Goal: Task Accomplishment & Management: Manage account settings

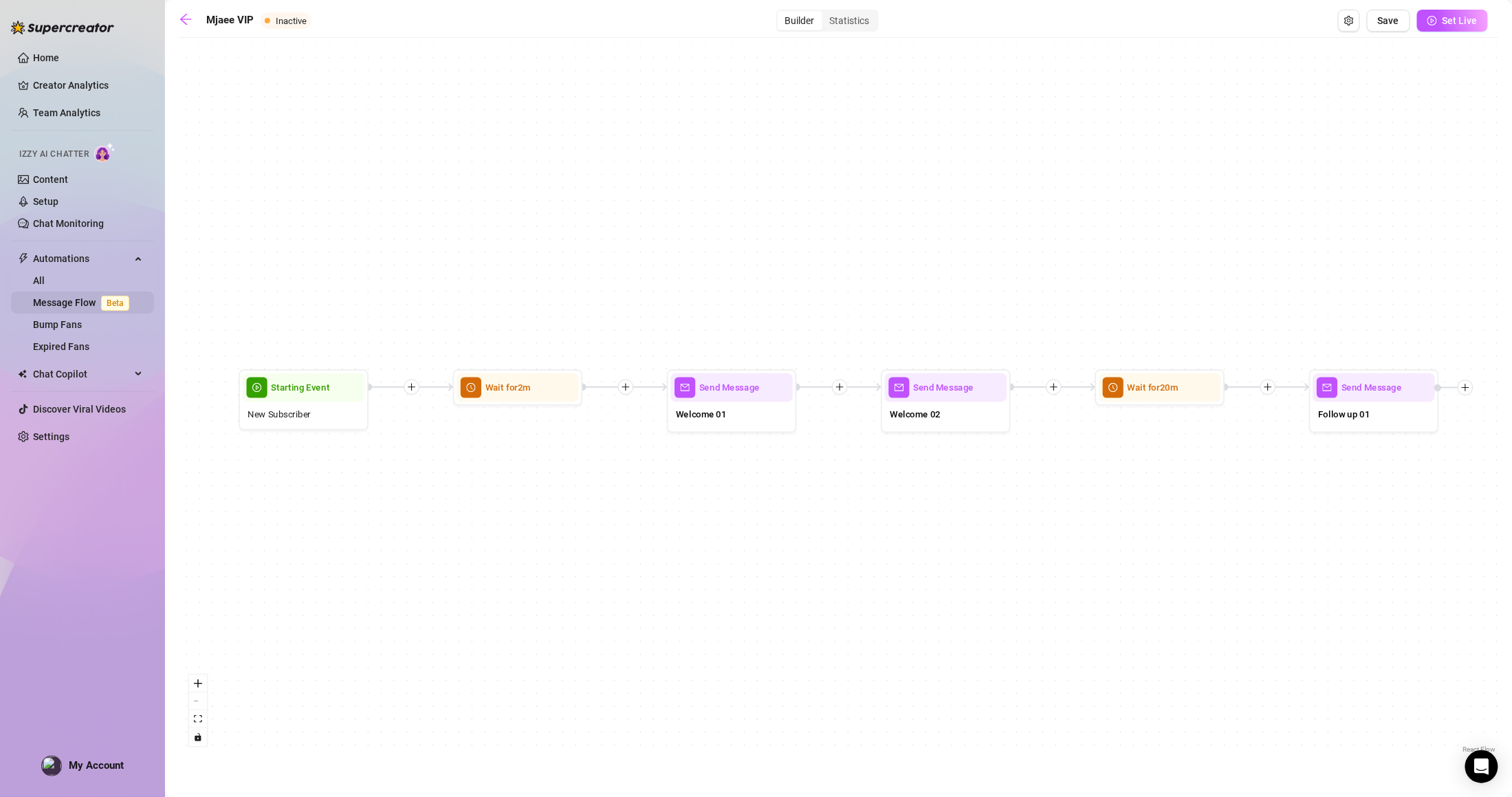
click at [84, 302] on link "Message Flow Beta" at bounding box center [84, 302] width 102 height 11
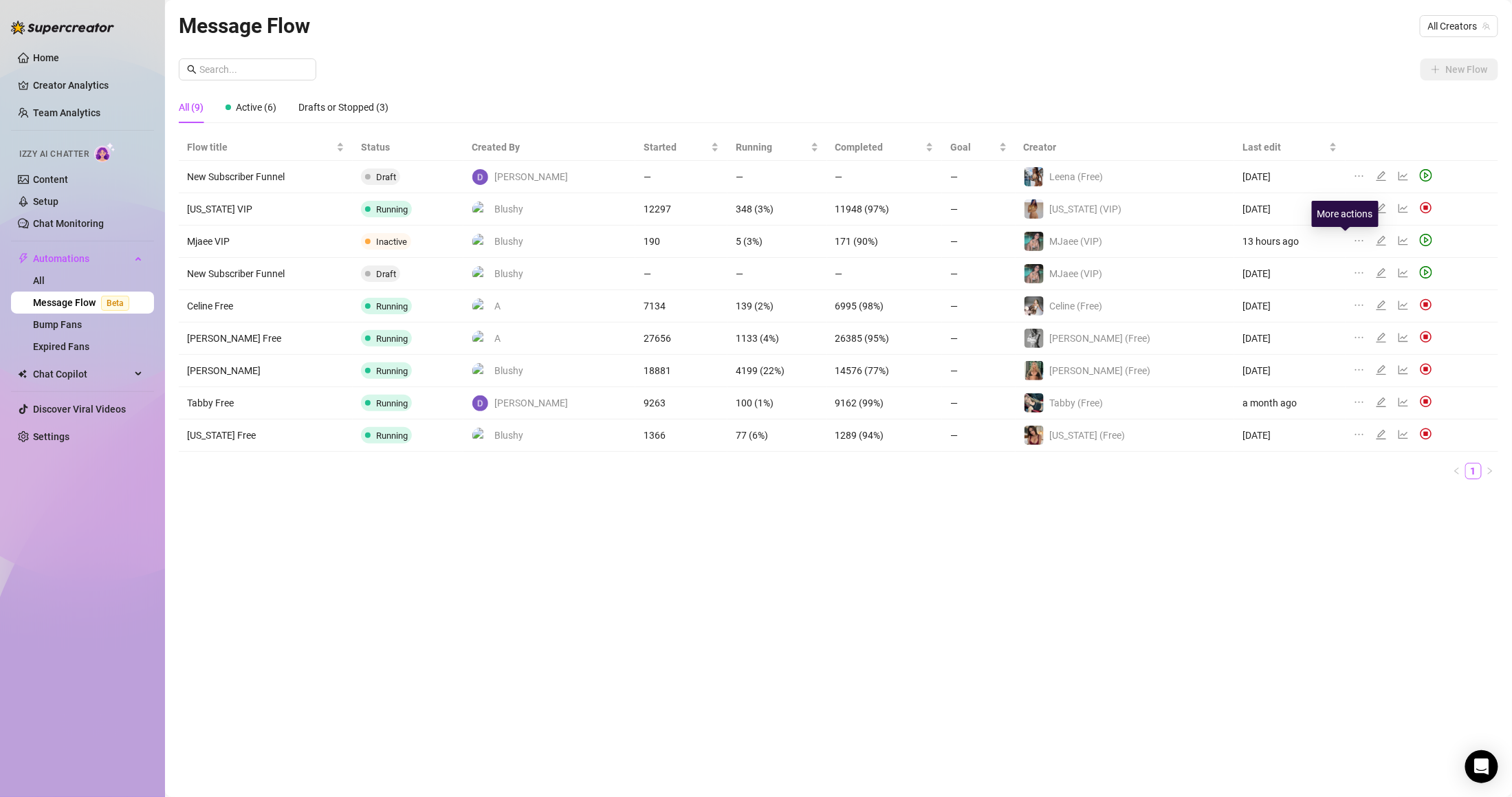
click at [1354, 235] on icon "ellipsis" at bounding box center [1359, 241] width 11 height 11
click at [1376, 235] on icon "edit" at bounding box center [1382, 241] width 11 height 11
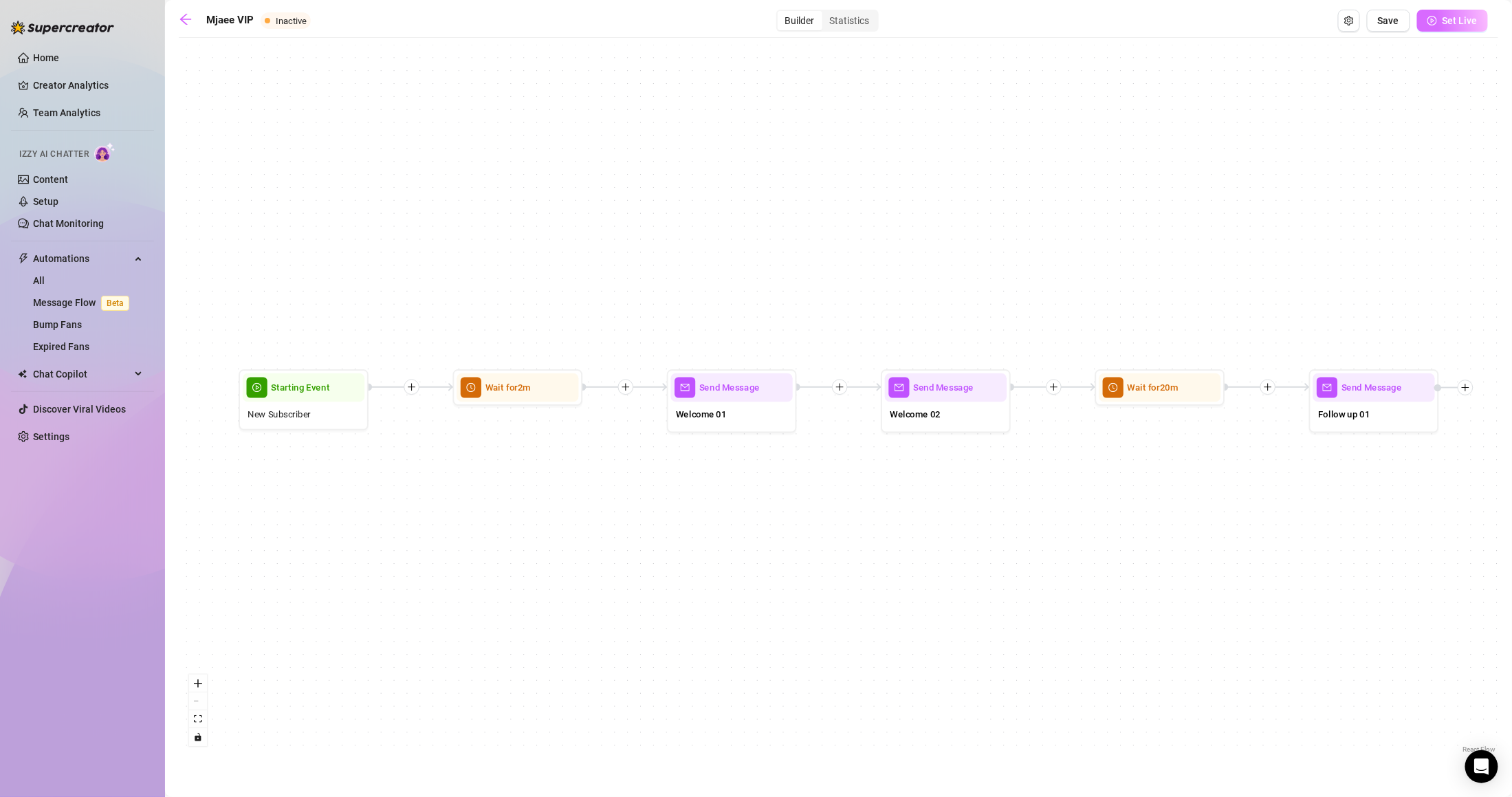
click at [1448, 27] on button "Set Live" at bounding box center [1452, 21] width 71 height 22
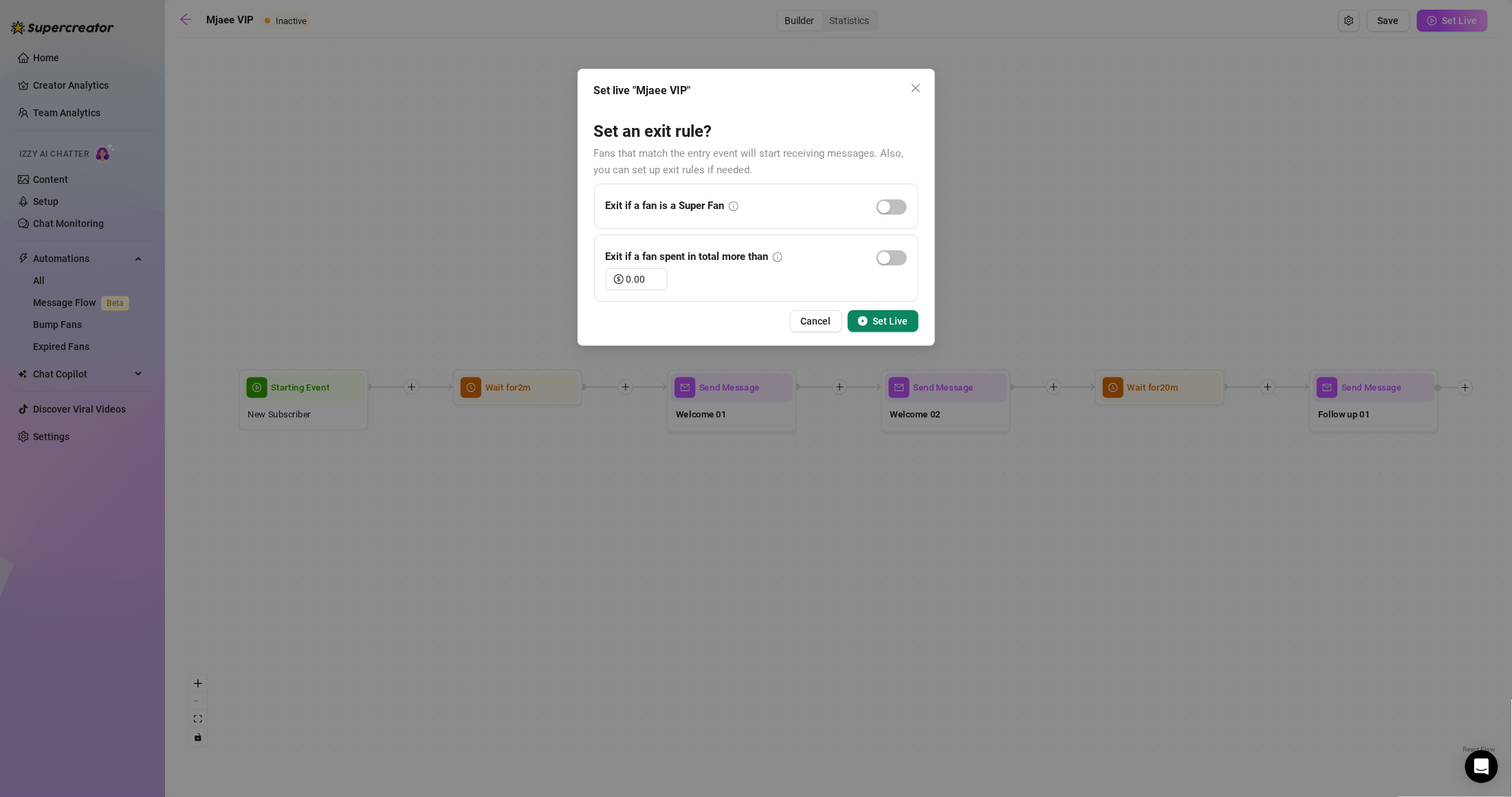
click at [912, 305] on div "Set live "Mjaee VIP" Set an exit rule? Fans that match the entry event will sta…" at bounding box center [756, 207] width 358 height 277
click at [909, 311] on button "Set Live" at bounding box center [883, 321] width 71 height 22
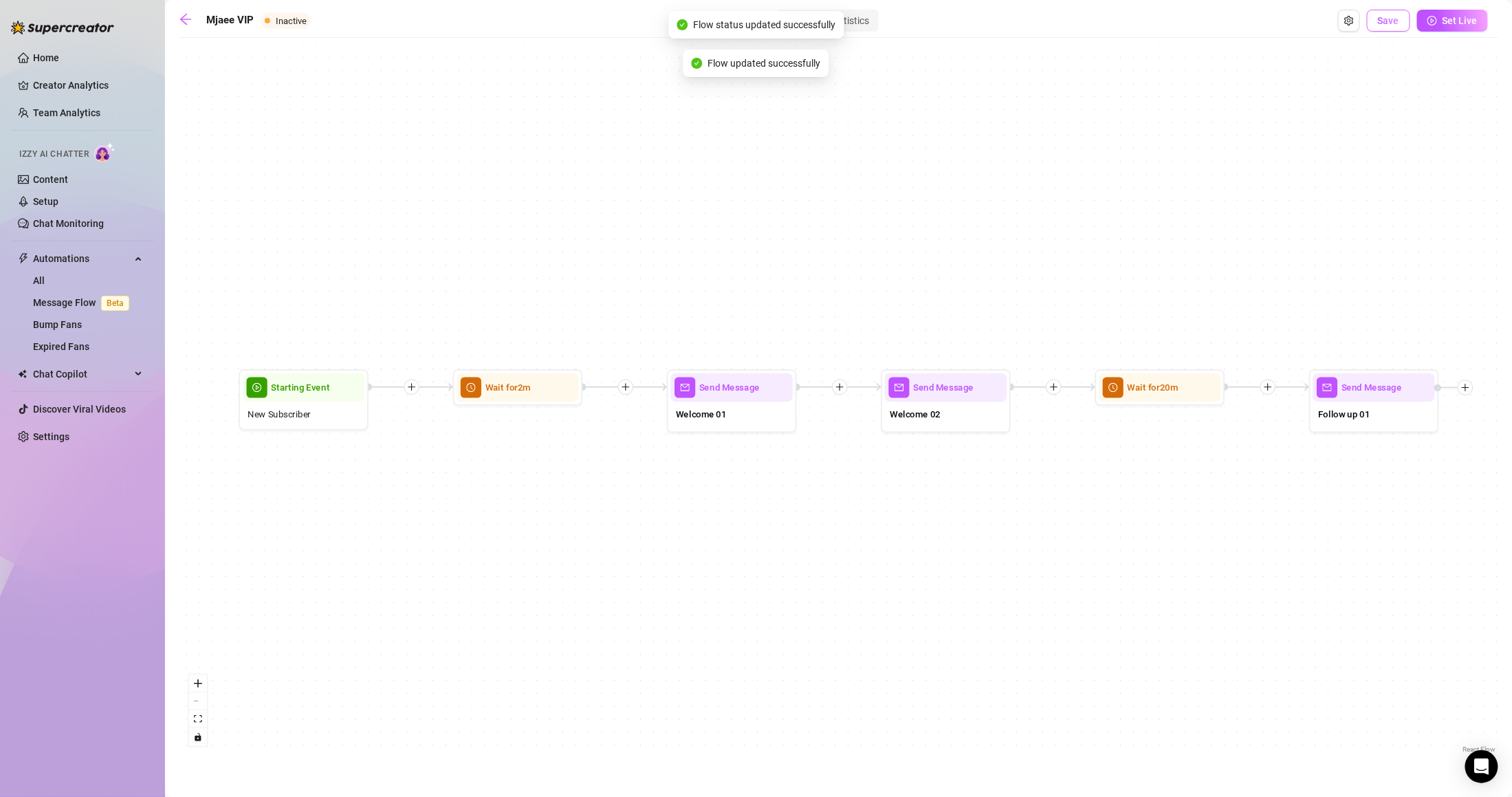
click at [1379, 22] on button "Save" at bounding box center [1389, 21] width 43 height 22
click at [1440, 24] on button "Set Live" at bounding box center [1452, 21] width 71 height 22
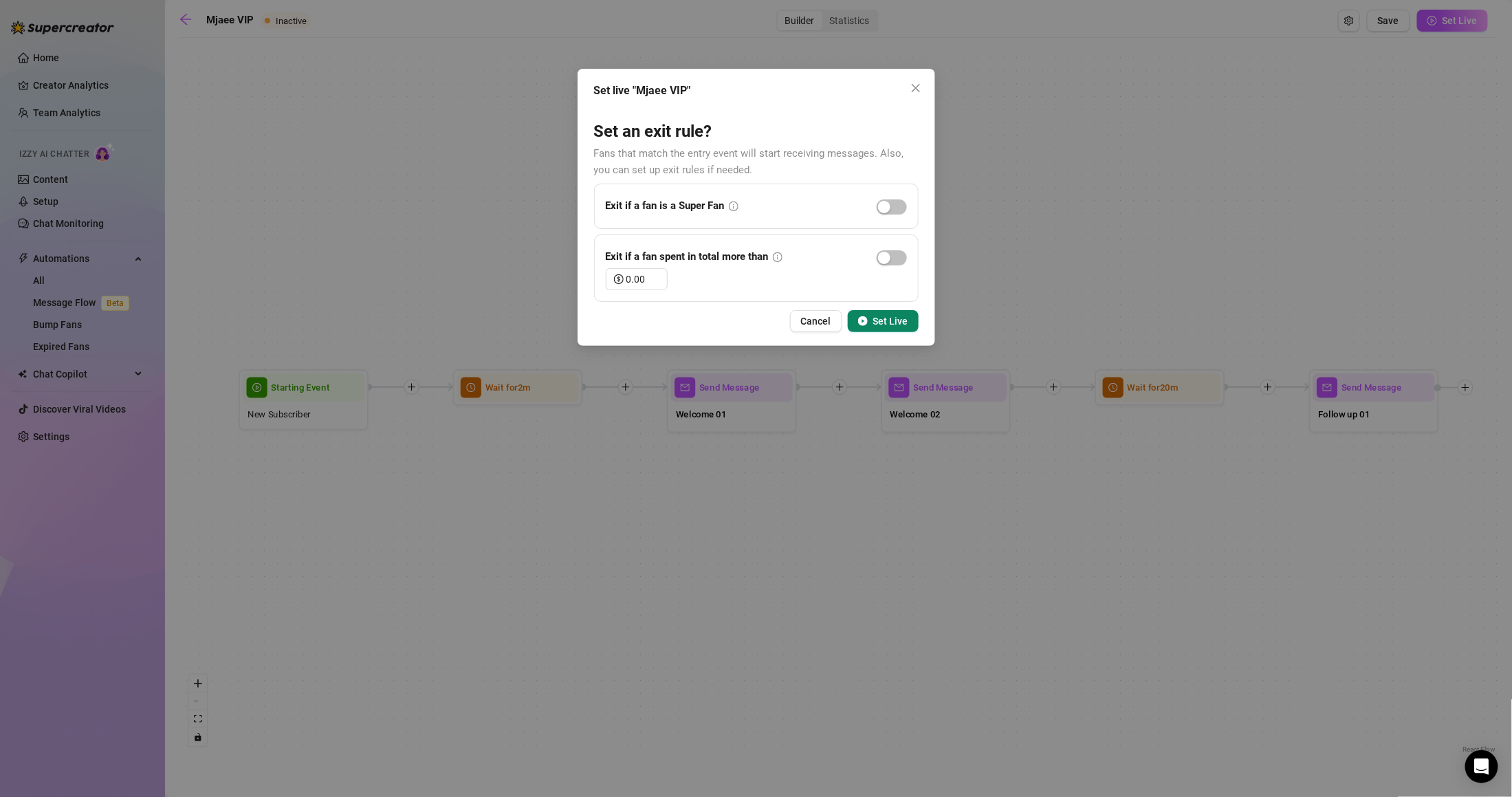
click at [896, 326] on span "Set Live" at bounding box center [891, 321] width 35 height 11
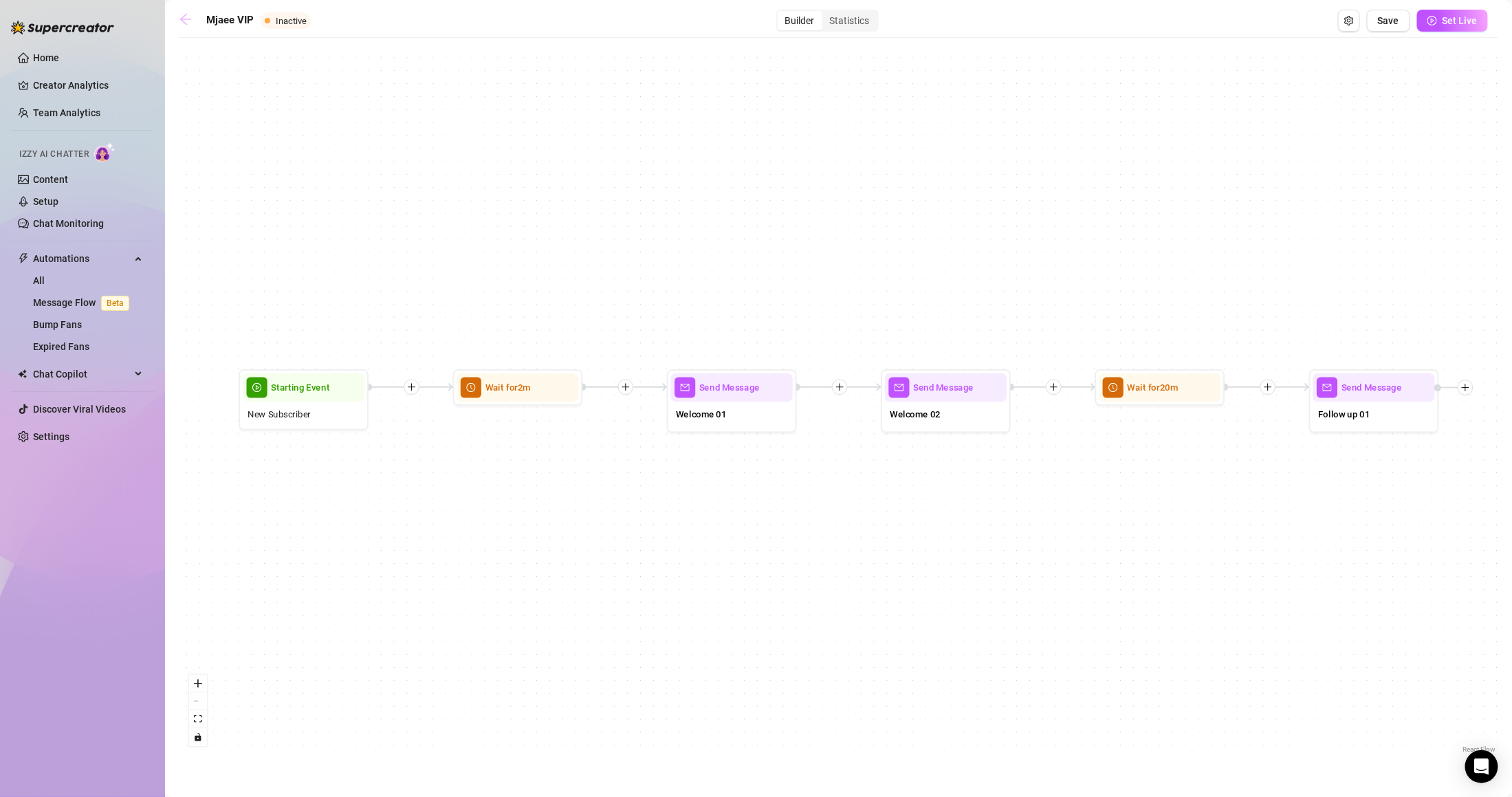
click at [199, 17] on div "Mjaee VIP Inactive Builder Statistics Save Set Live" at bounding box center [833, 21] width 1309 height 22
click at [192, 17] on icon "arrow-left" at bounding box center [186, 19] width 14 height 14
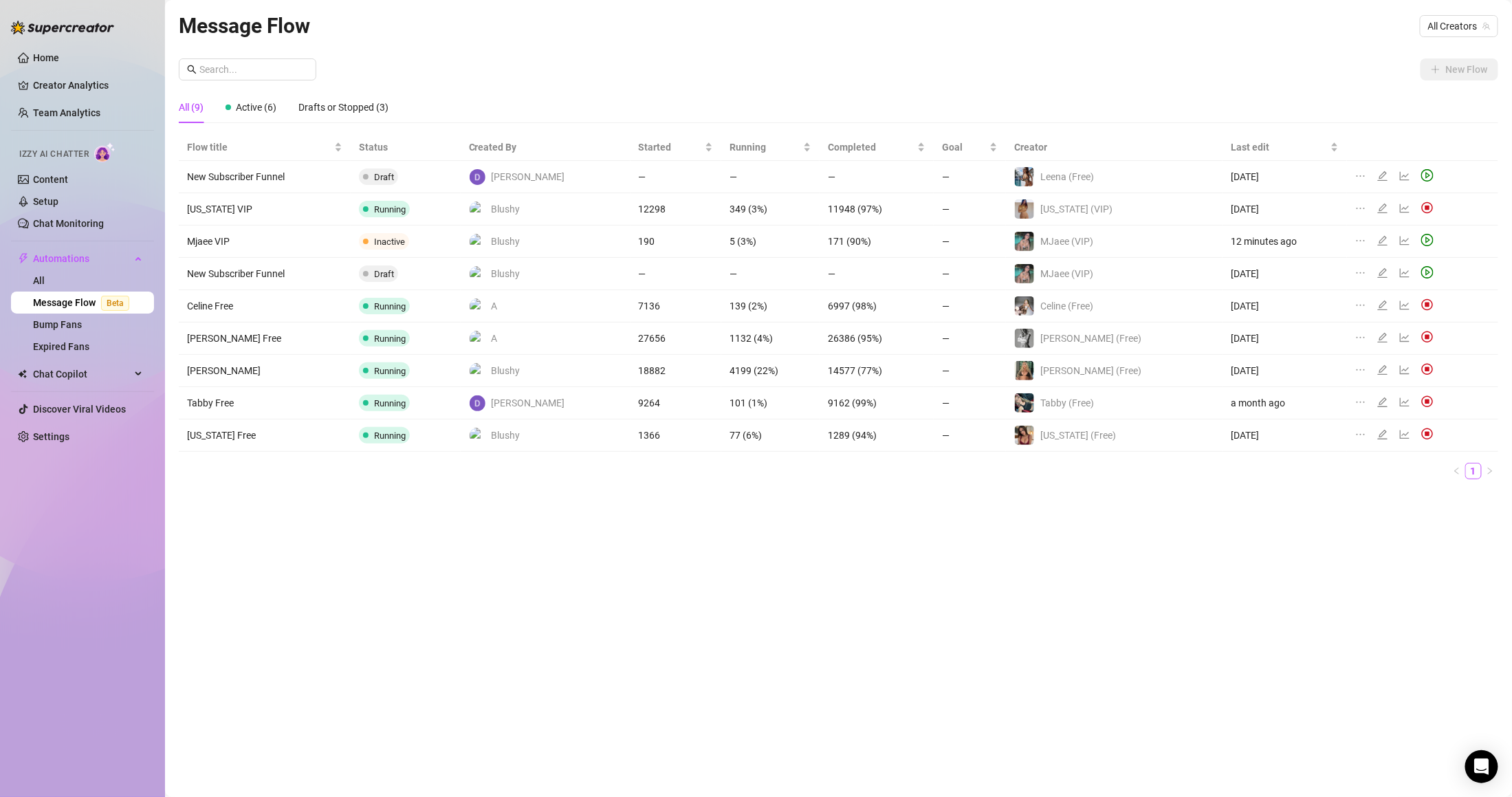
click at [1378, 237] on icon "edit" at bounding box center [1383, 241] width 10 height 10
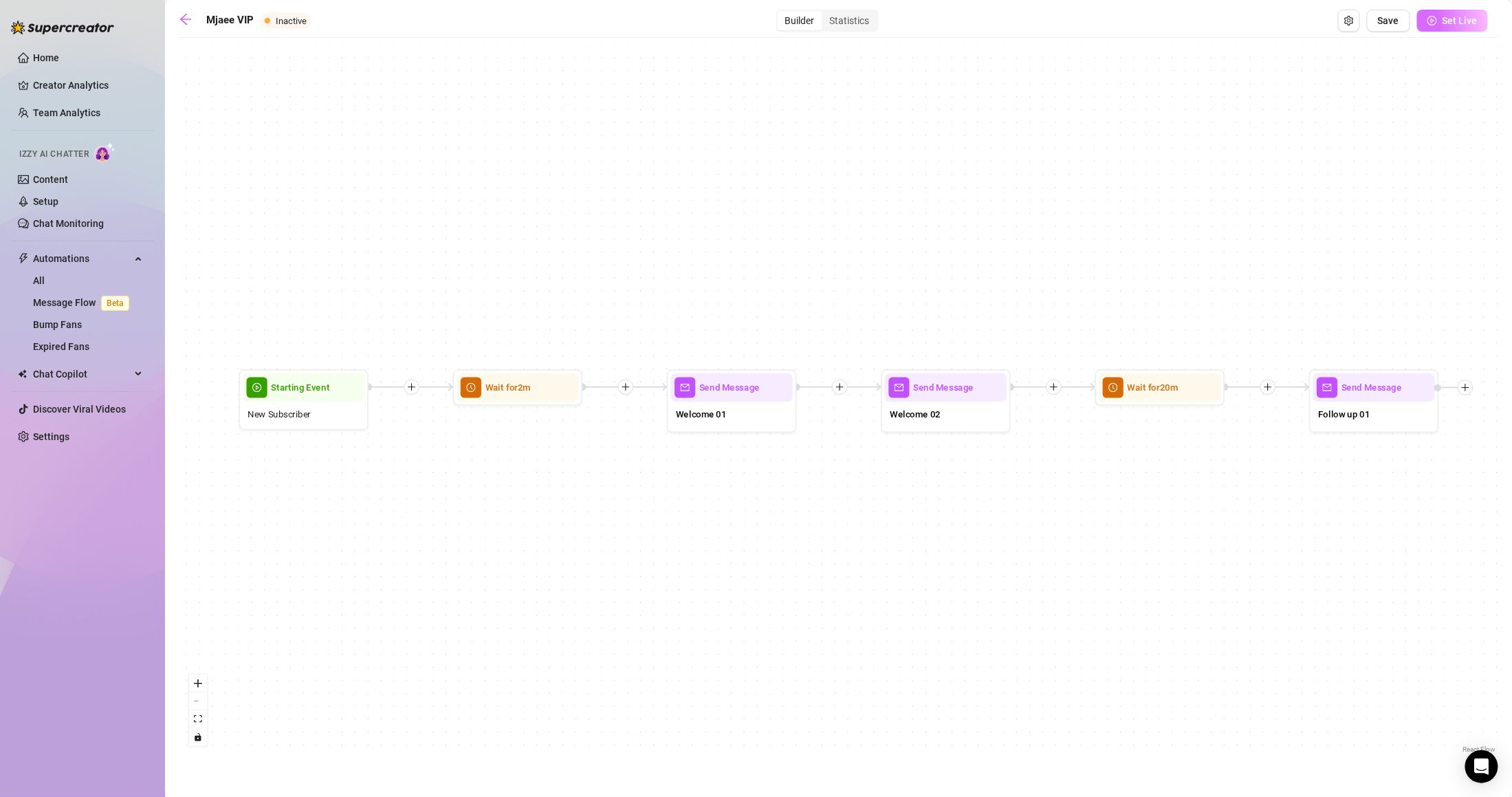
click at [1452, 25] on span "Set Live" at bounding box center [1460, 21] width 35 height 11
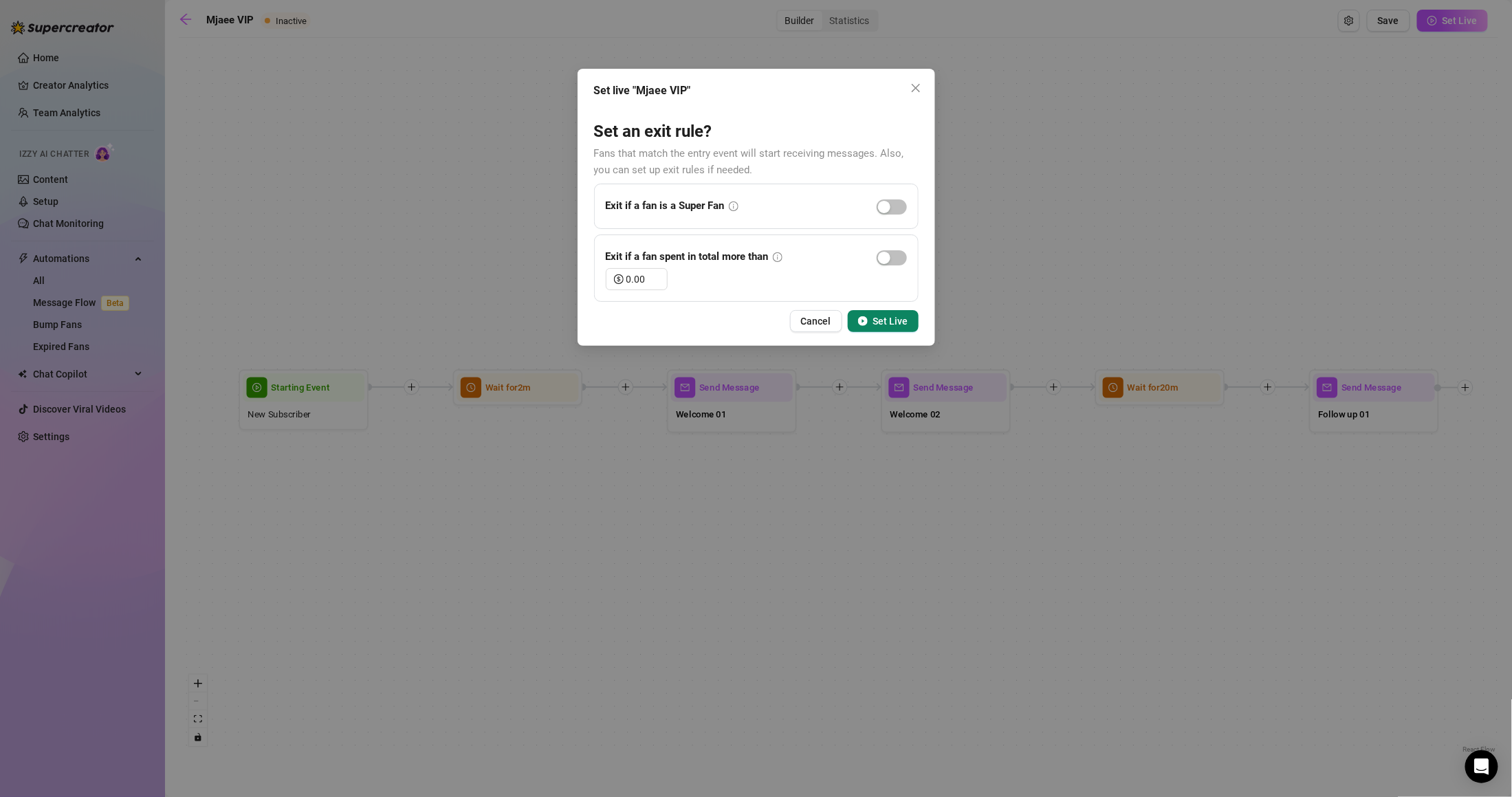
click at [896, 327] on span "Set Live" at bounding box center [891, 321] width 35 height 11
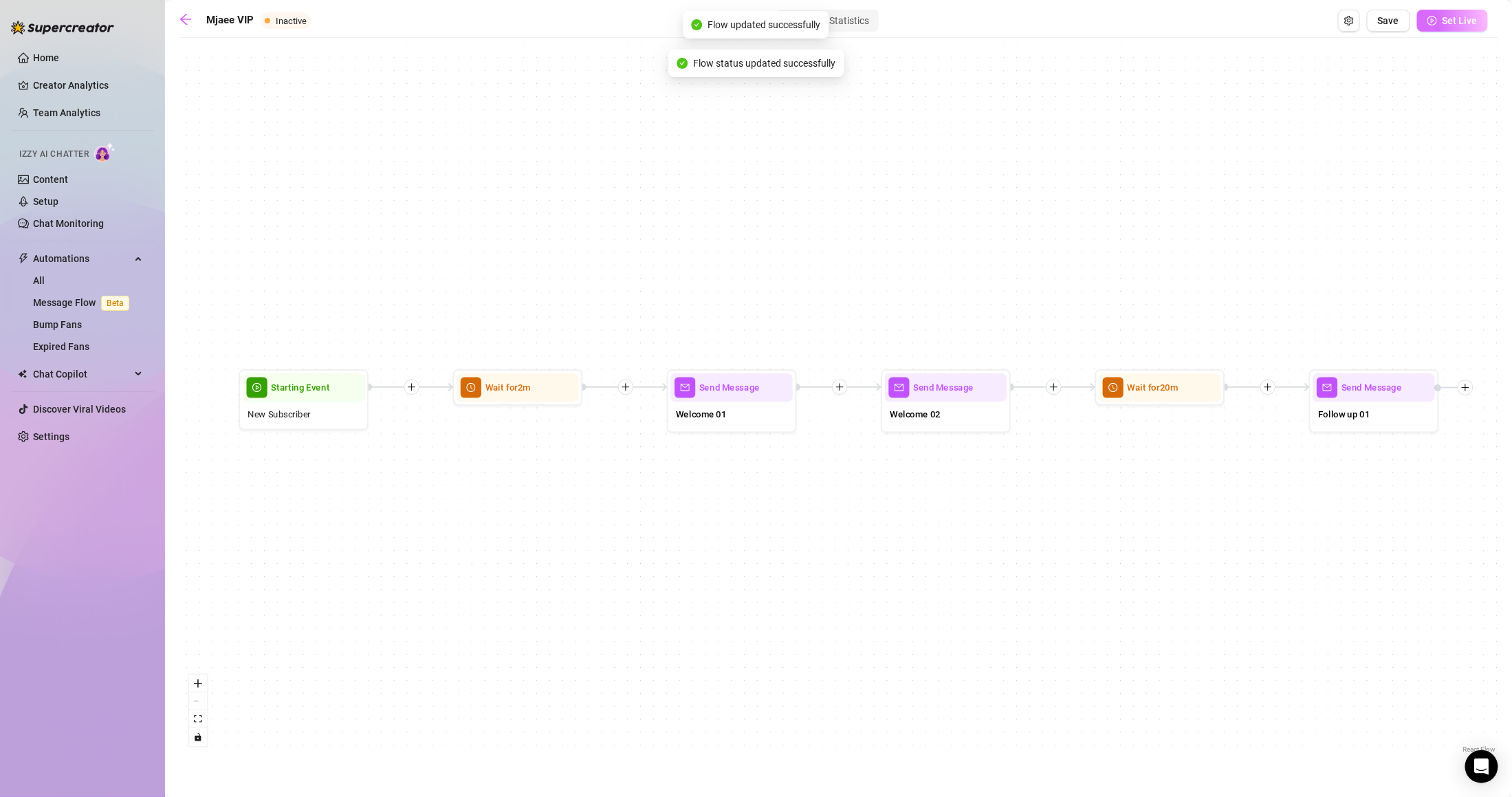
click at [1445, 25] on span "Set Live" at bounding box center [1460, 21] width 35 height 11
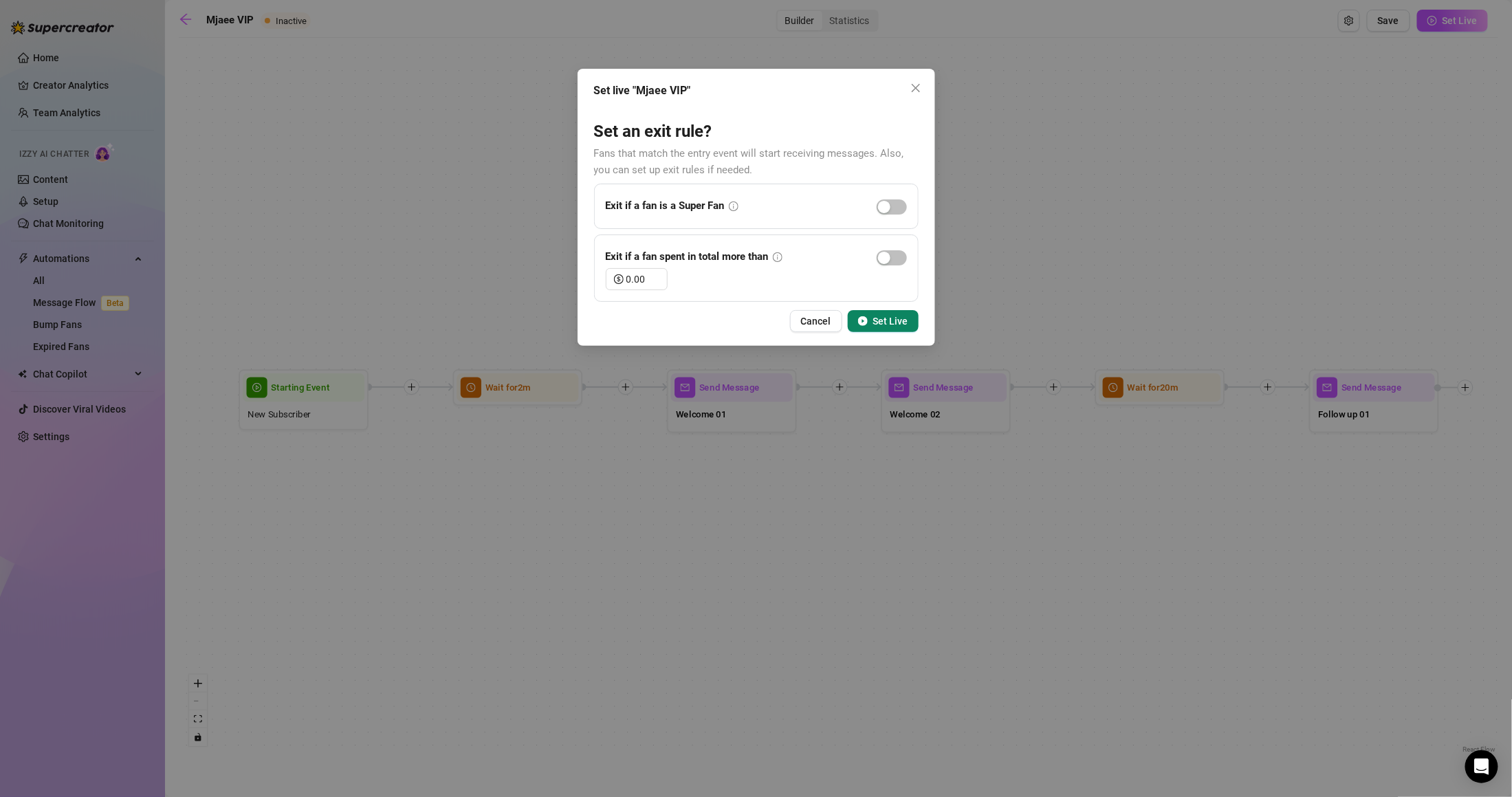
click at [884, 314] on button "Set Live" at bounding box center [883, 321] width 71 height 22
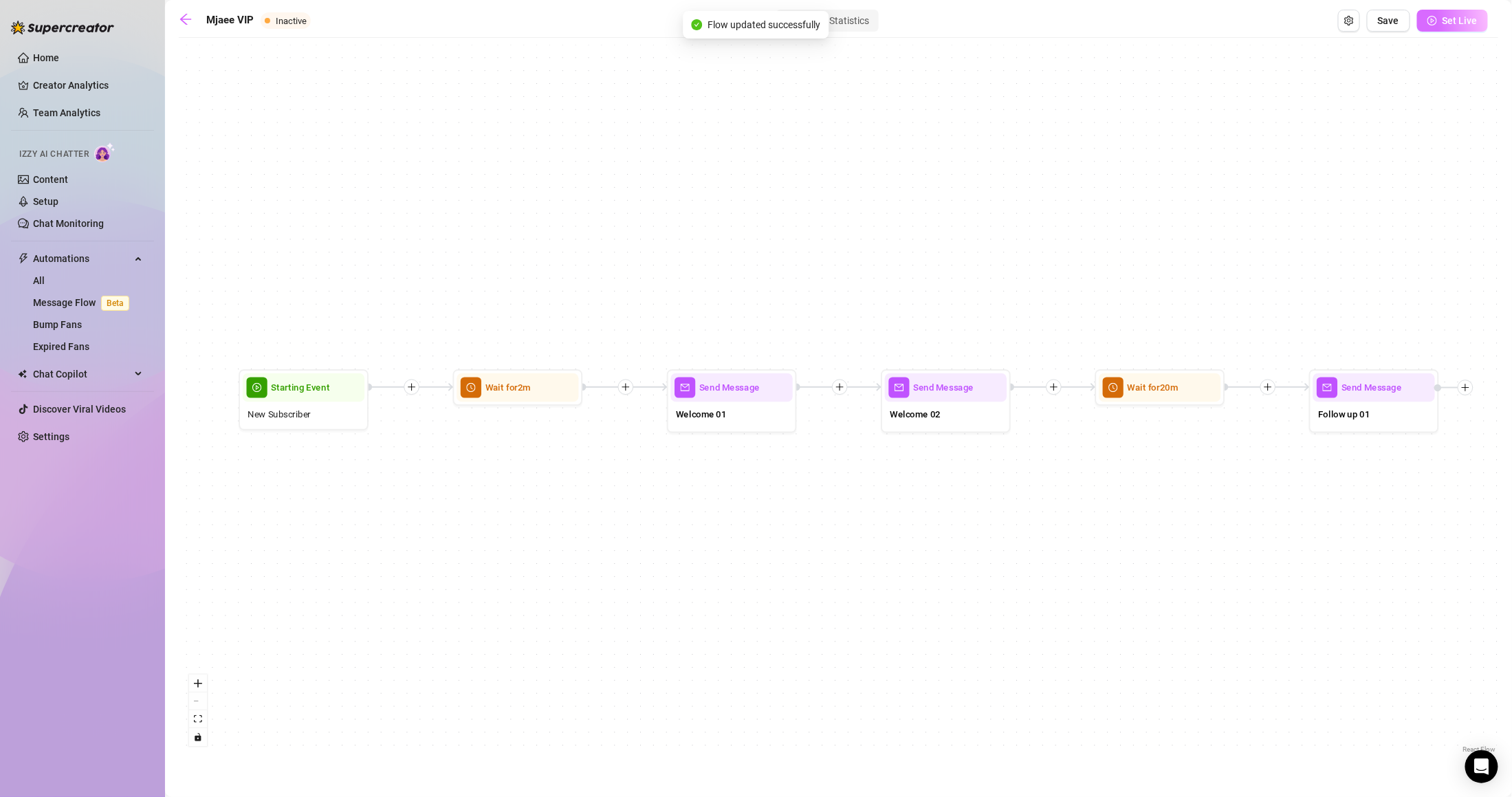
click at [1457, 17] on span "Set Live" at bounding box center [1460, 21] width 35 height 11
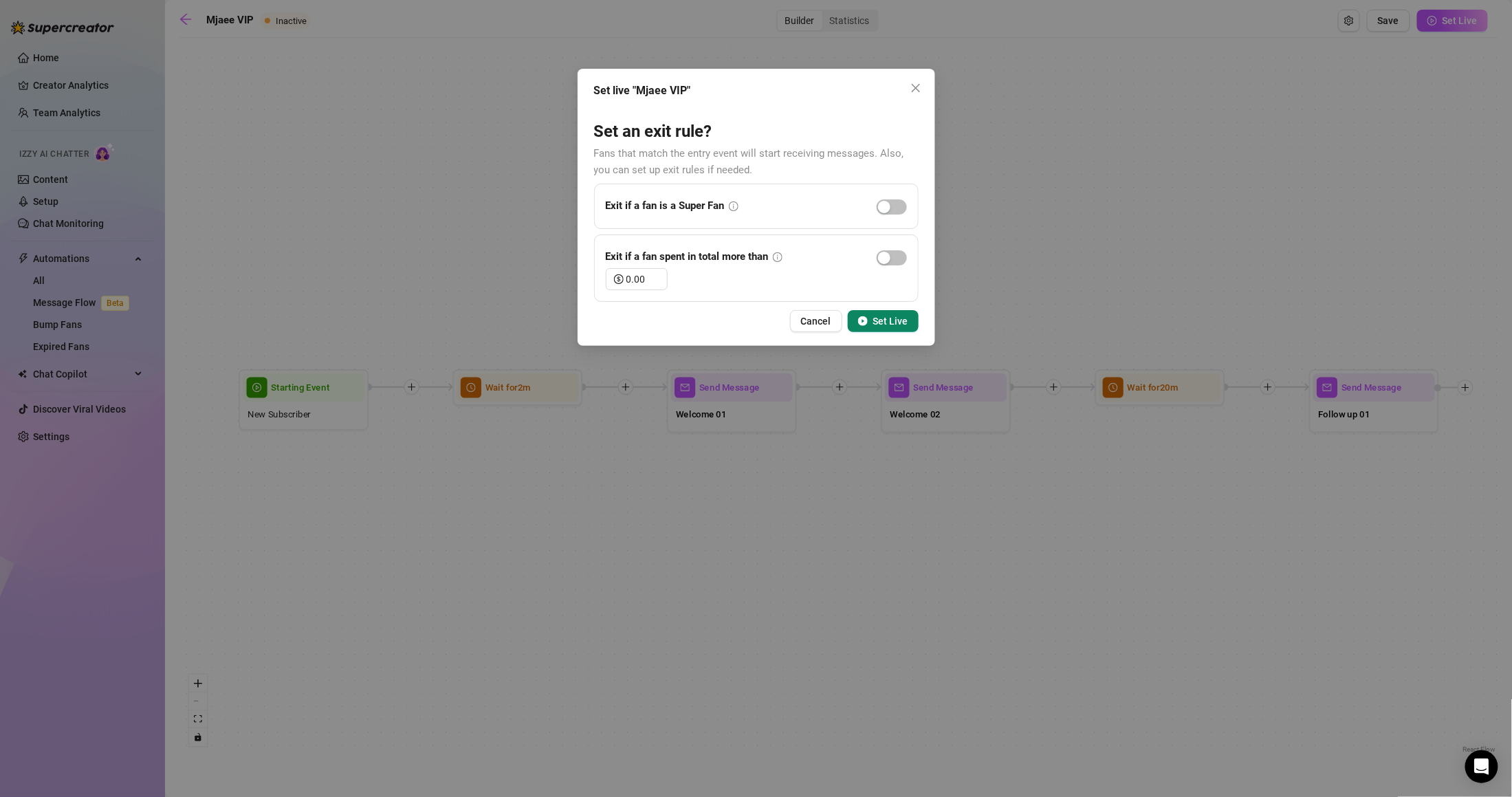
click at [912, 324] on button "Set Live" at bounding box center [883, 321] width 71 height 22
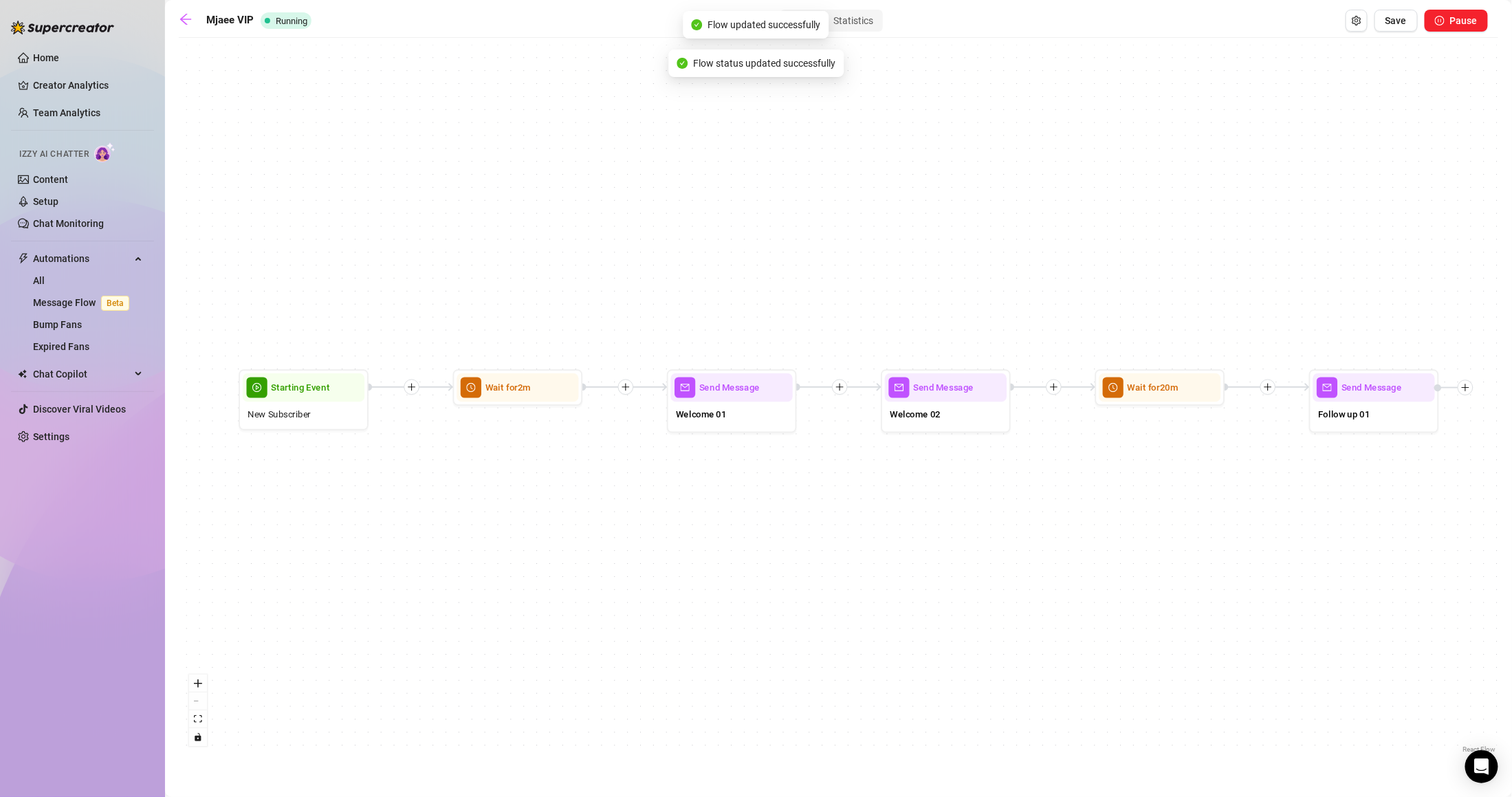
click at [1463, 17] on span "Pause" at bounding box center [1464, 21] width 28 height 11
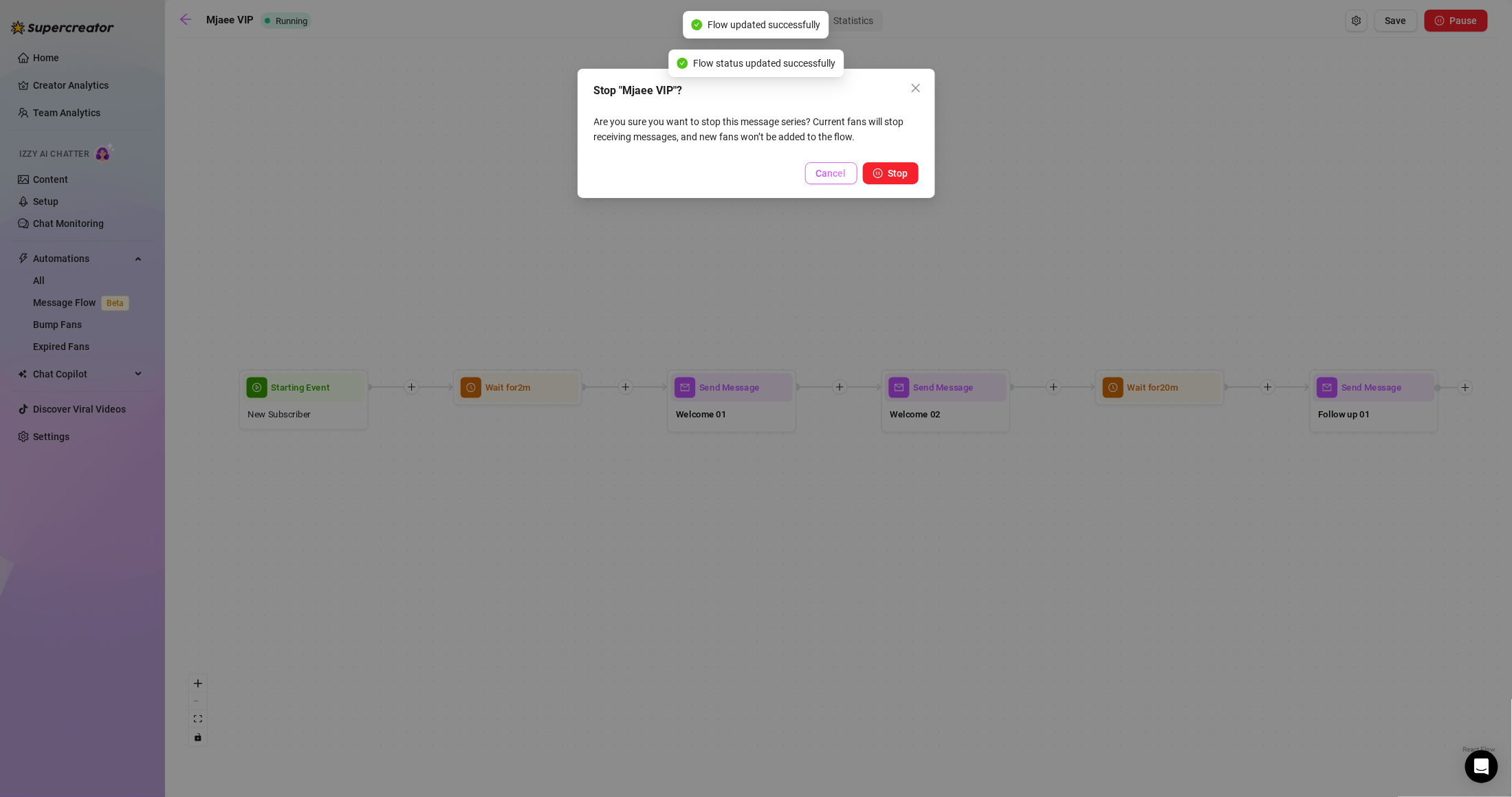
click at [825, 169] on span "Cancel" at bounding box center [831, 173] width 31 height 11
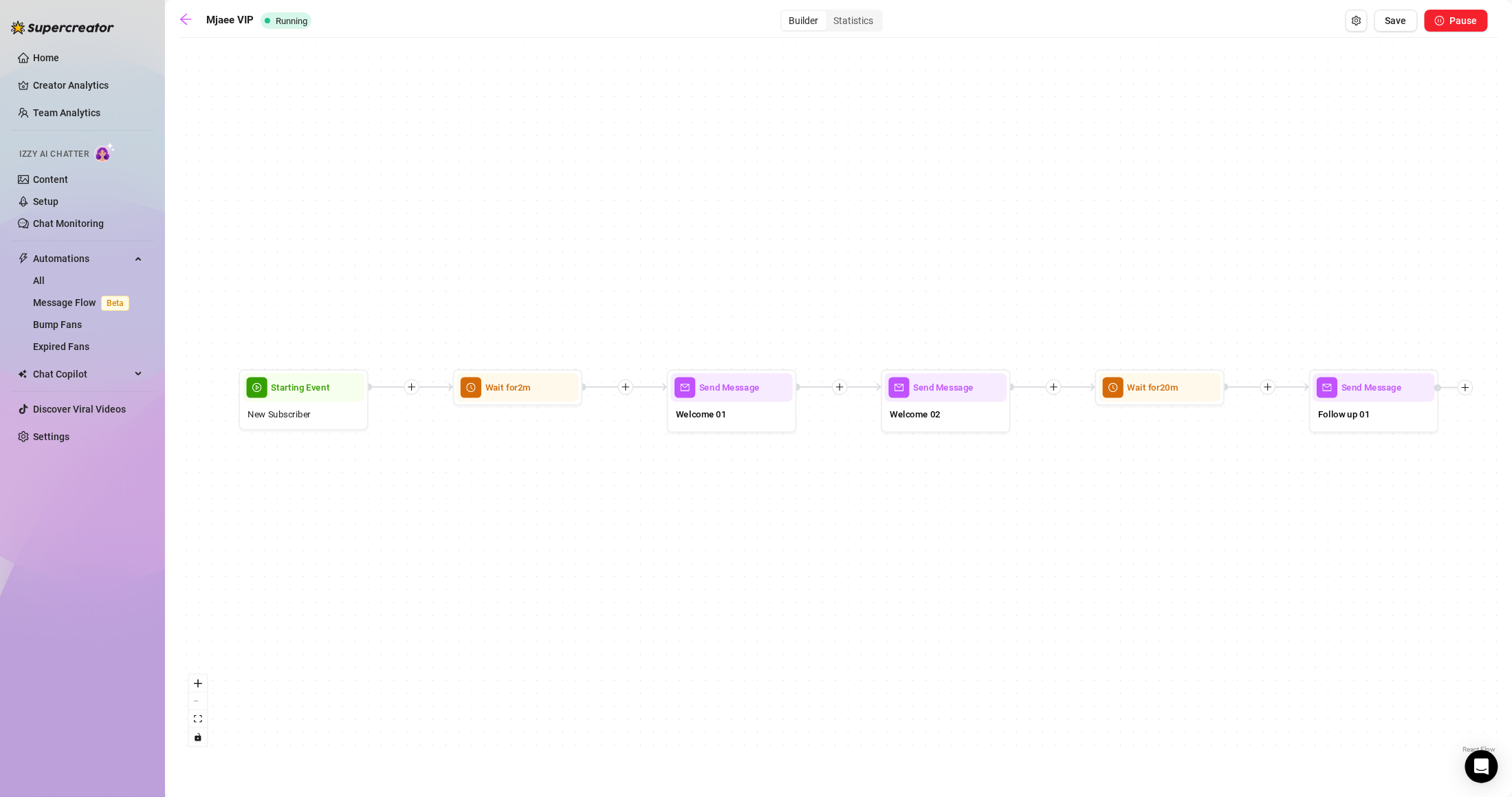
click at [67, 449] on ul "Home Creator Analytics Team Analytics Izzy AI Chatter Content Setup Chat Monito…" at bounding box center [82, 248] width 143 height 412
click at [67, 439] on link "Settings" at bounding box center [51, 437] width 37 height 11
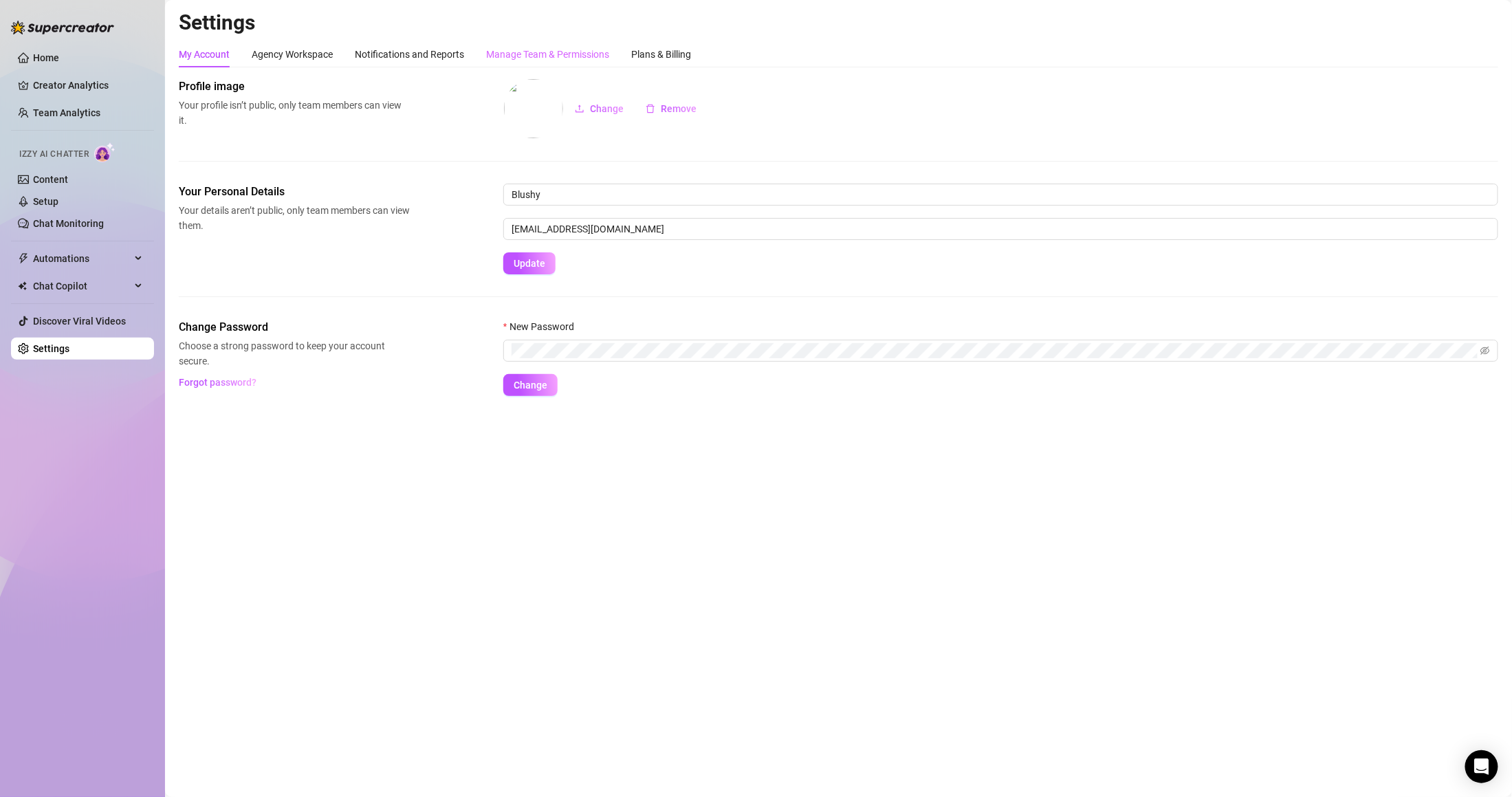
click at [541, 48] on div "Manage Team & Permissions" at bounding box center [548, 55] width 123 height 26
click at [541, 51] on div "Manage Team & Permissions" at bounding box center [548, 54] width 123 height 15
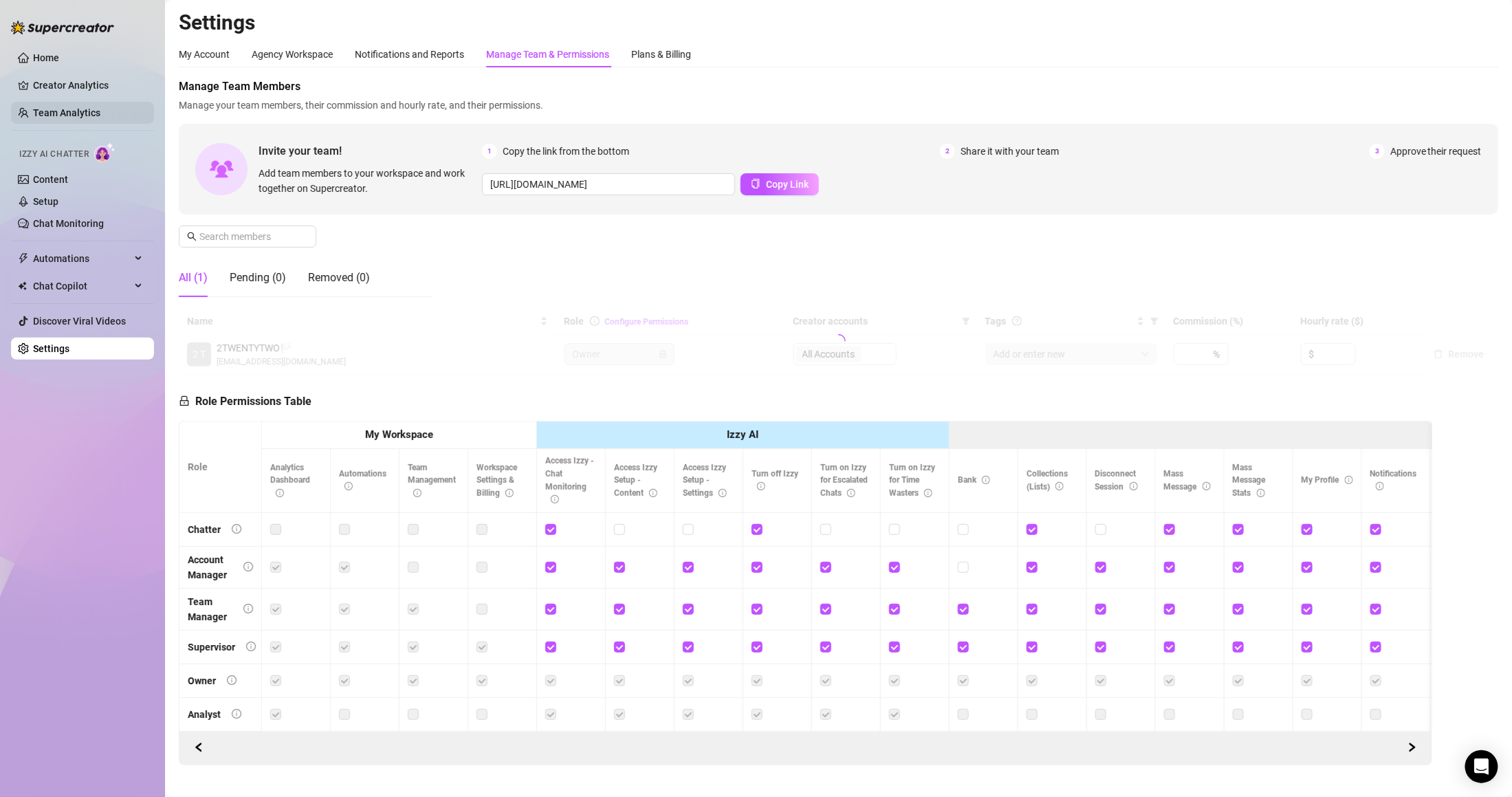
click at [56, 108] on link "Team Analytics" at bounding box center [67, 113] width 67 height 11
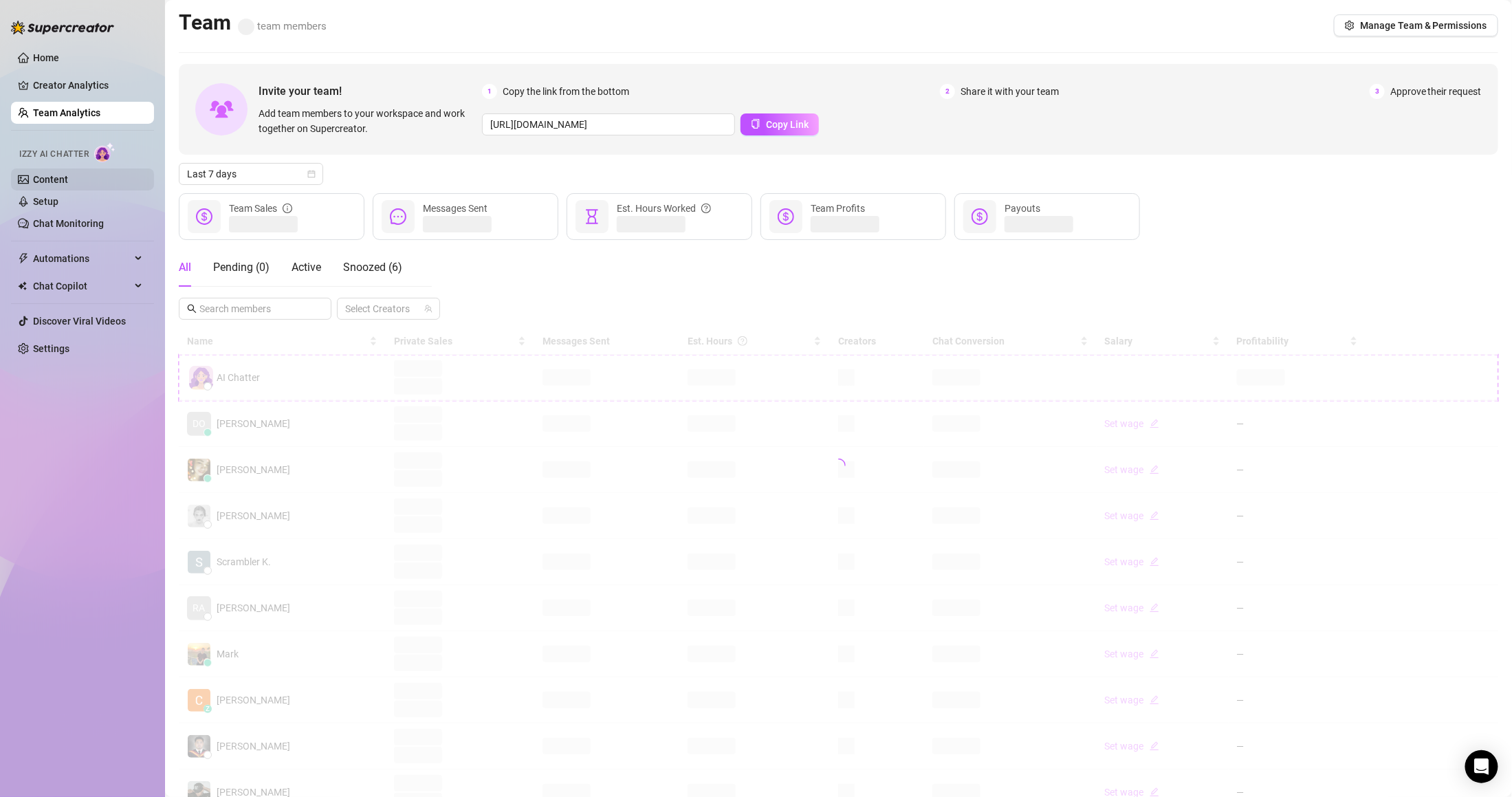
click at [68, 174] on link "Content" at bounding box center [51, 180] width 35 height 11
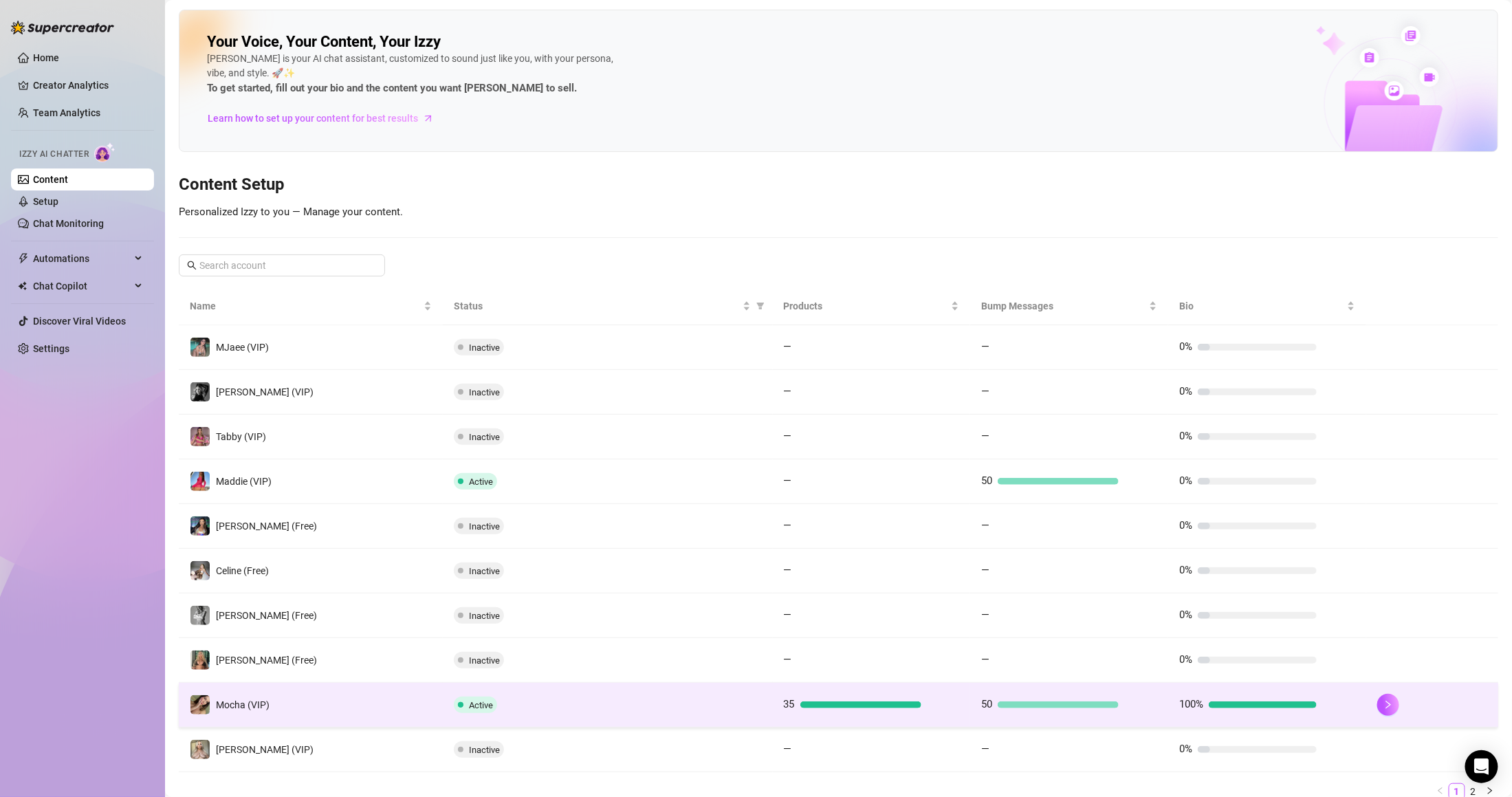
click at [620, 711] on div "Active" at bounding box center [608, 705] width 308 height 17
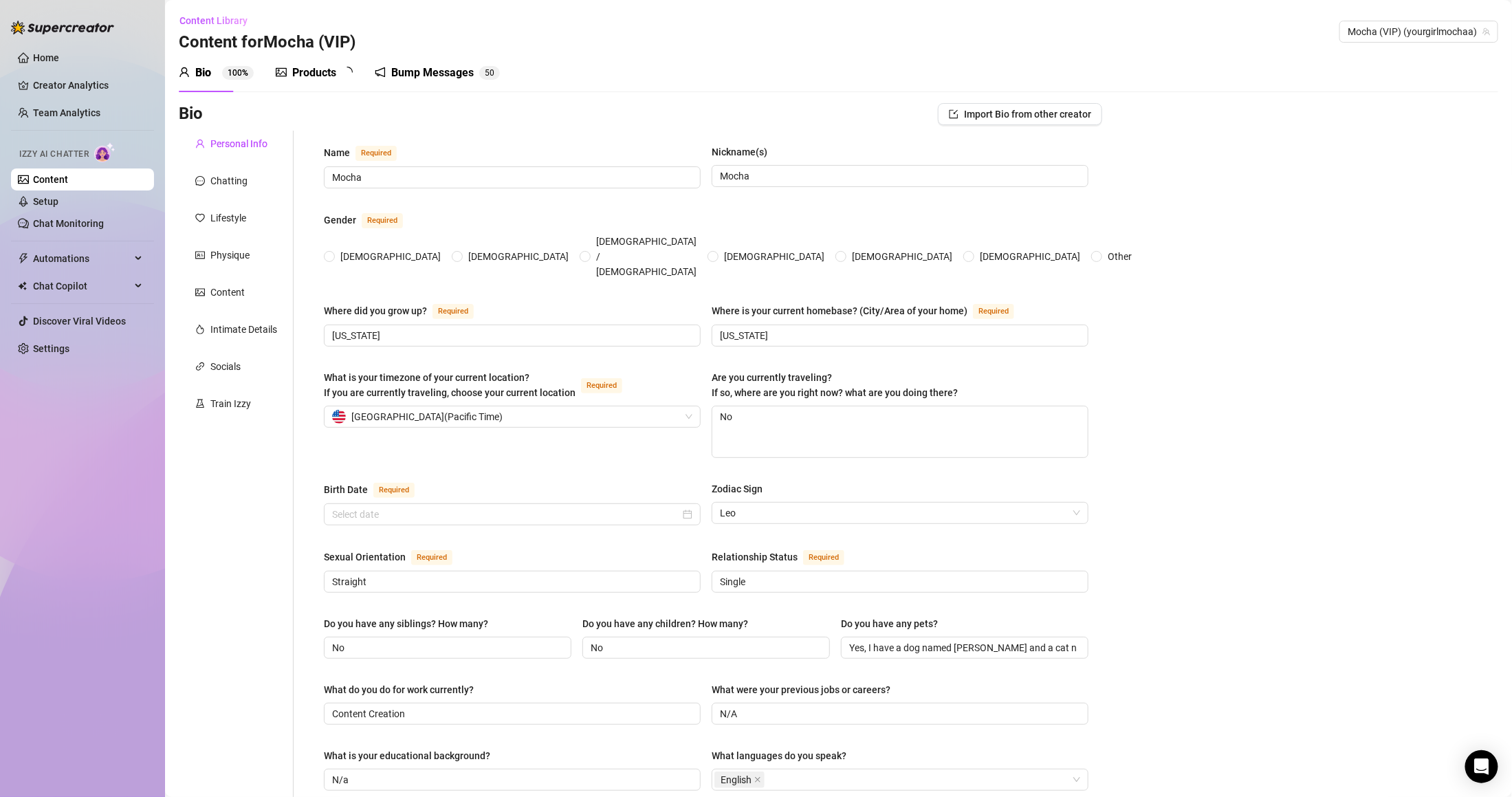
radio input "true"
type input "[DATE]"
click at [340, 74] on div "Products 3 5" at bounding box center [319, 73] width 87 height 17
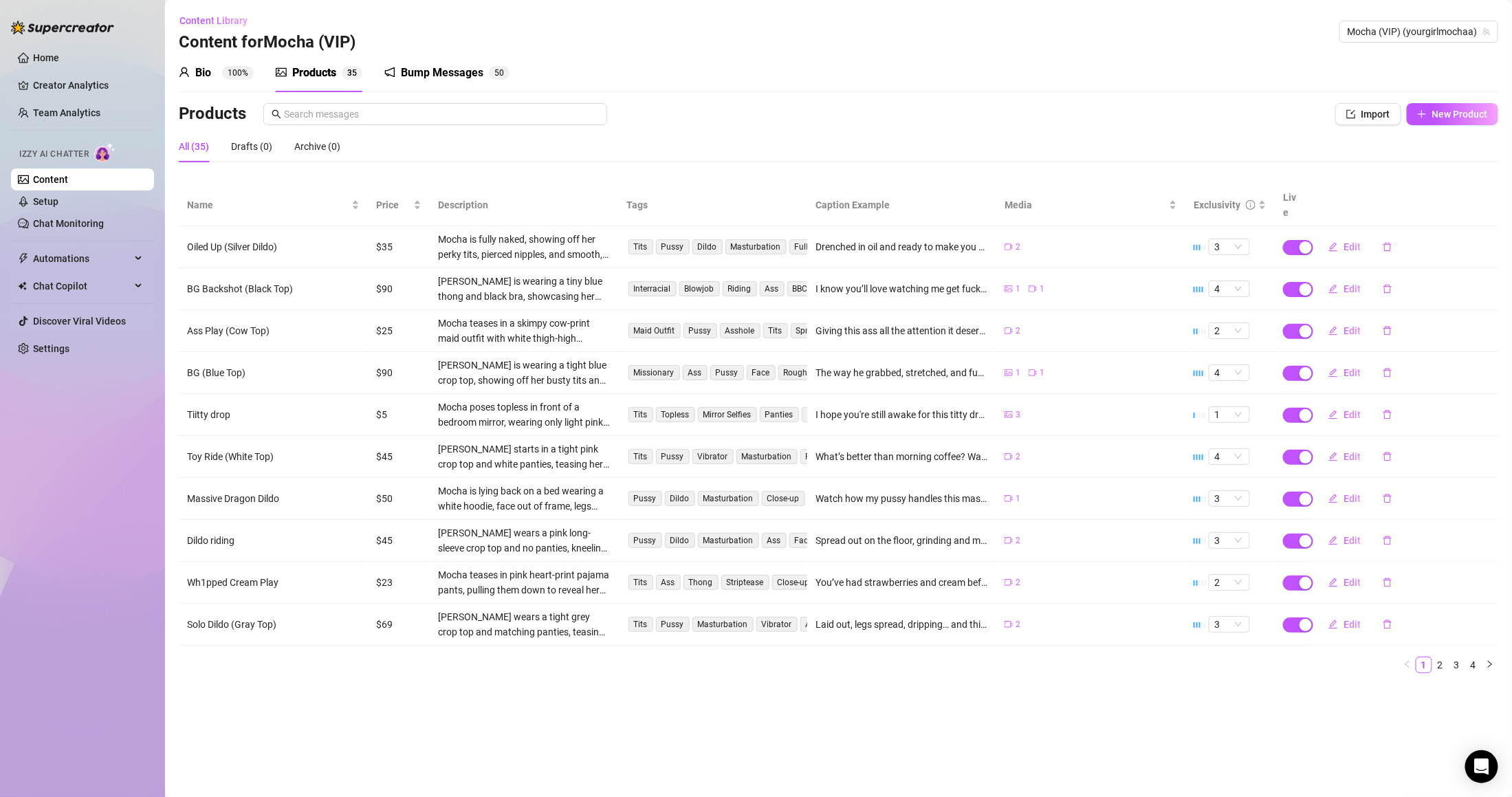
click at [390, 71] on icon "notification" at bounding box center [390, 72] width 11 height 11
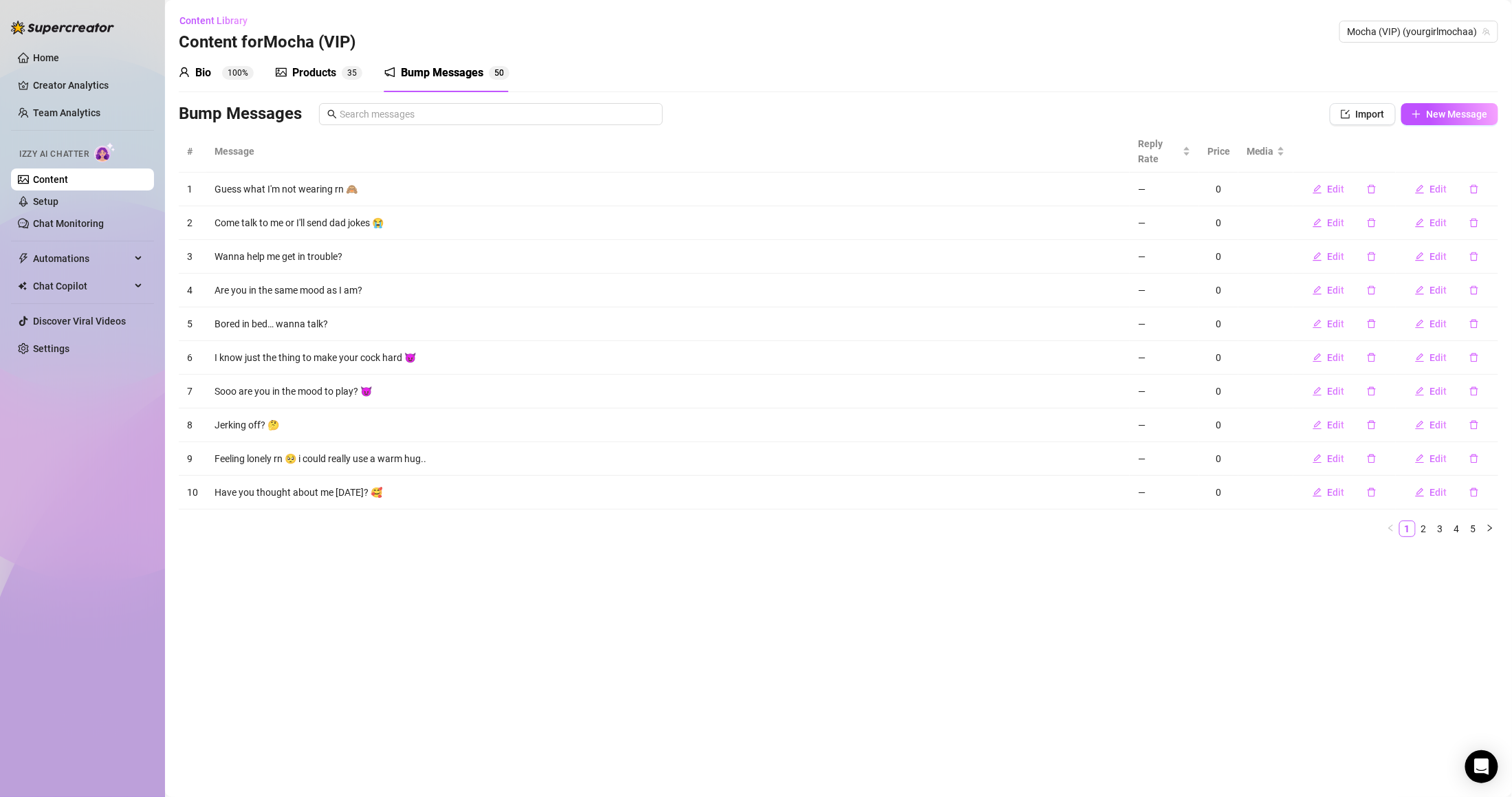
click at [248, 78] on sup "100%" at bounding box center [238, 73] width 32 height 14
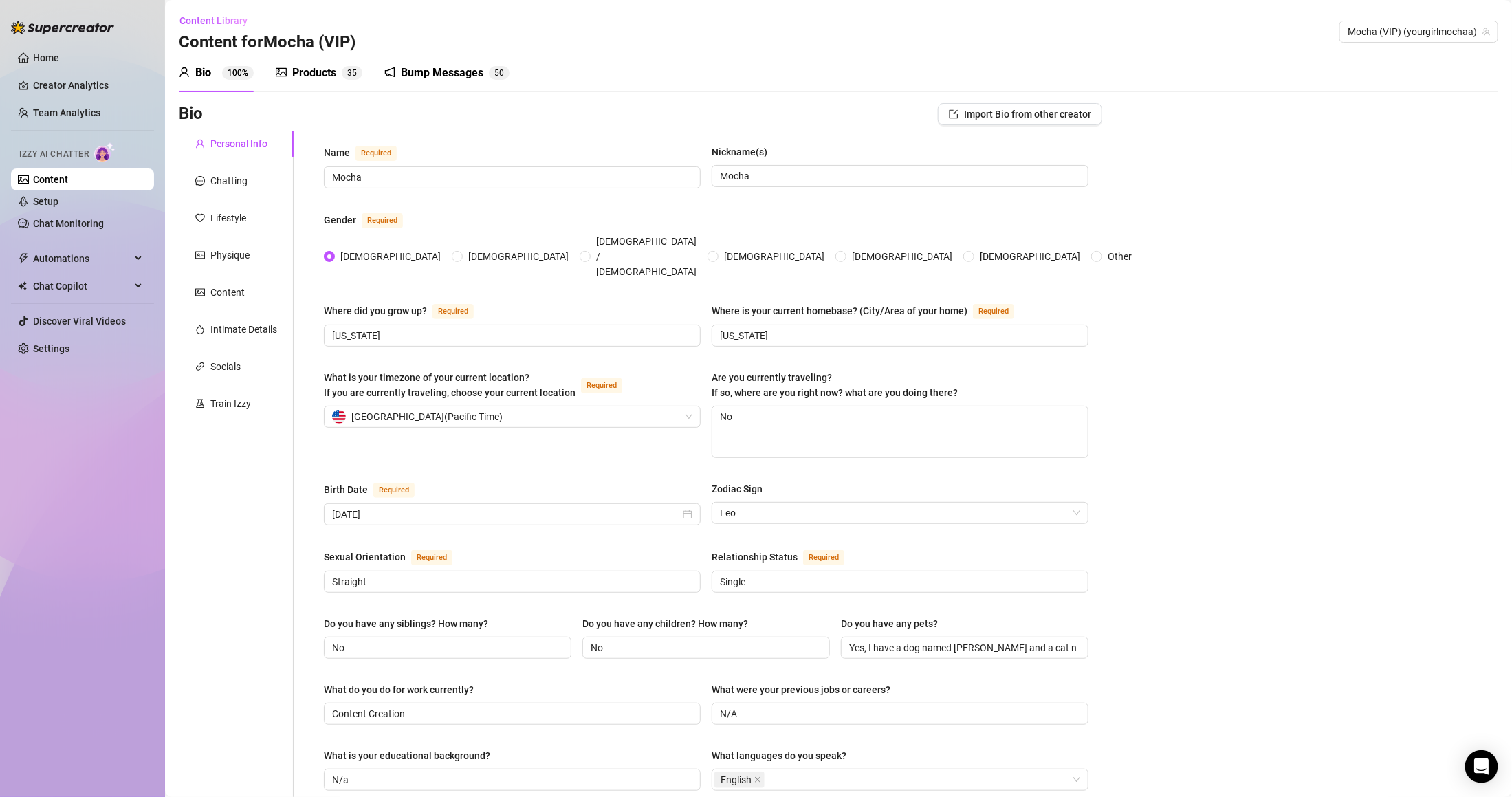
click at [344, 69] on sup "3 5" at bounding box center [352, 73] width 21 height 14
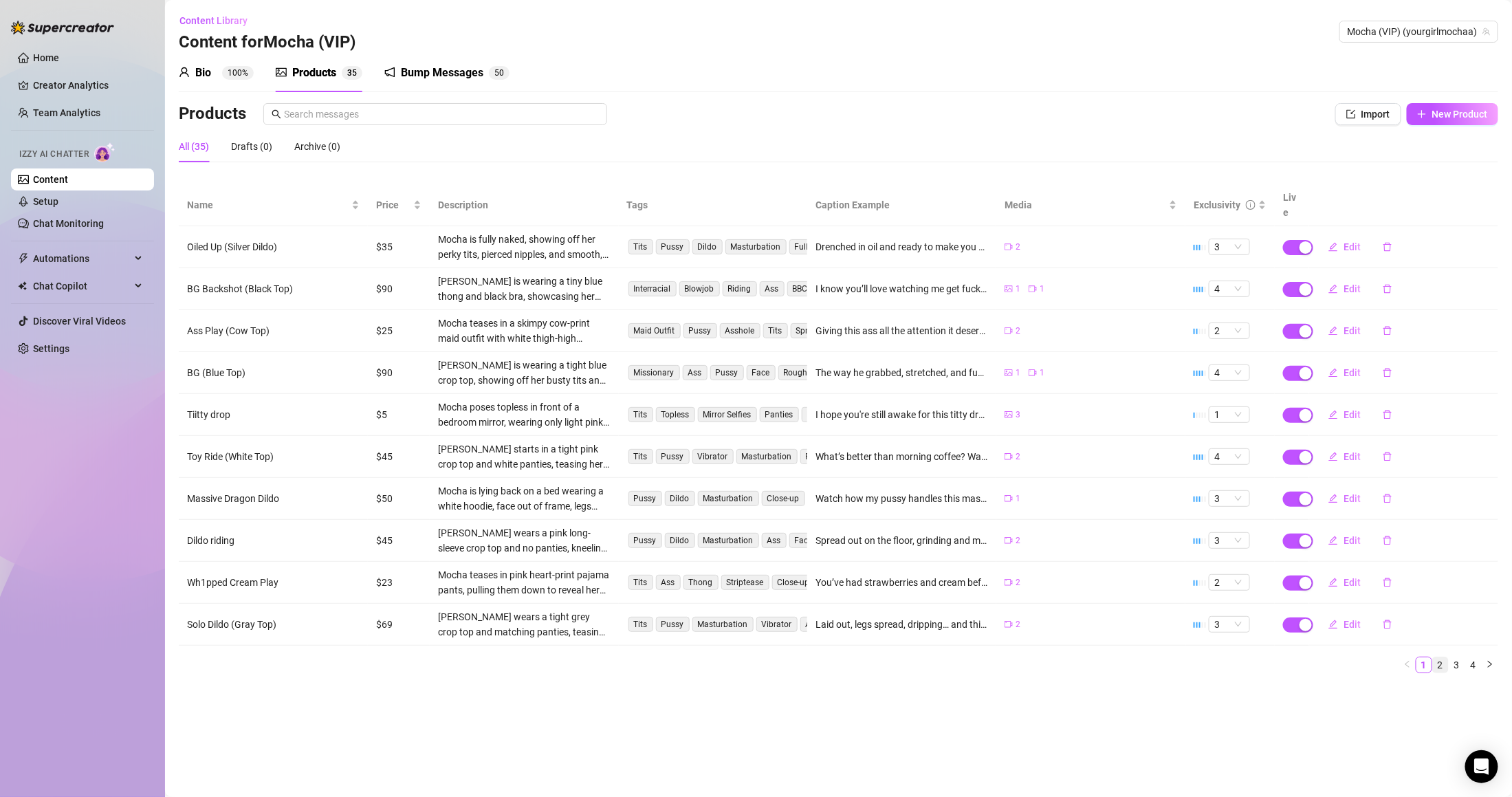
click at [1442, 658] on link "2" at bounding box center [1441, 665] width 15 height 15
click at [1463, 658] on link "3" at bounding box center [1457, 665] width 15 height 15
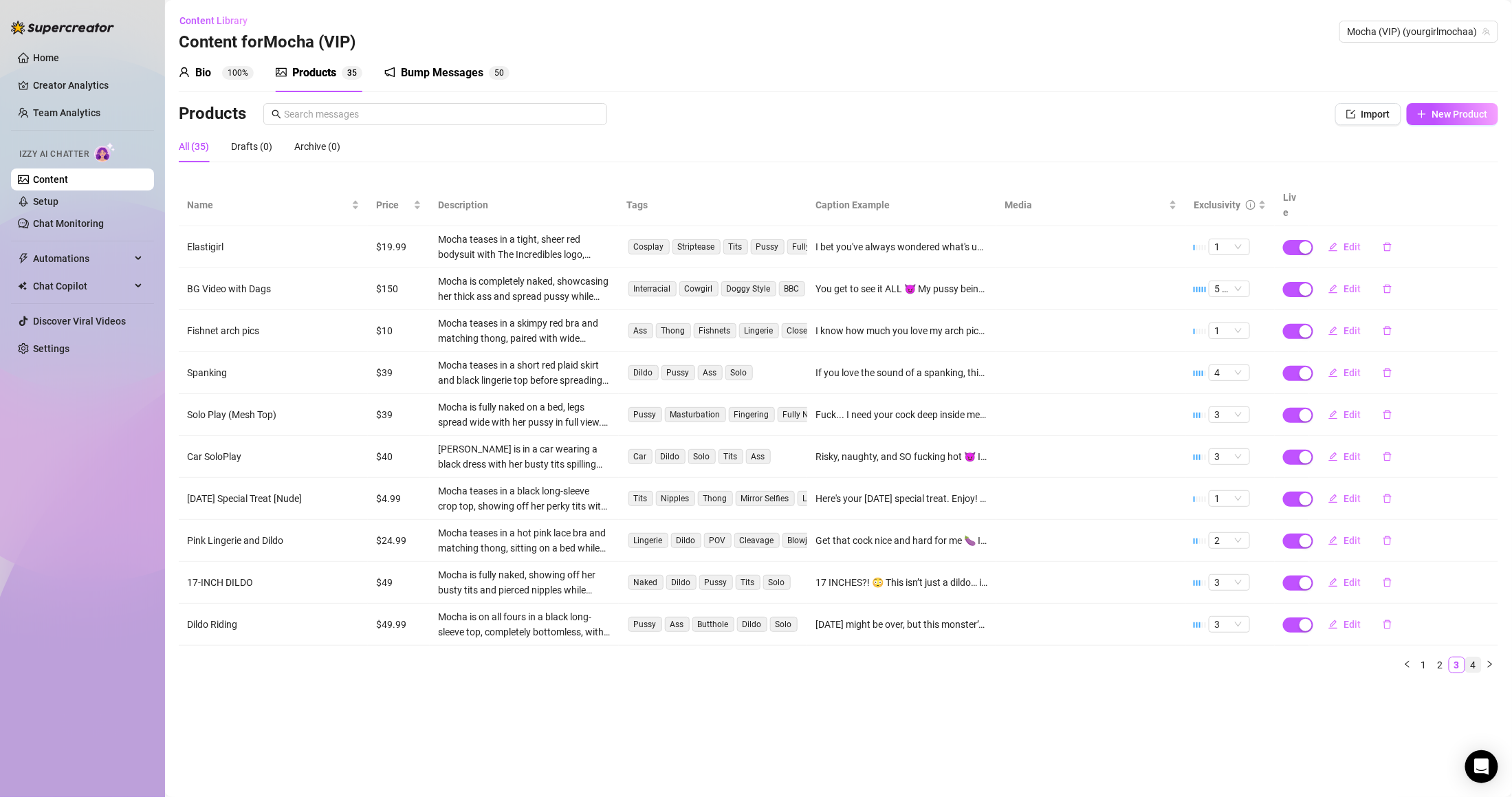
click at [1477, 658] on link "4" at bounding box center [1473, 665] width 15 height 15
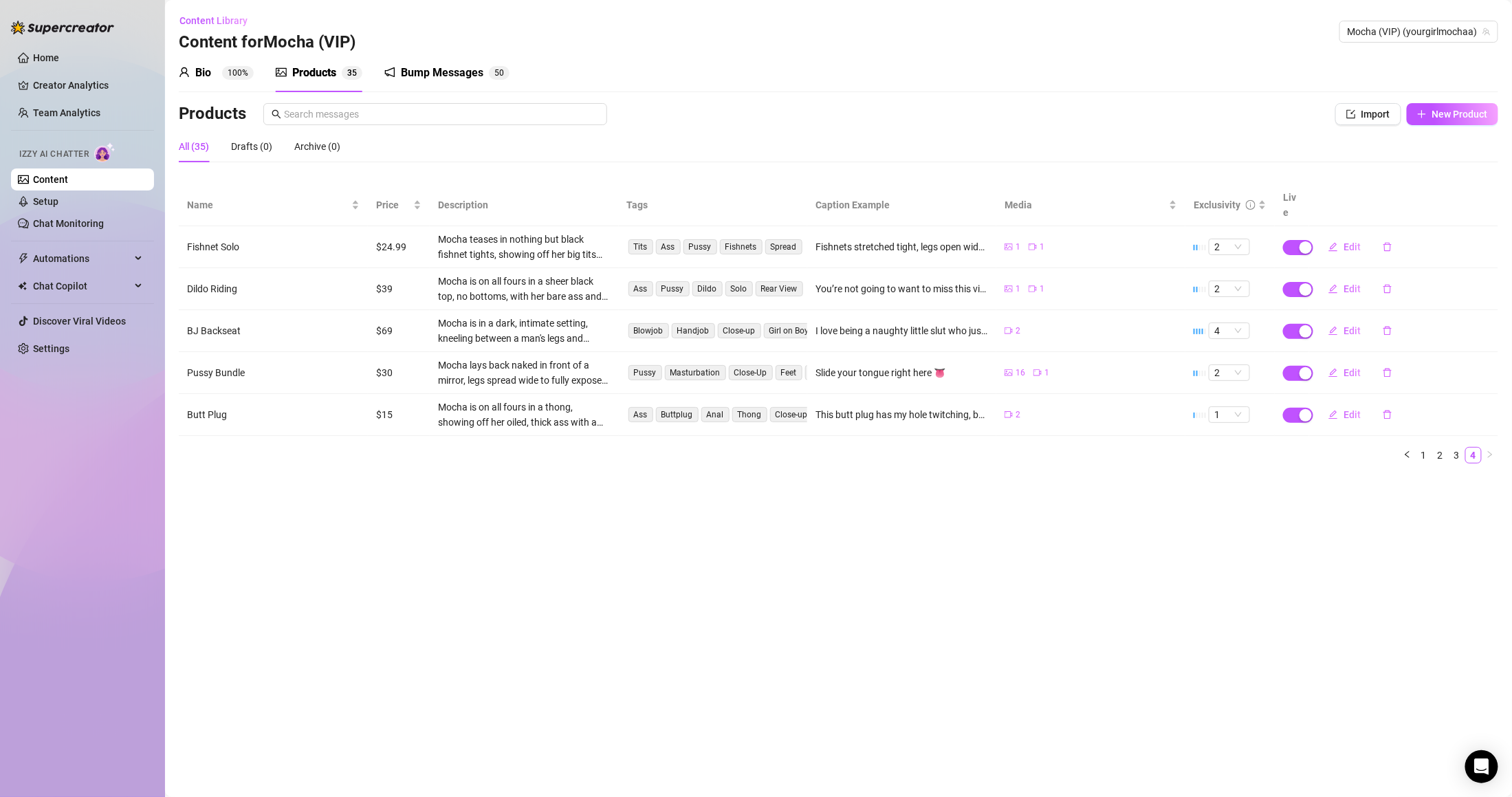
click at [205, 69] on div "Bio" at bounding box center [203, 73] width 16 height 17
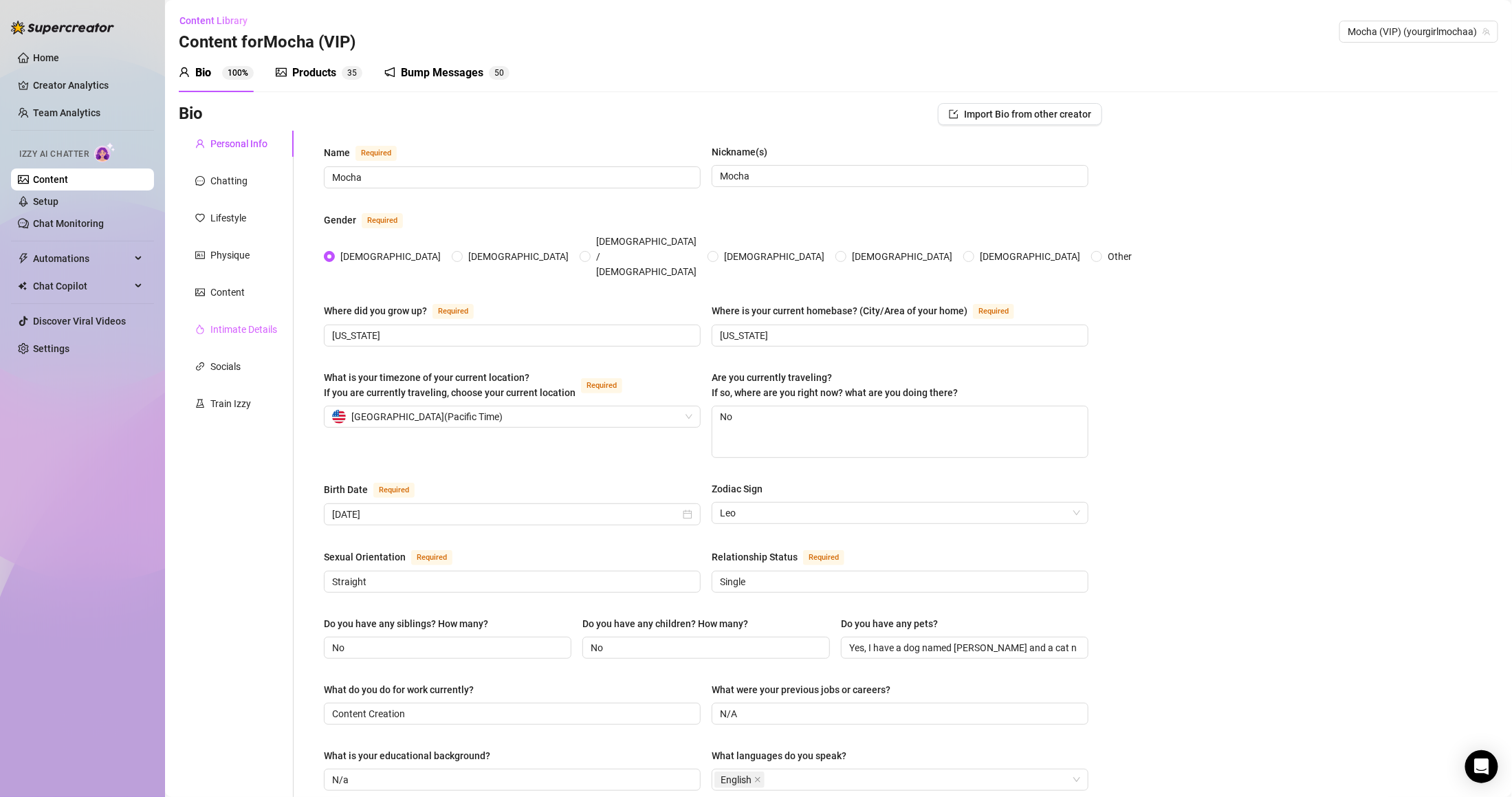
click at [227, 320] on div "Intimate Details" at bounding box center [236, 329] width 115 height 26
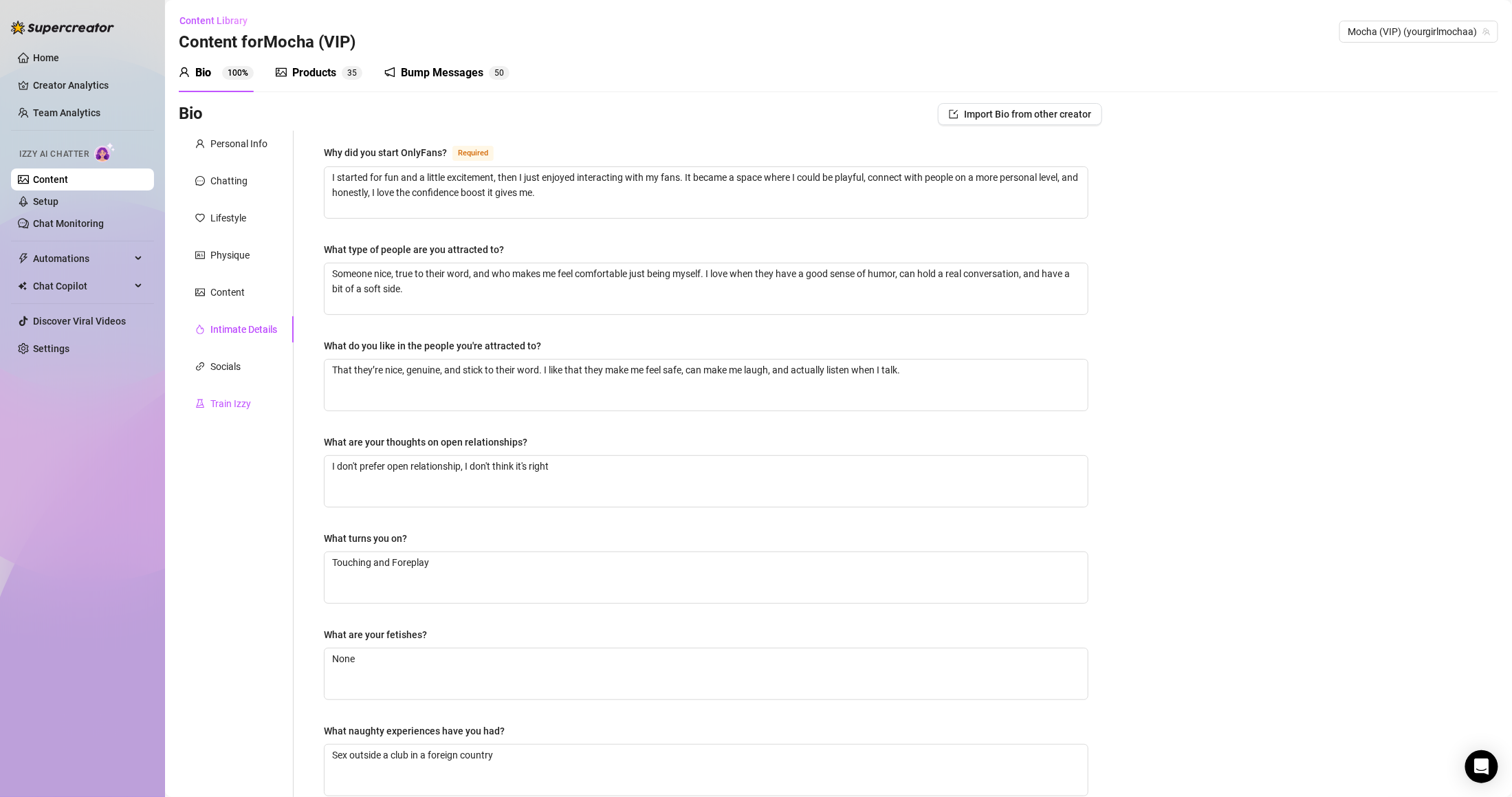
click at [247, 397] on div "Train Izzy" at bounding box center [230, 404] width 41 height 15
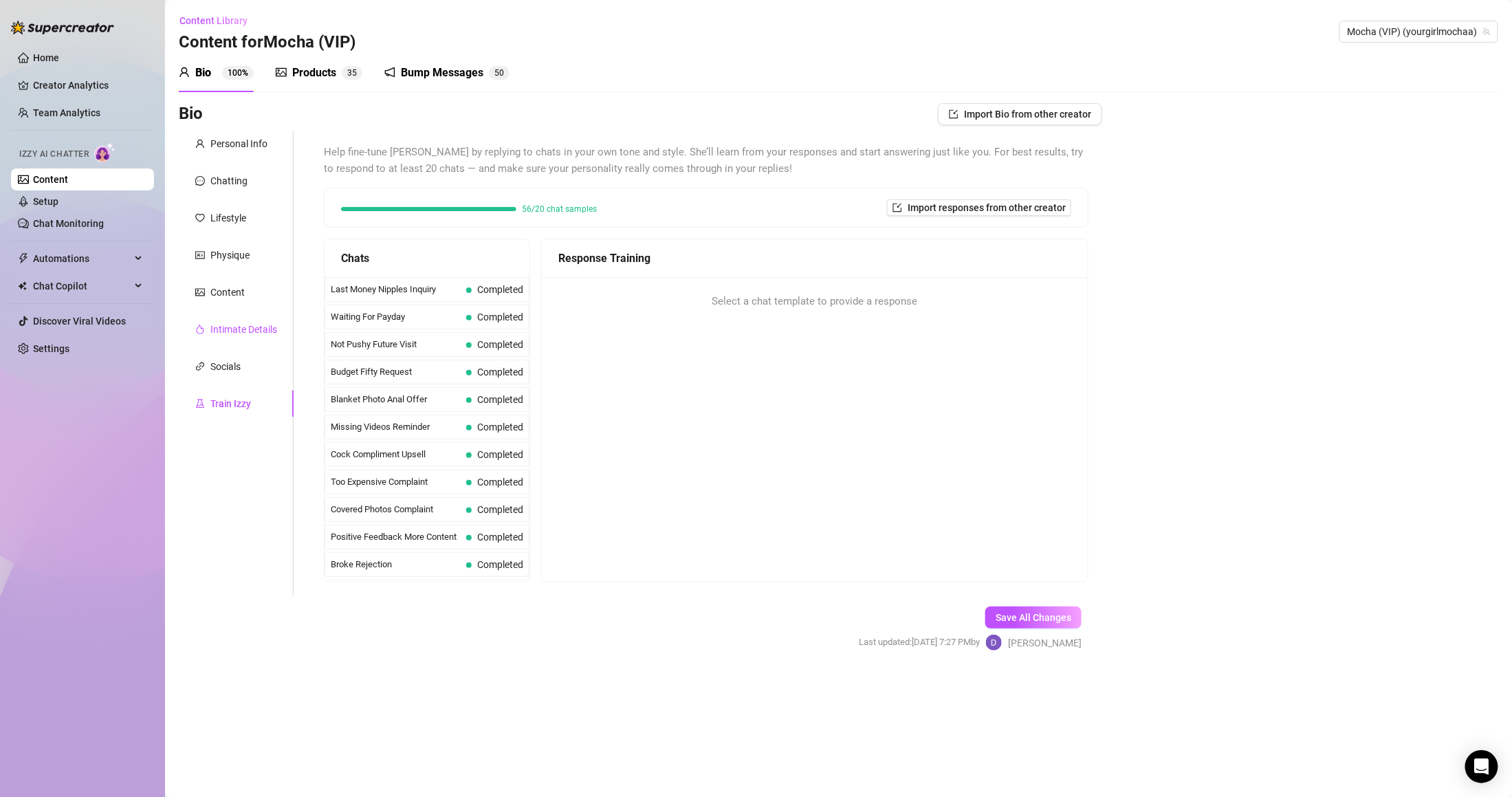
click at [223, 325] on div "Intimate Details" at bounding box center [243, 329] width 67 height 15
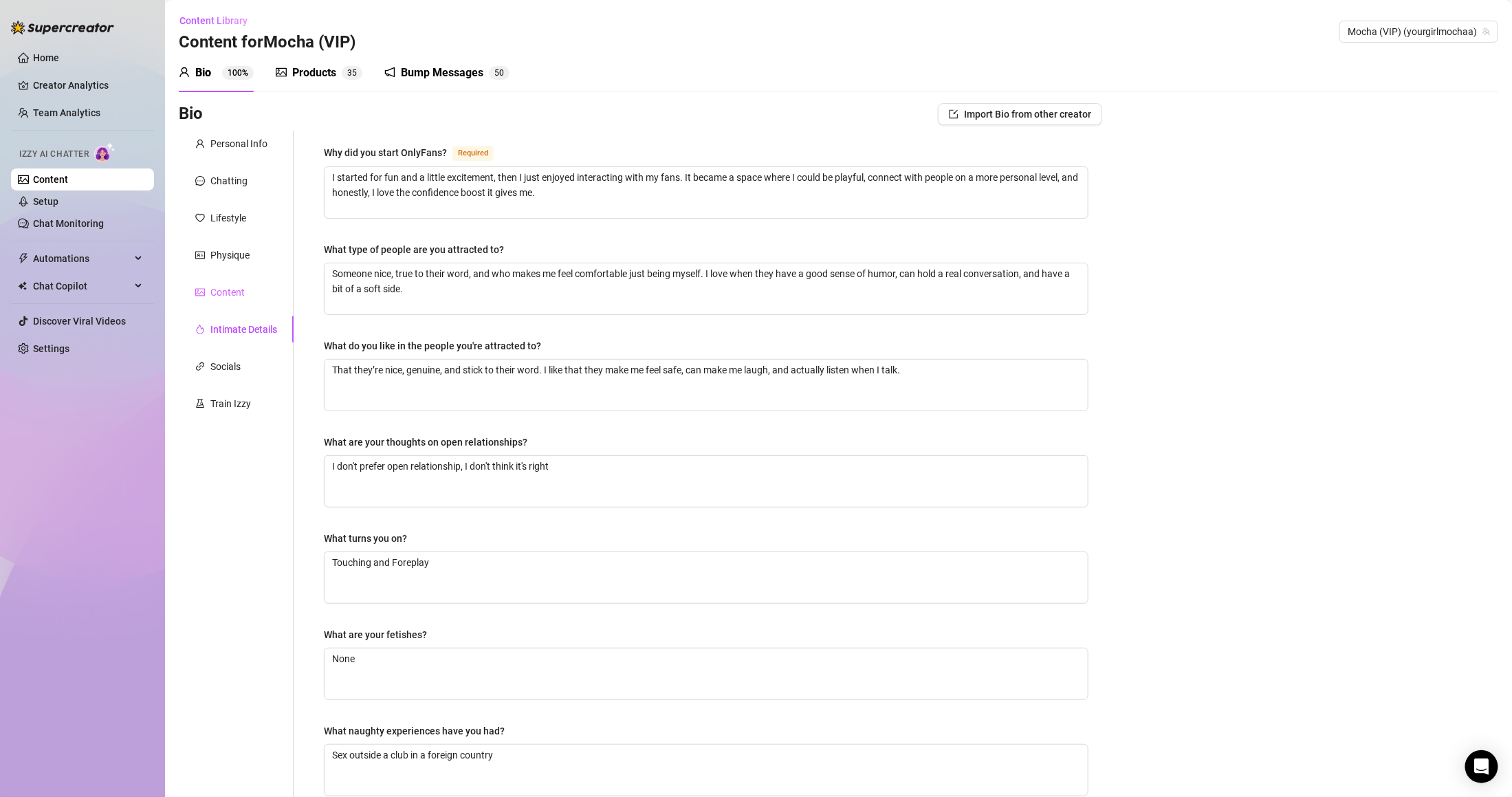
click at [225, 300] on div "Content" at bounding box center [236, 293] width 115 height 26
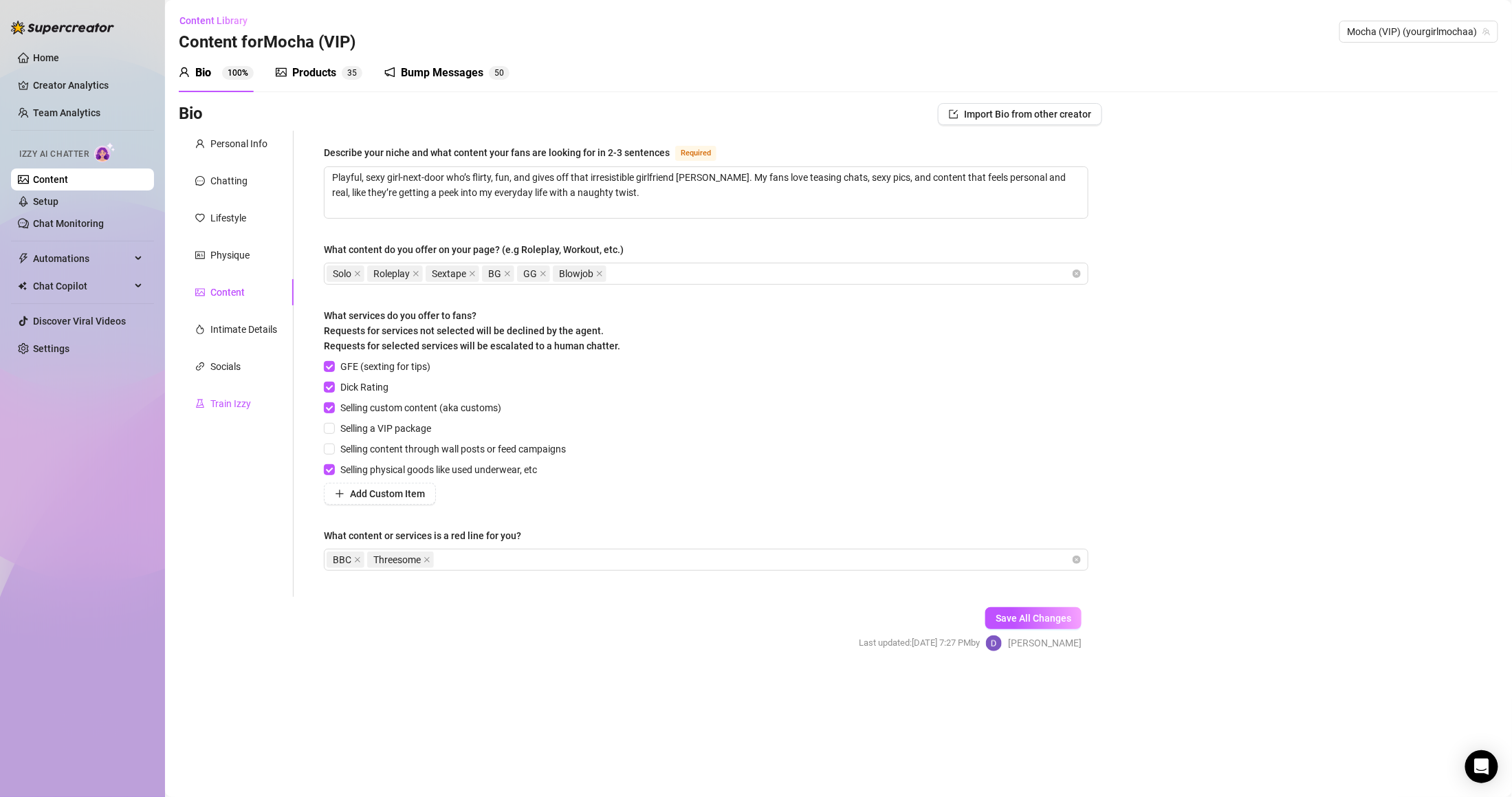
click at [246, 404] on div "Train Izzy" at bounding box center [230, 404] width 41 height 15
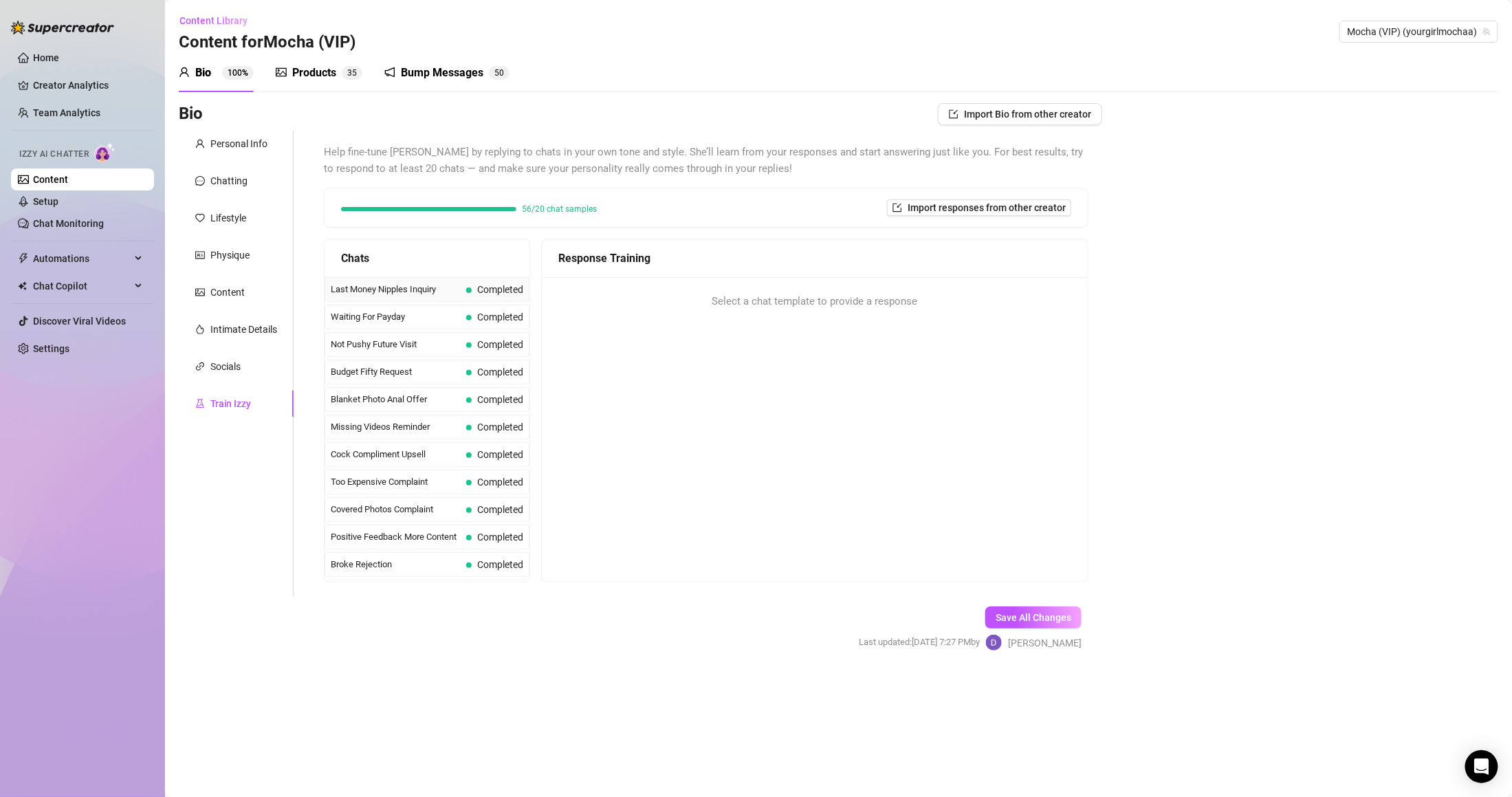
click at [372, 282] on div "Last Money Nipples Inquiry Completed" at bounding box center [427, 290] width 205 height 25
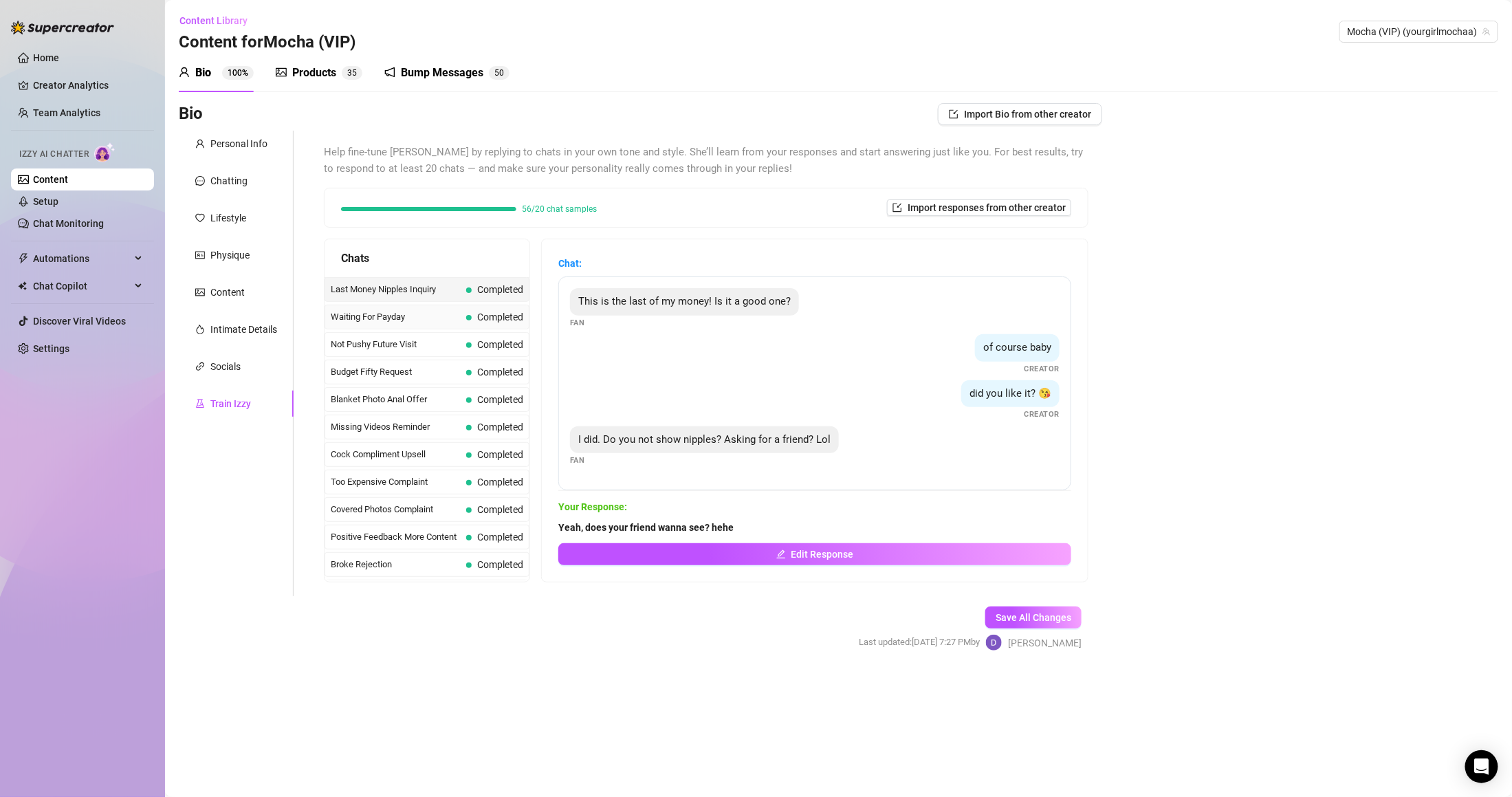
click at [476, 316] on span "Completed" at bounding box center [494, 317] width 57 height 15
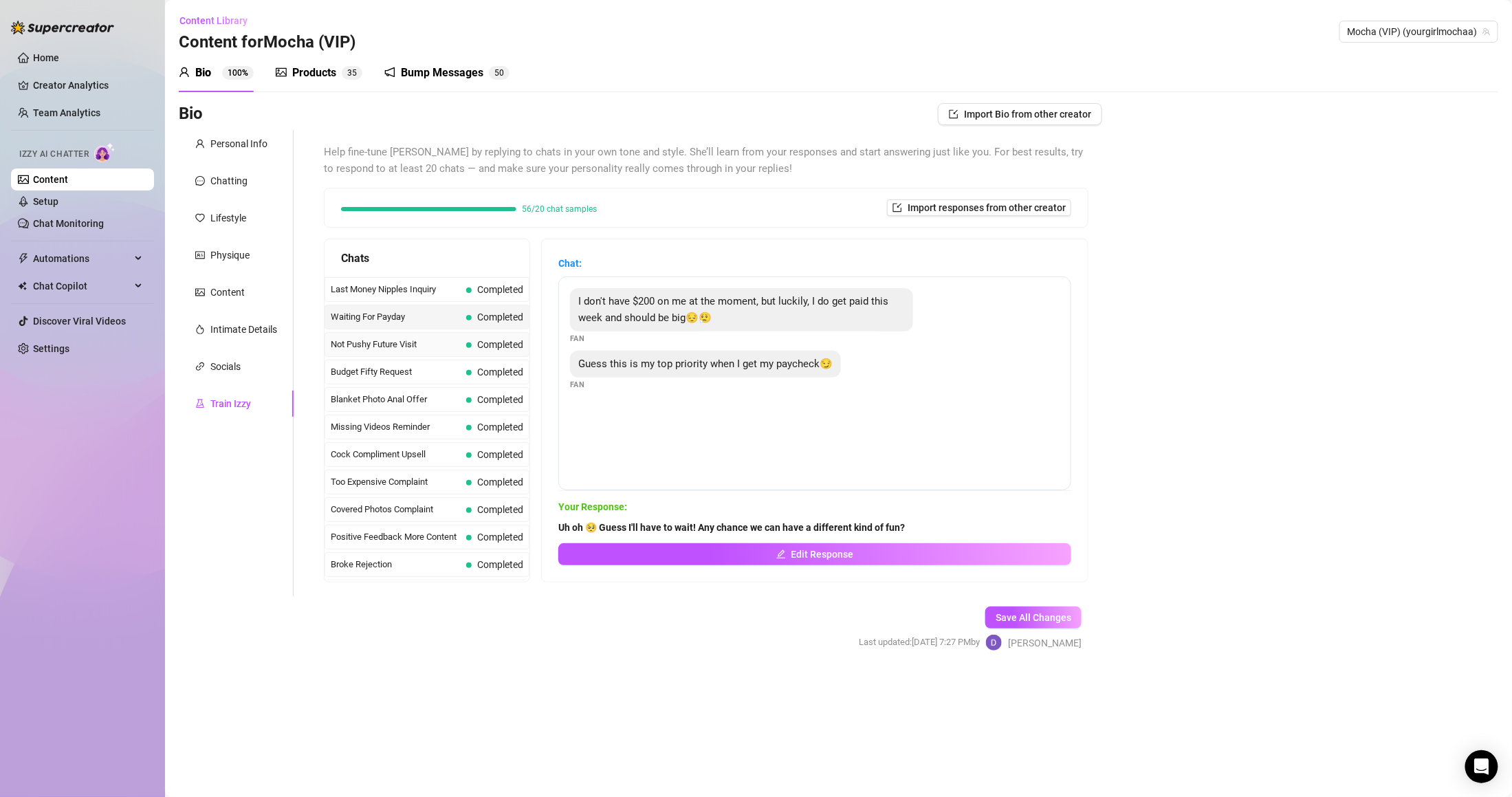
click at [480, 337] on span "Completed" at bounding box center [494, 345] width 57 height 15
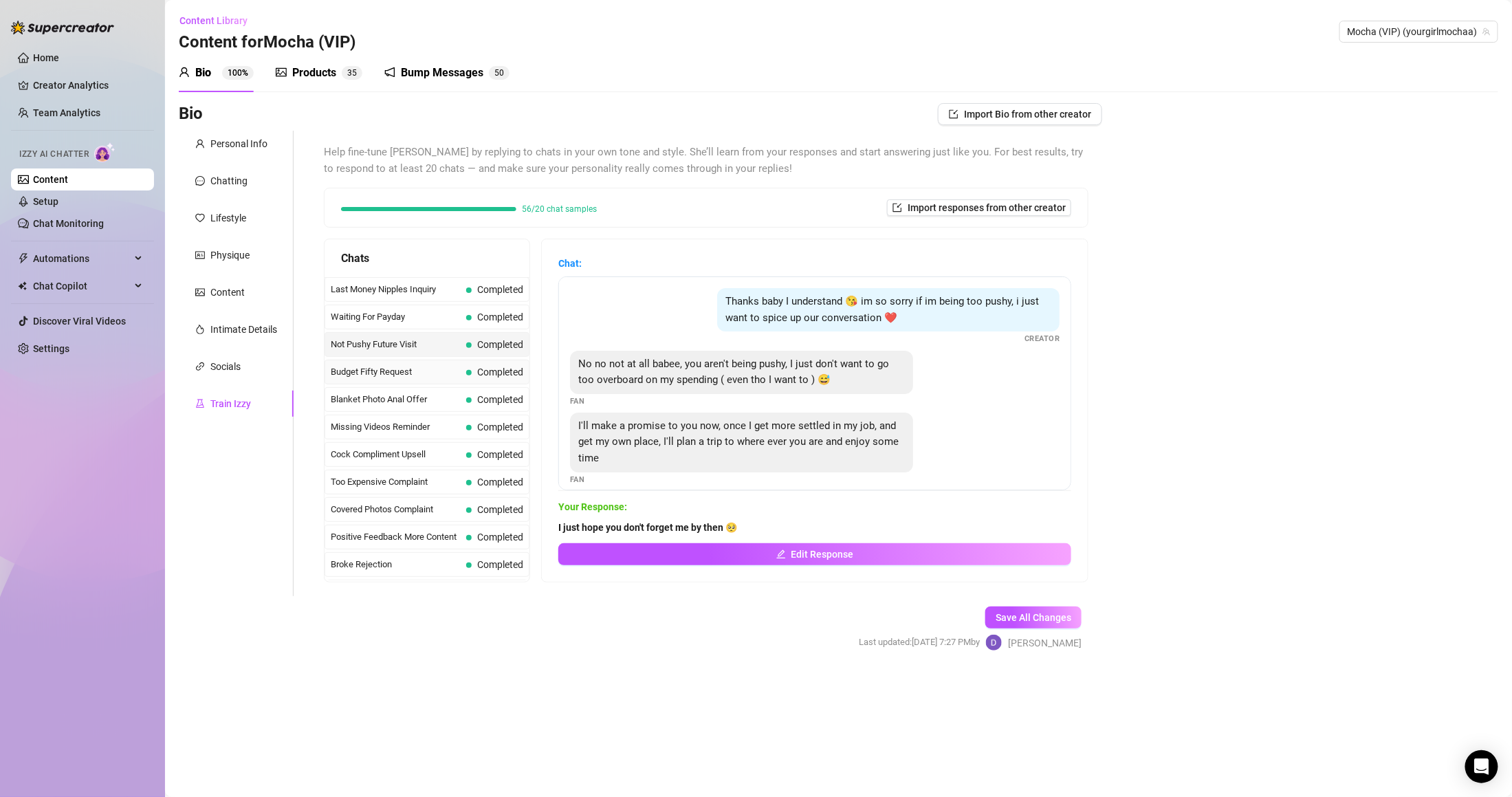
click at [488, 361] on div "Budget Fifty Request Completed" at bounding box center [427, 372] width 205 height 25
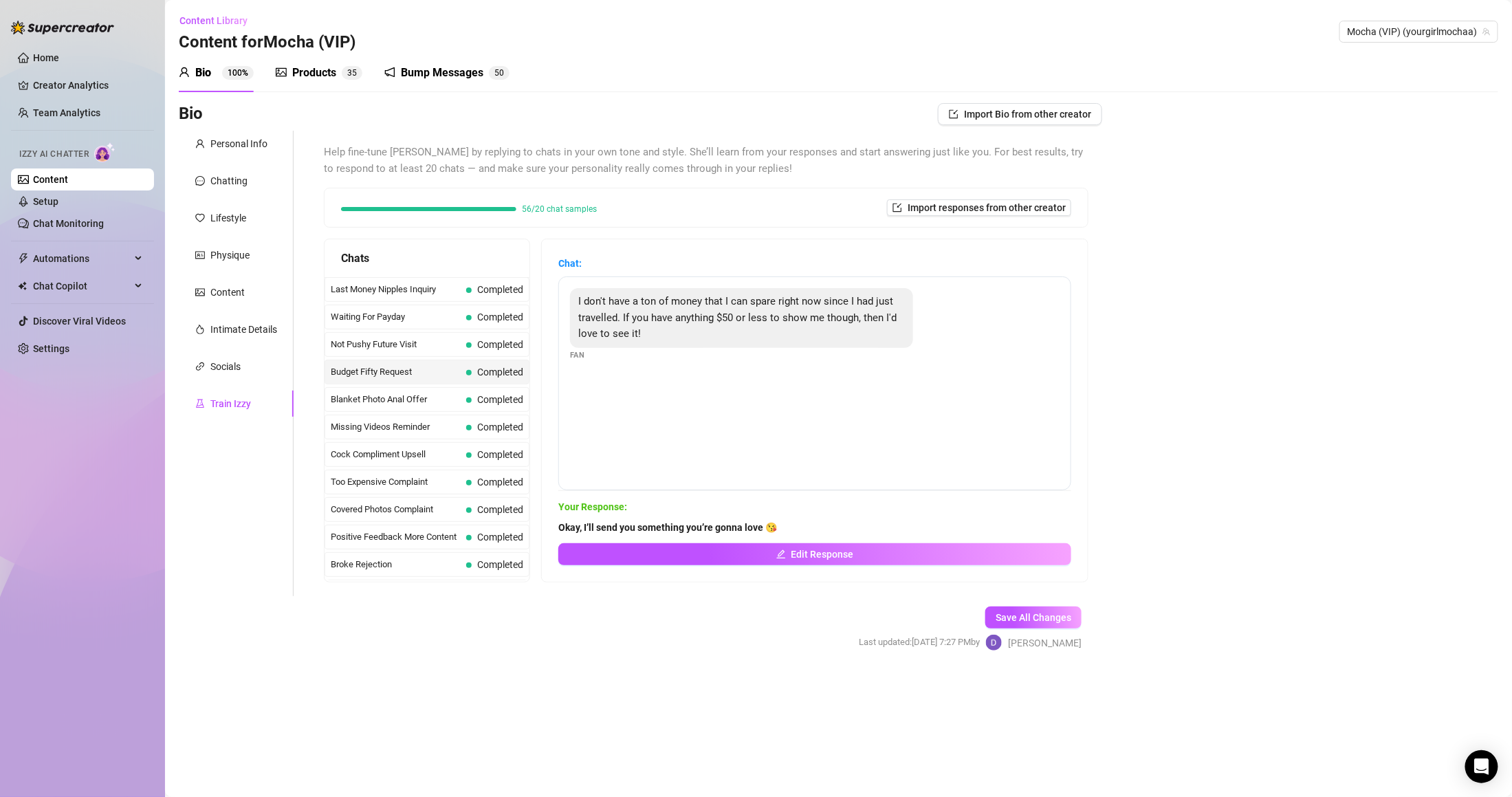
click at [276, 85] on div "Products 3 5" at bounding box center [319, 73] width 87 height 39
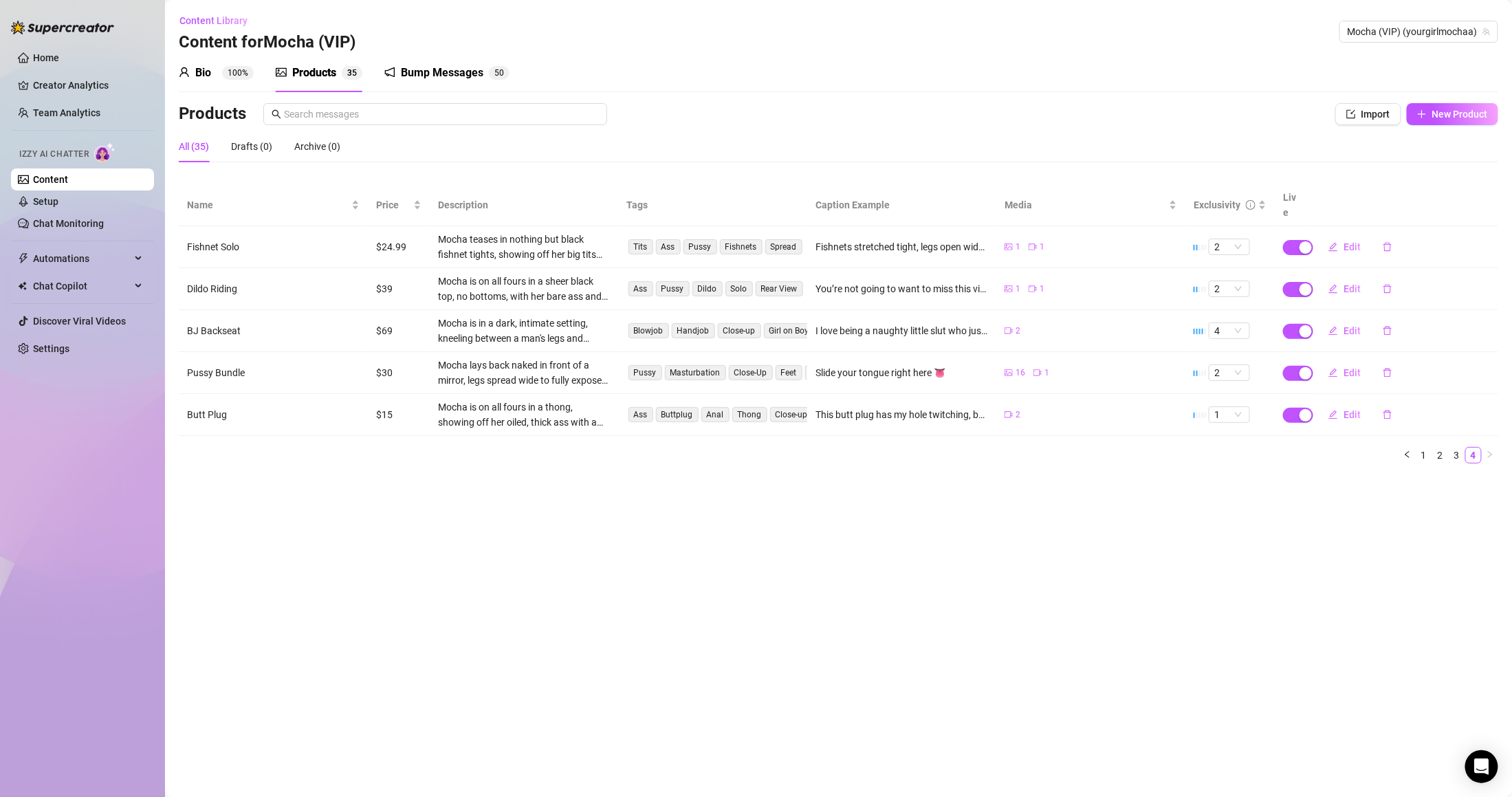
click at [212, 89] on div "Bio 100%" at bounding box center [216, 73] width 75 height 39
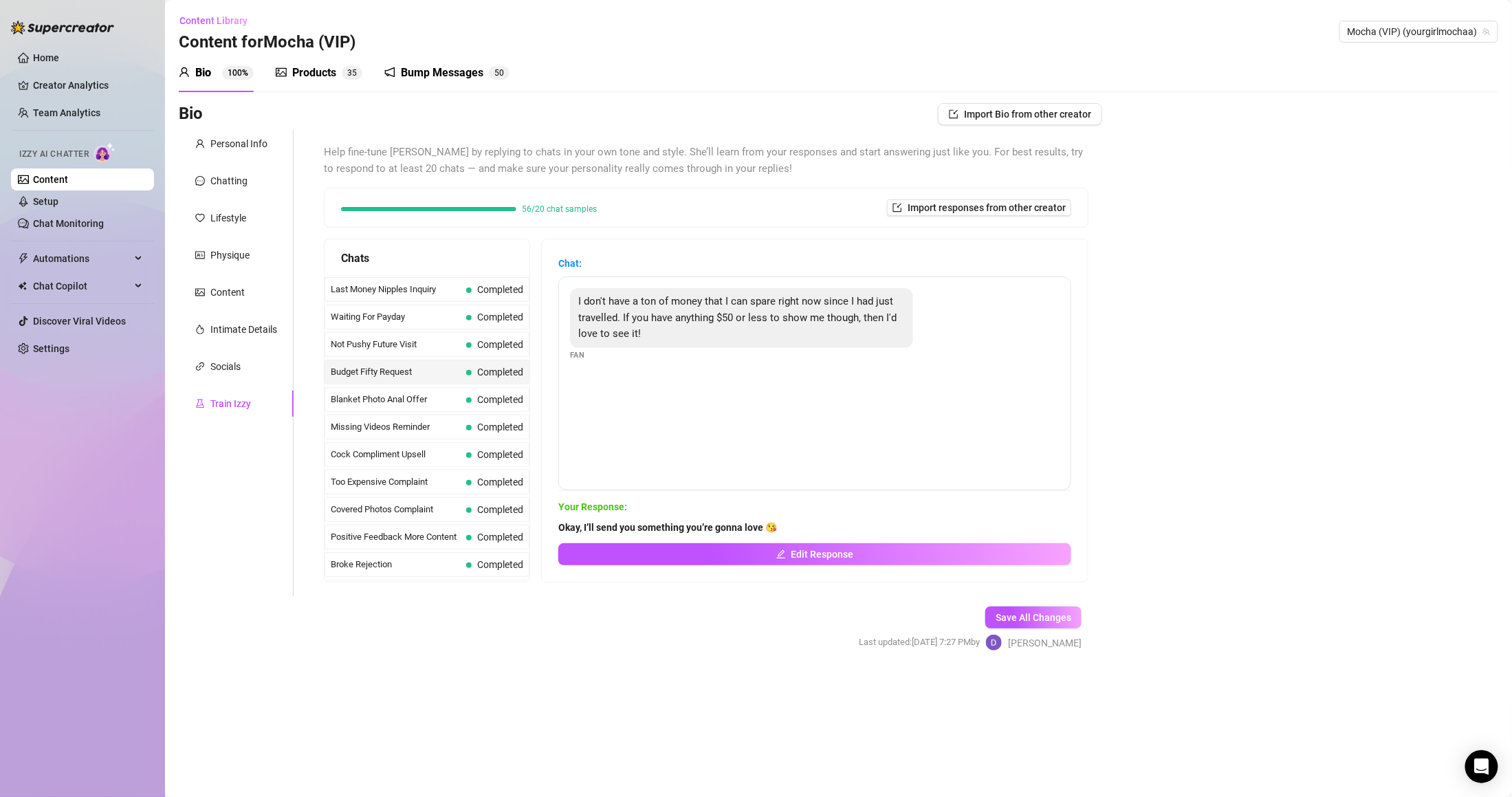
click at [198, 69] on div "Bio" at bounding box center [203, 73] width 16 height 17
click at [53, 185] on link "Content" at bounding box center [51, 180] width 35 height 11
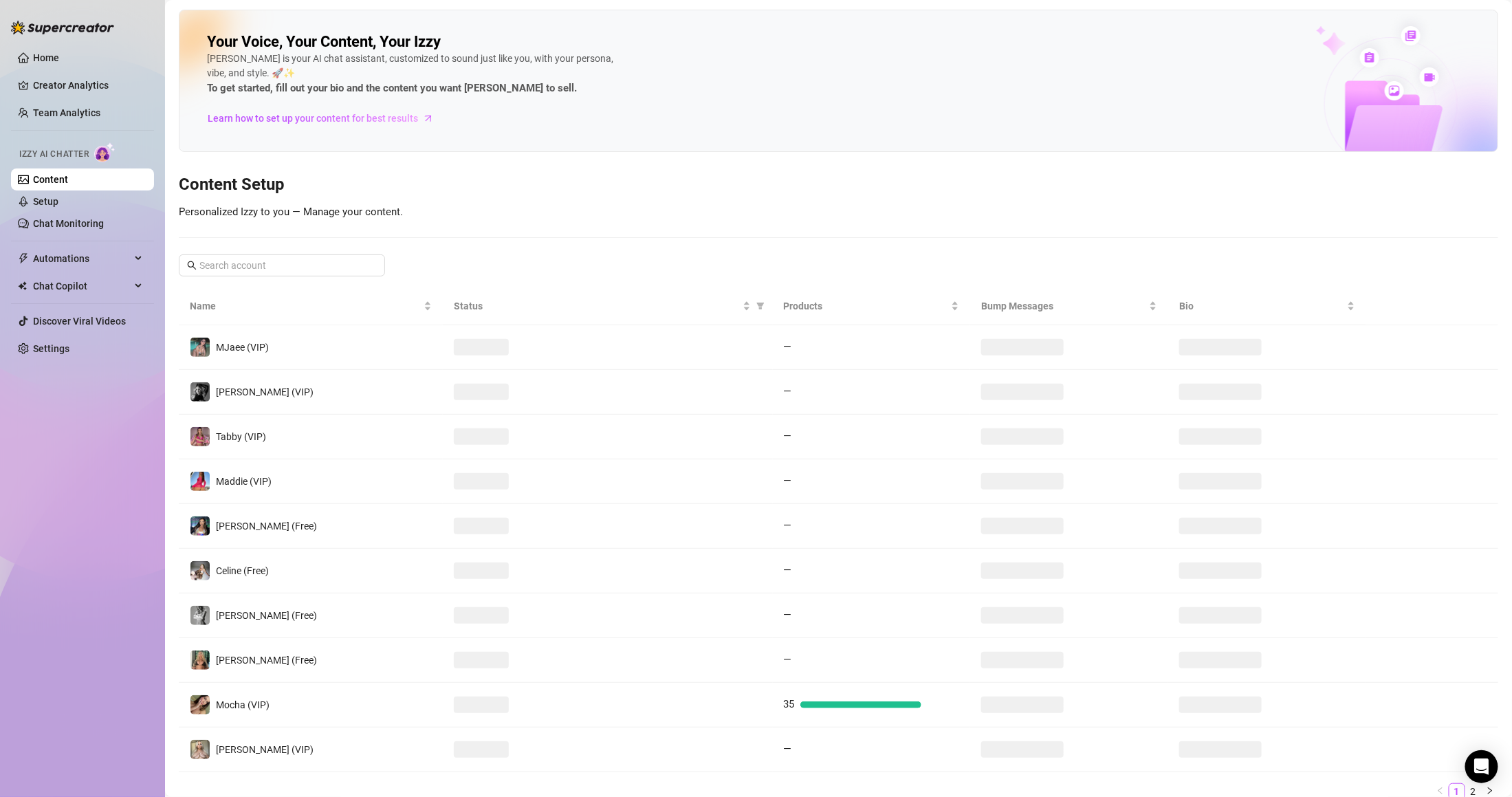
click at [96, 159] on img at bounding box center [105, 152] width 21 height 20
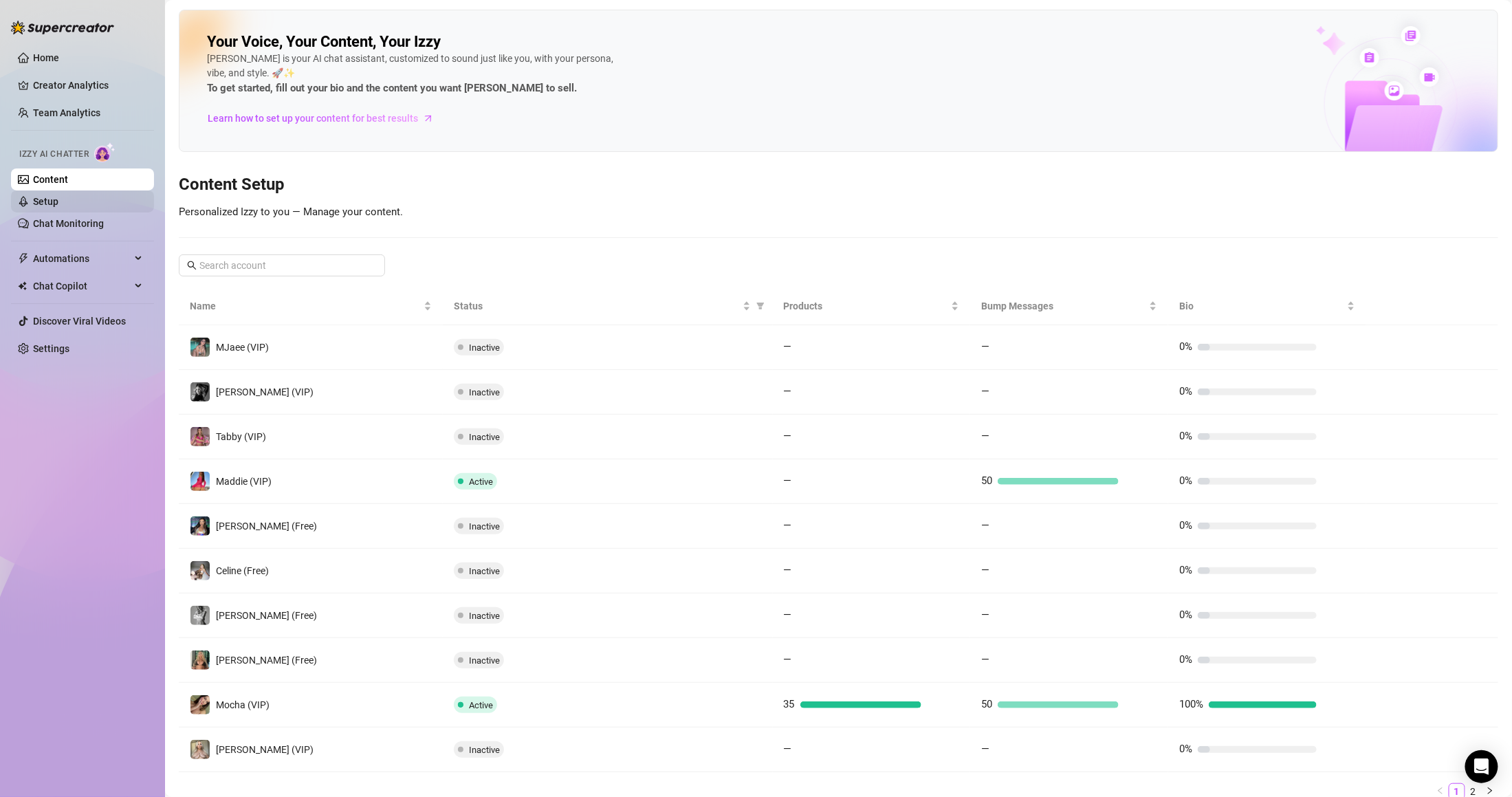
click at [58, 207] on link "Setup" at bounding box center [46, 202] width 26 height 11
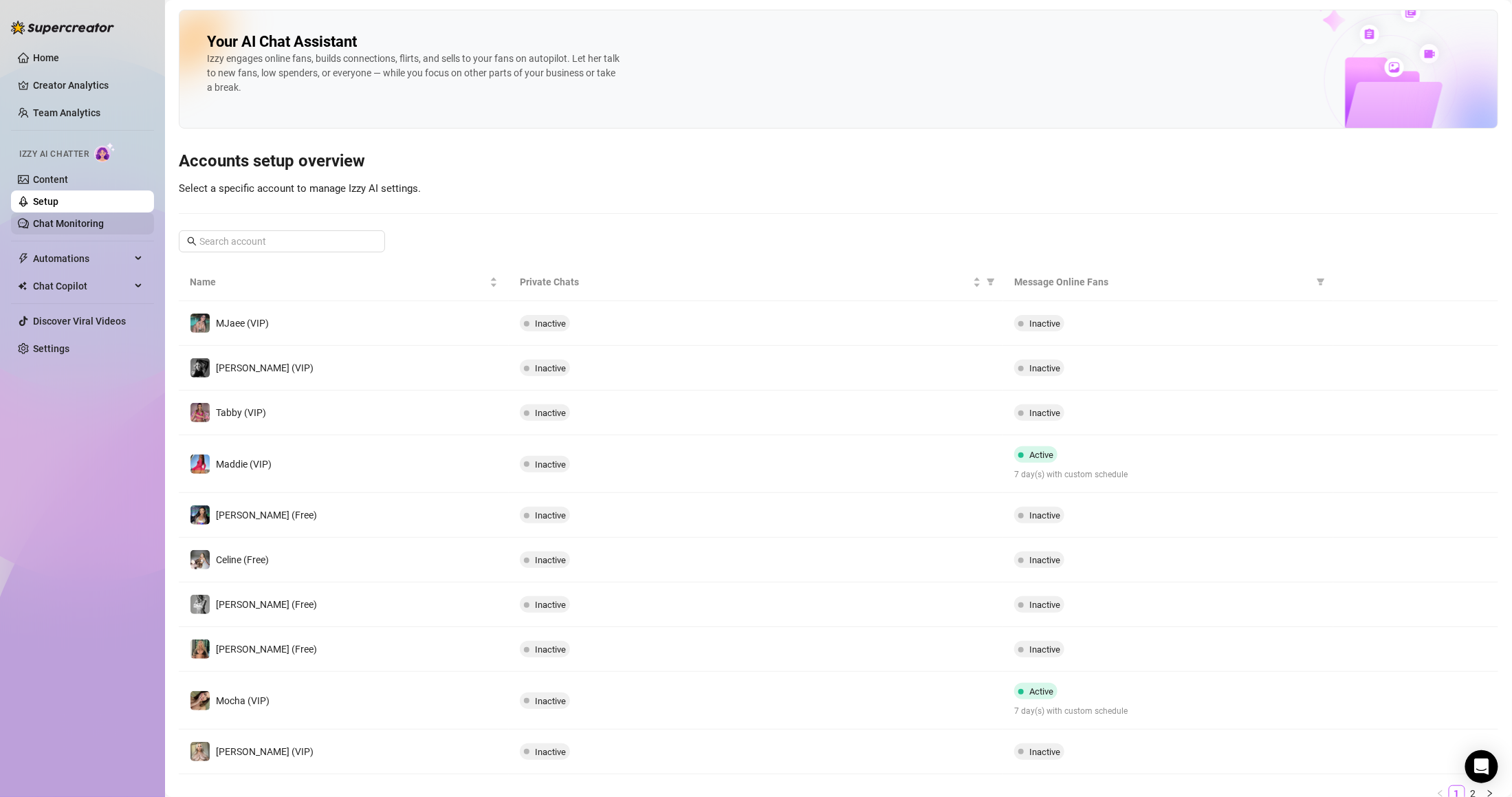
click at [80, 219] on link "Chat Monitoring" at bounding box center [69, 223] width 71 height 11
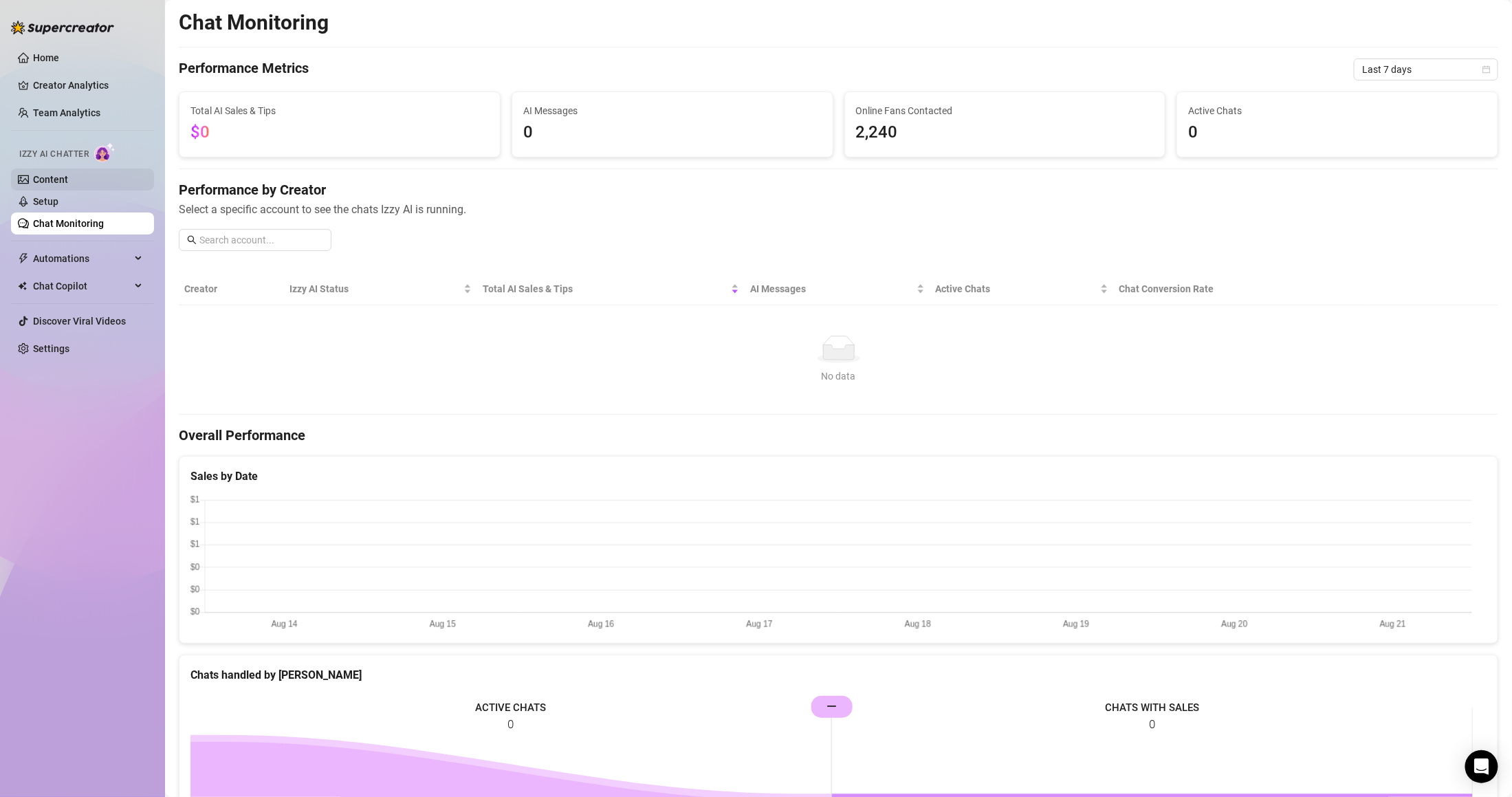
click at [68, 179] on link "Content" at bounding box center [51, 180] width 35 height 11
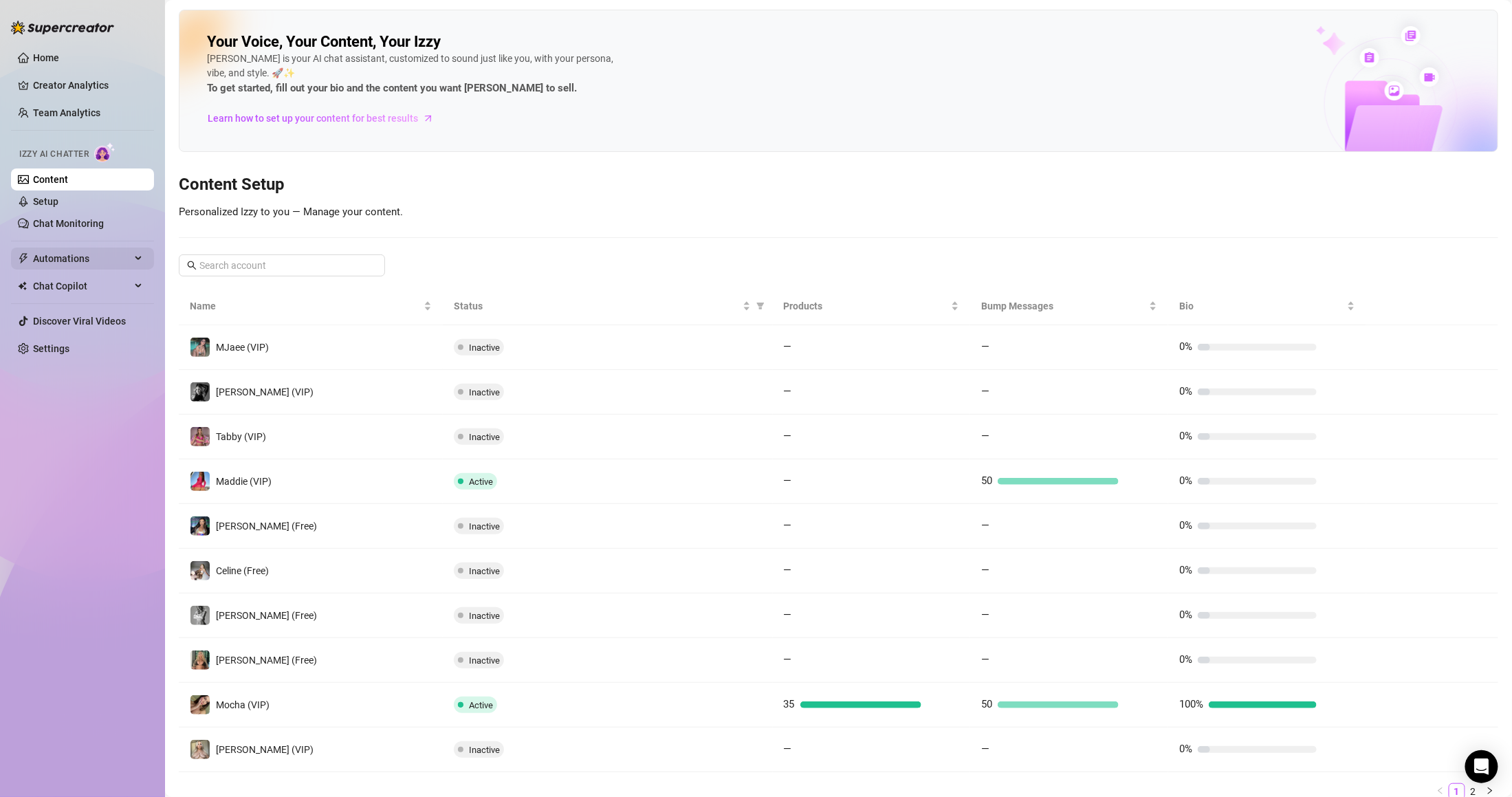
click at [88, 249] on span "Automations" at bounding box center [82, 259] width 98 height 22
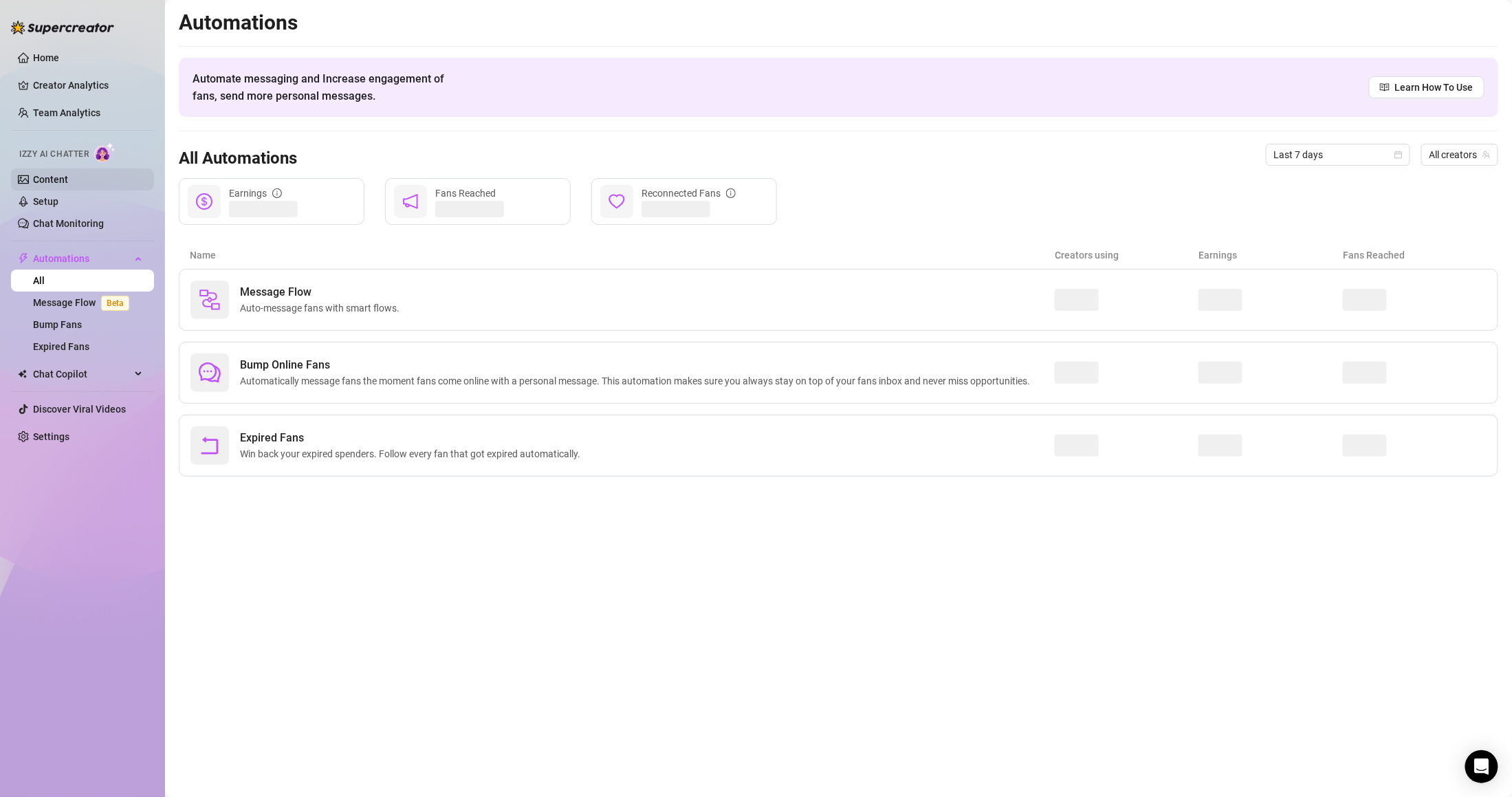
click at [68, 180] on link "Content" at bounding box center [51, 180] width 35 height 11
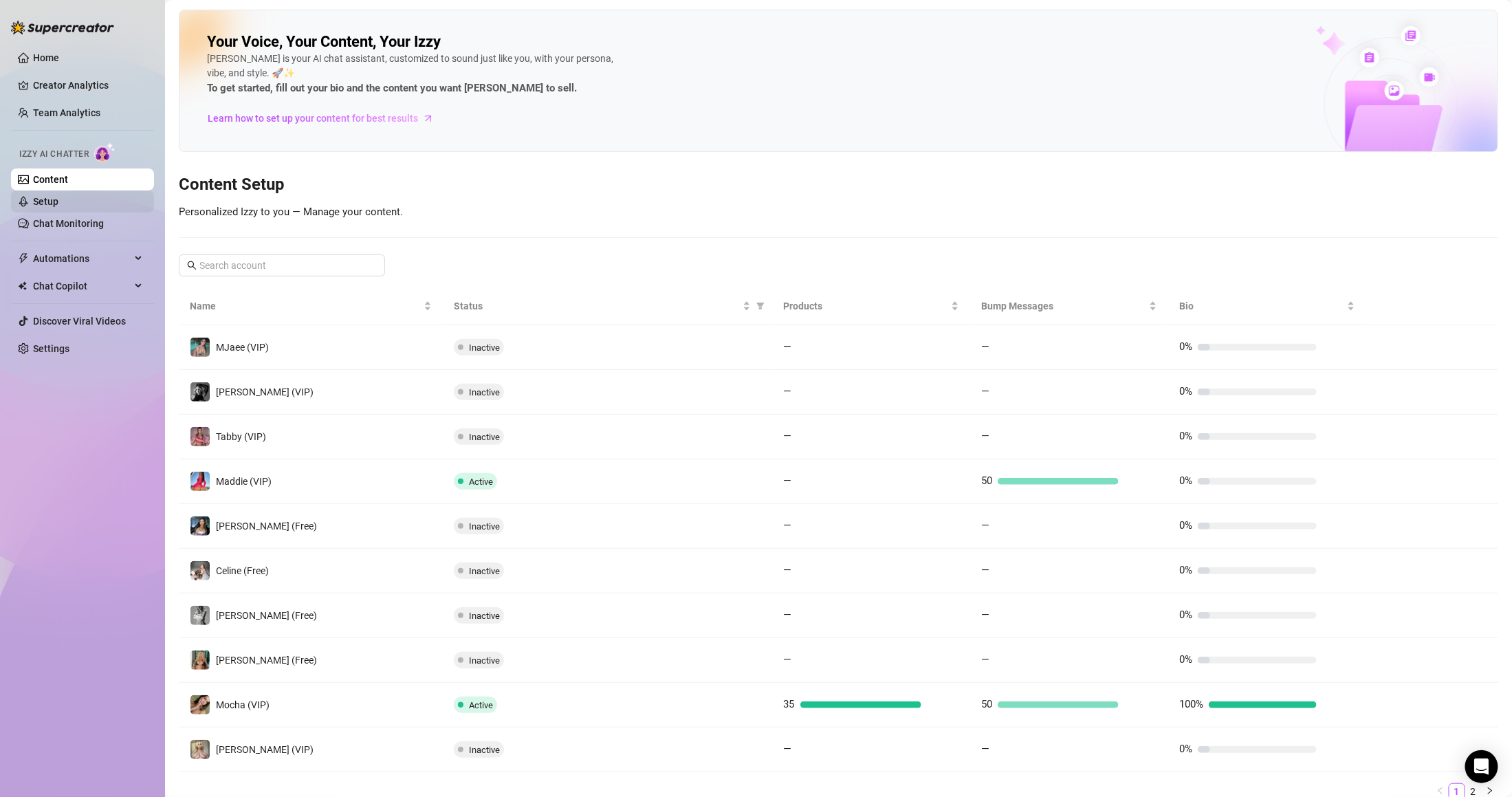
click at [58, 205] on link "Setup" at bounding box center [46, 202] width 26 height 11
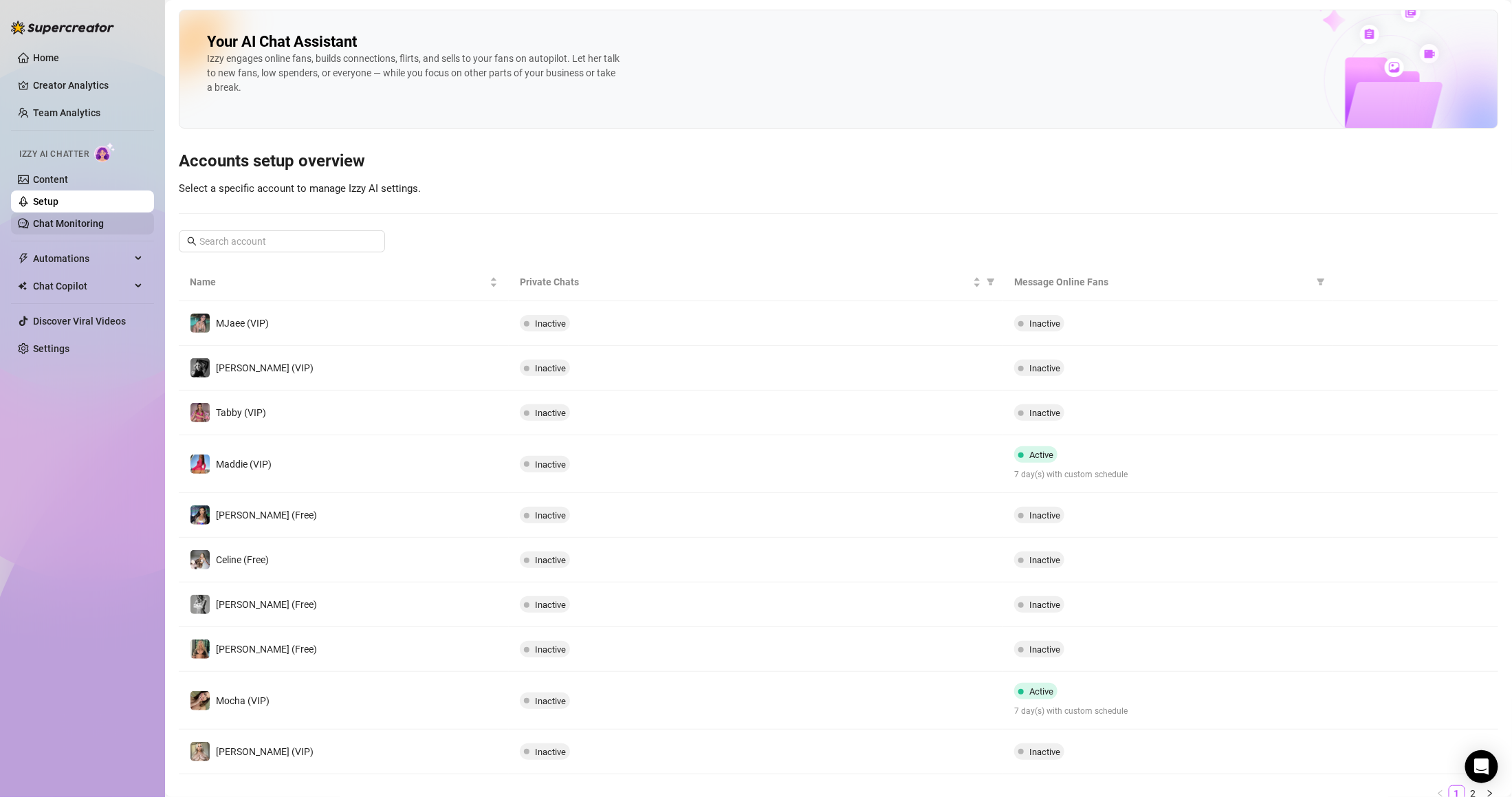
click at [104, 223] on link "Chat Monitoring" at bounding box center [69, 223] width 71 height 11
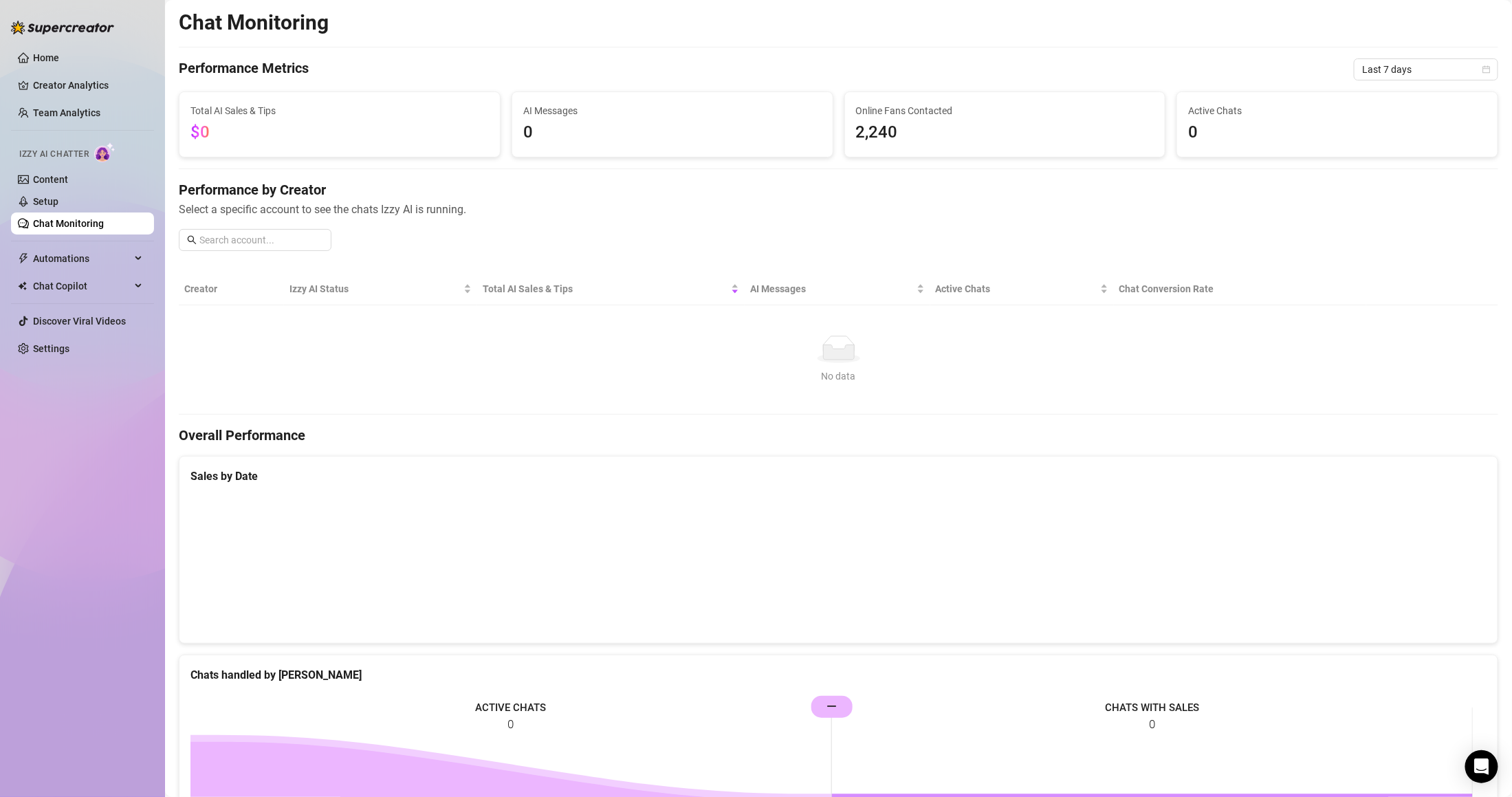
click at [114, 153] on img at bounding box center [105, 152] width 21 height 20
click at [68, 178] on link "Content" at bounding box center [51, 180] width 35 height 11
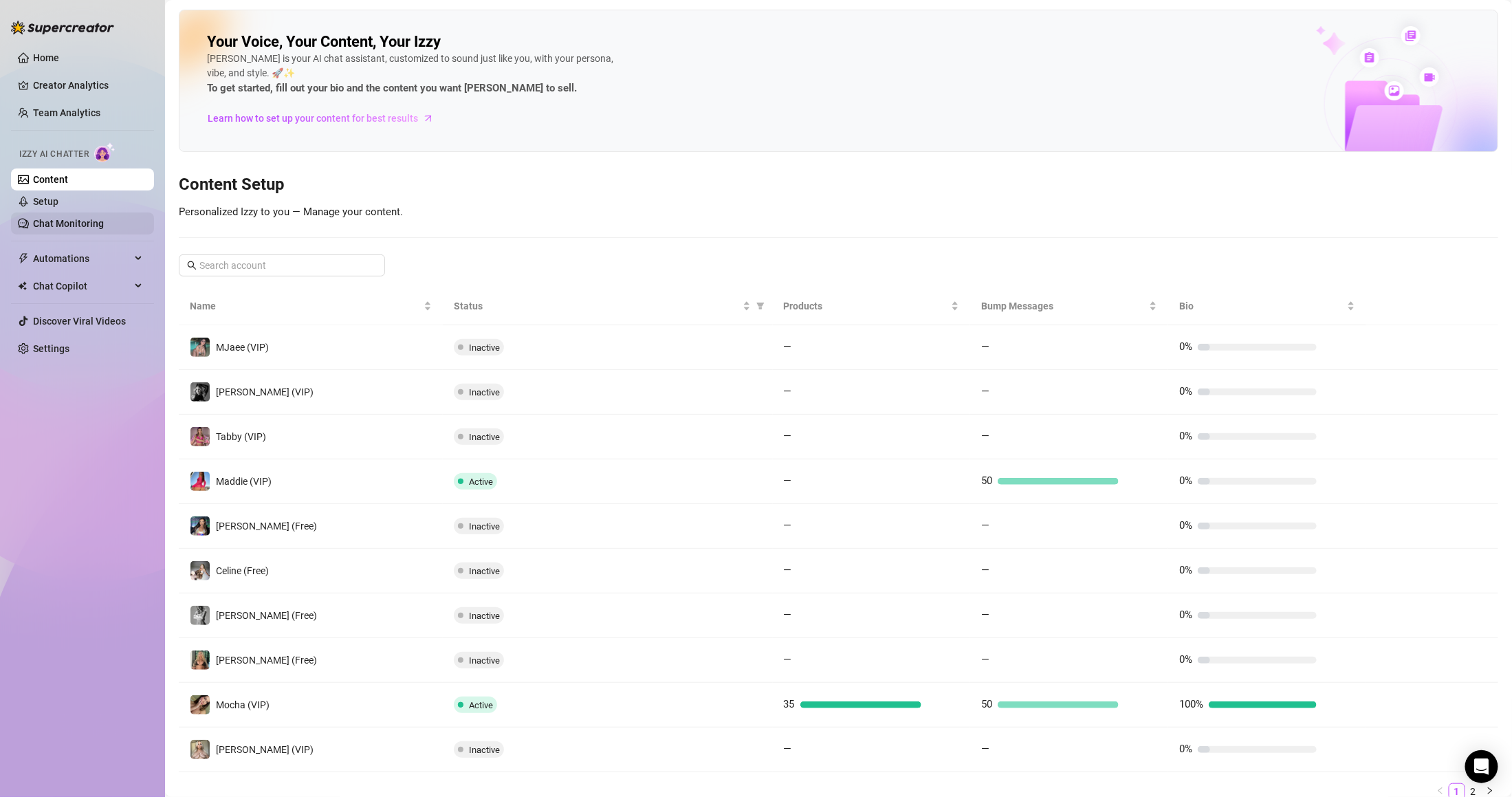
click at [101, 218] on link "Chat Monitoring" at bounding box center [69, 223] width 71 height 11
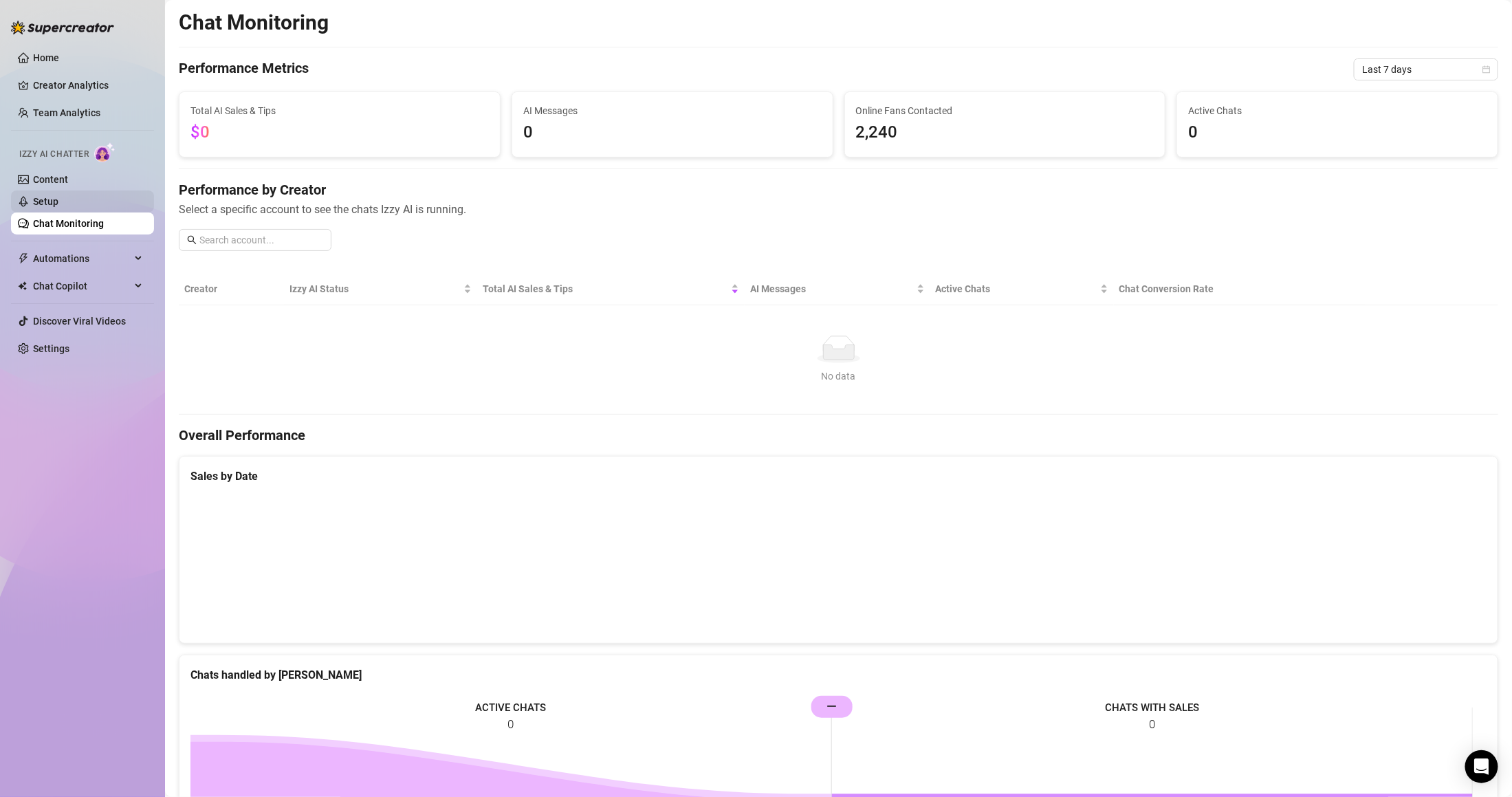
click at [58, 199] on link "Setup" at bounding box center [46, 202] width 26 height 11
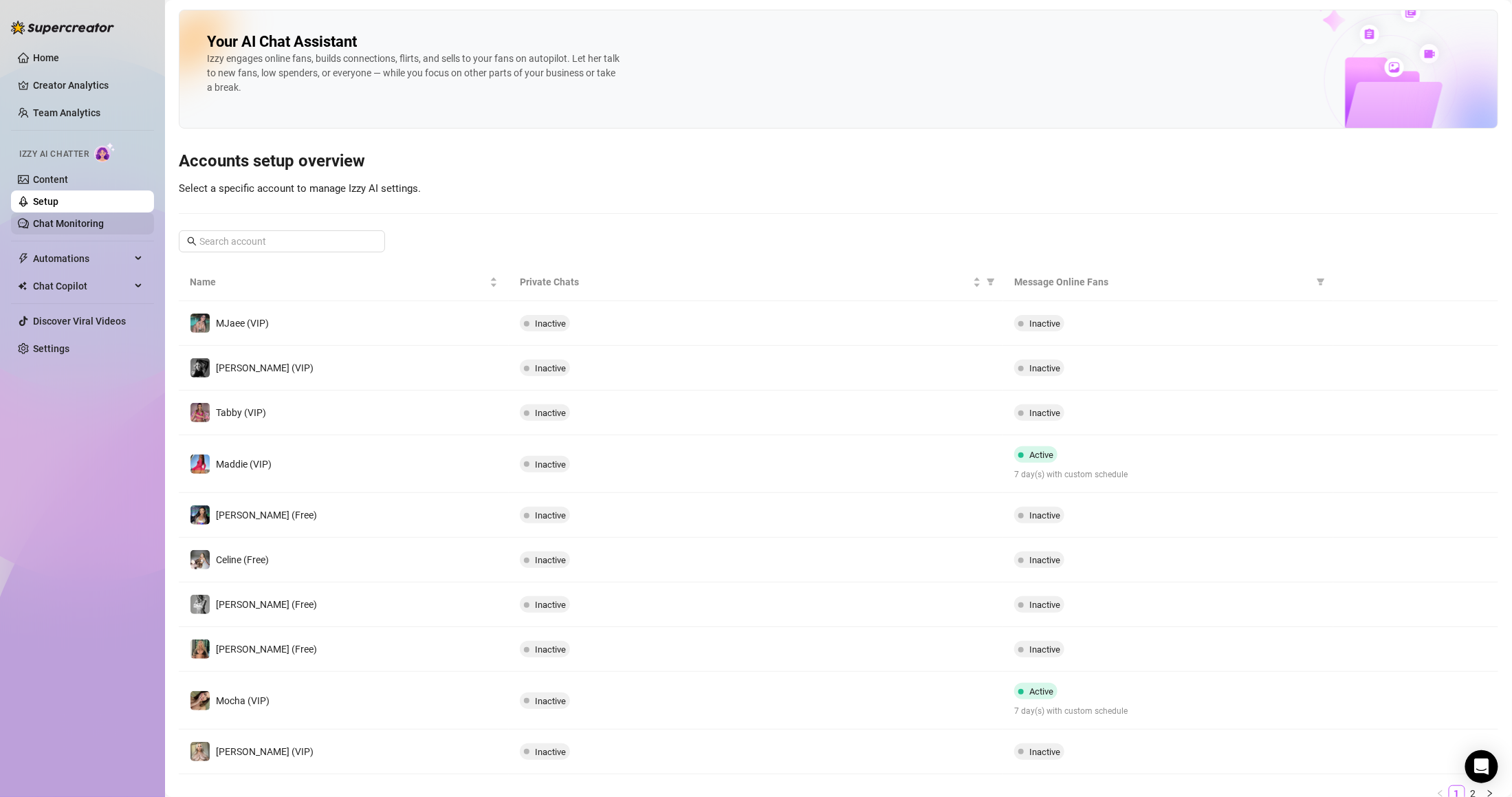
click at [104, 218] on link "Chat Monitoring" at bounding box center [69, 223] width 71 height 11
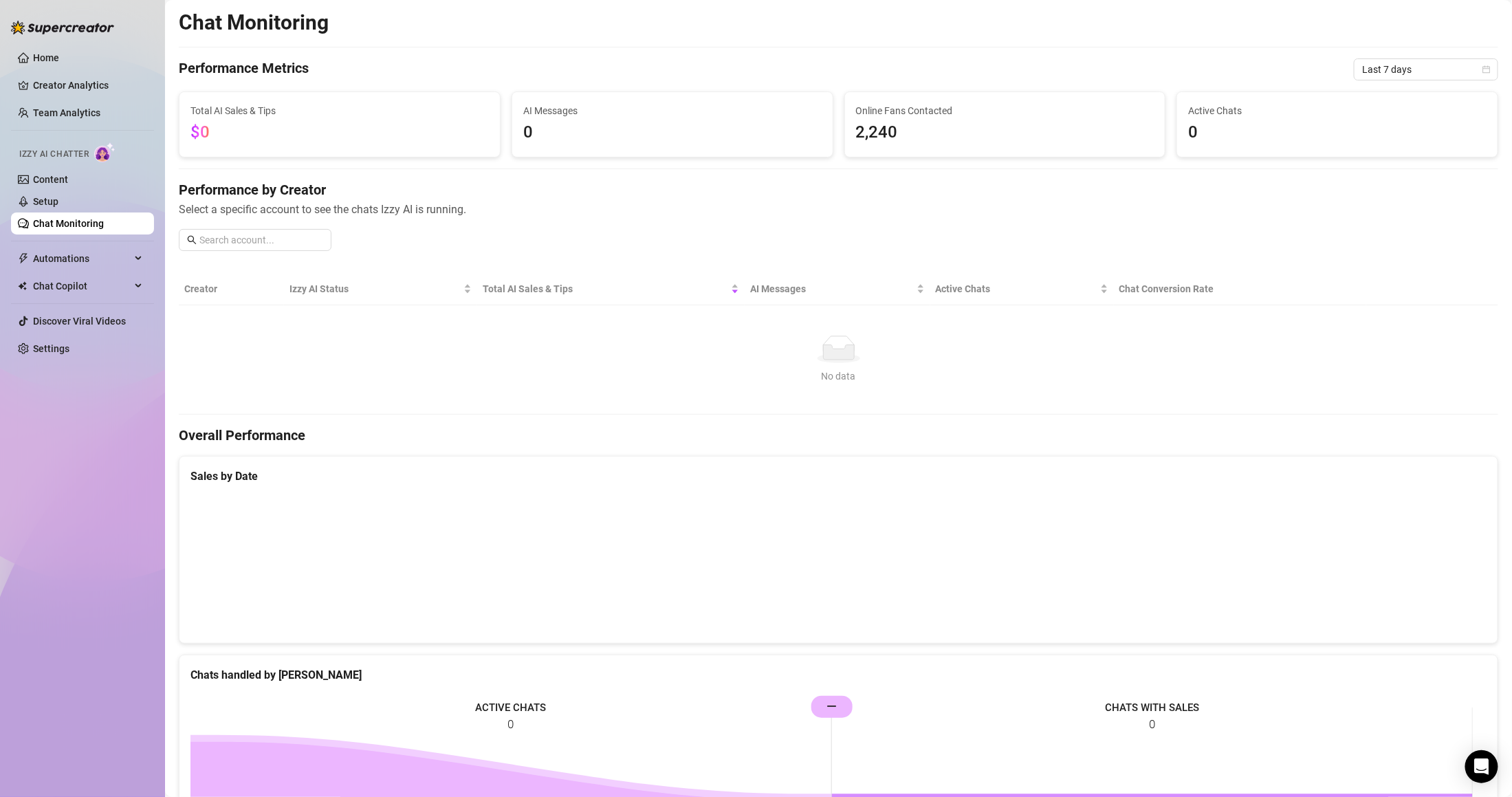
click at [641, 108] on span "AI Messages" at bounding box center [672, 111] width 298 height 15
click at [96, 252] on span "Automations" at bounding box center [82, 259] width 98 height 22
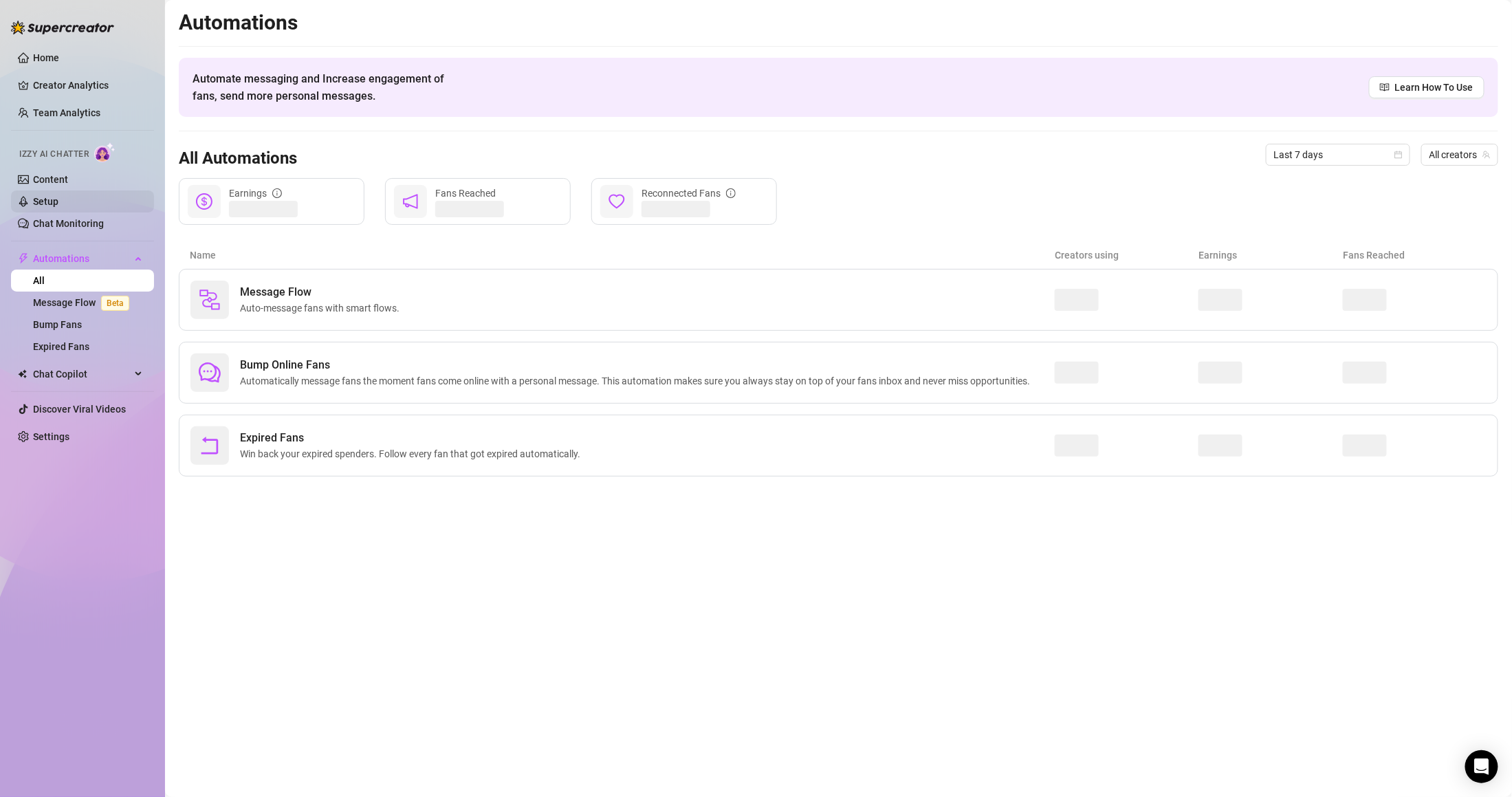
click at [58, 196] on link "Setup" at bounding box center [46, 202] width 26 height 11
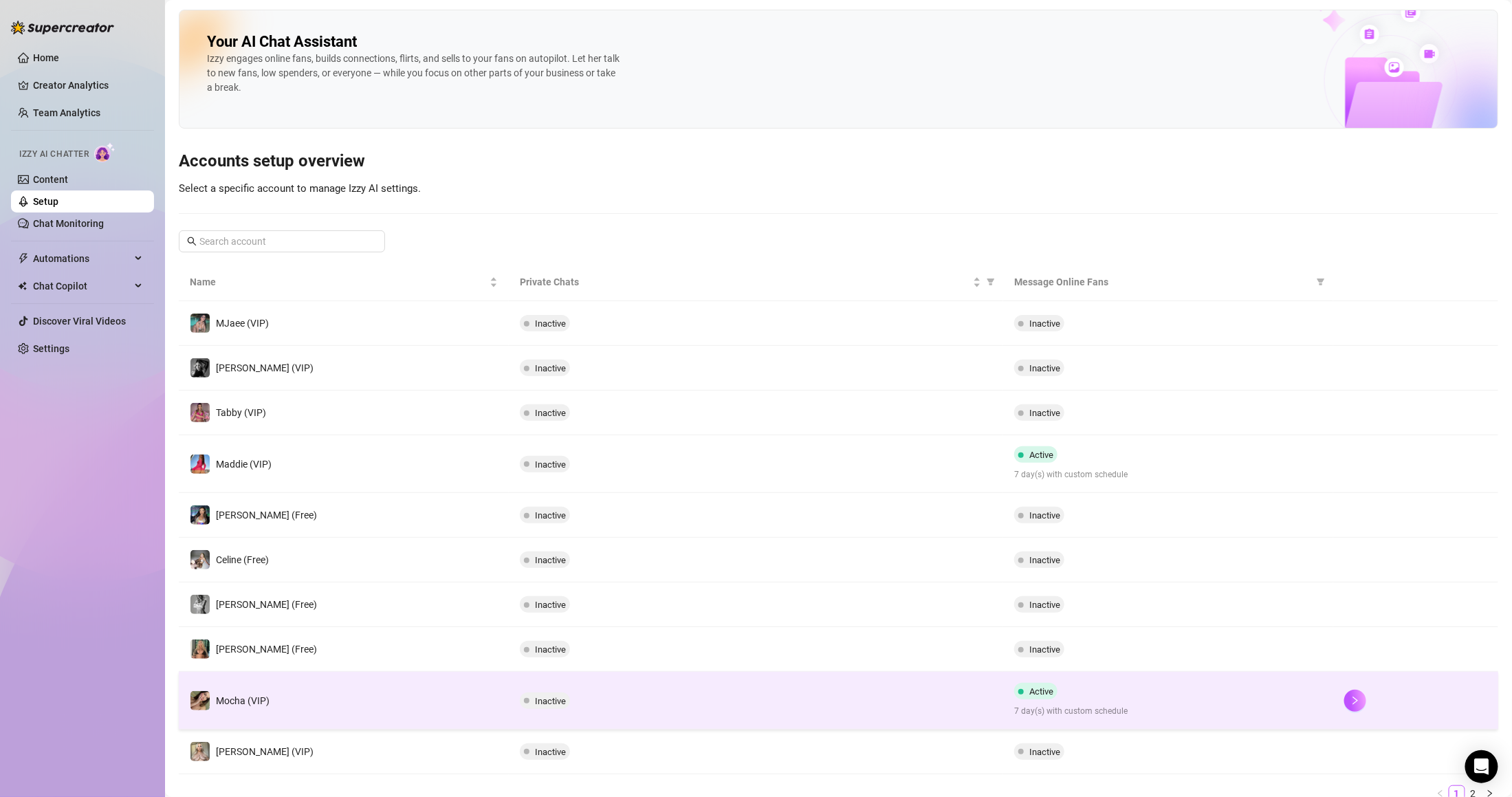
click at [370, 691] on td "Mocha (VIP)" at bounding box center [344, 701] width 330 height 58
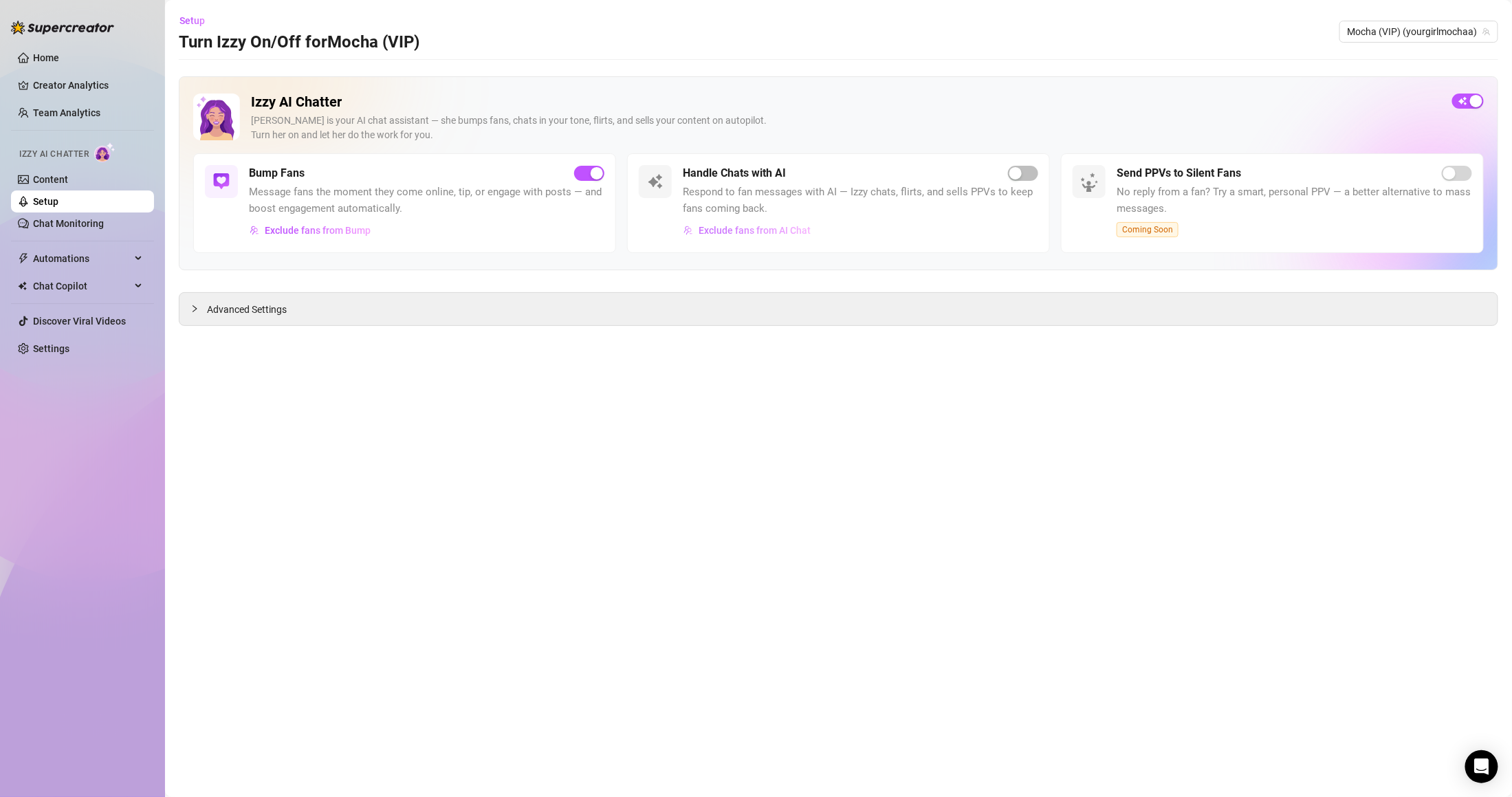
click at [770, 234] on span "Exclude fans from AI Chat" at bounding box center [755, 230] width 112 height 11
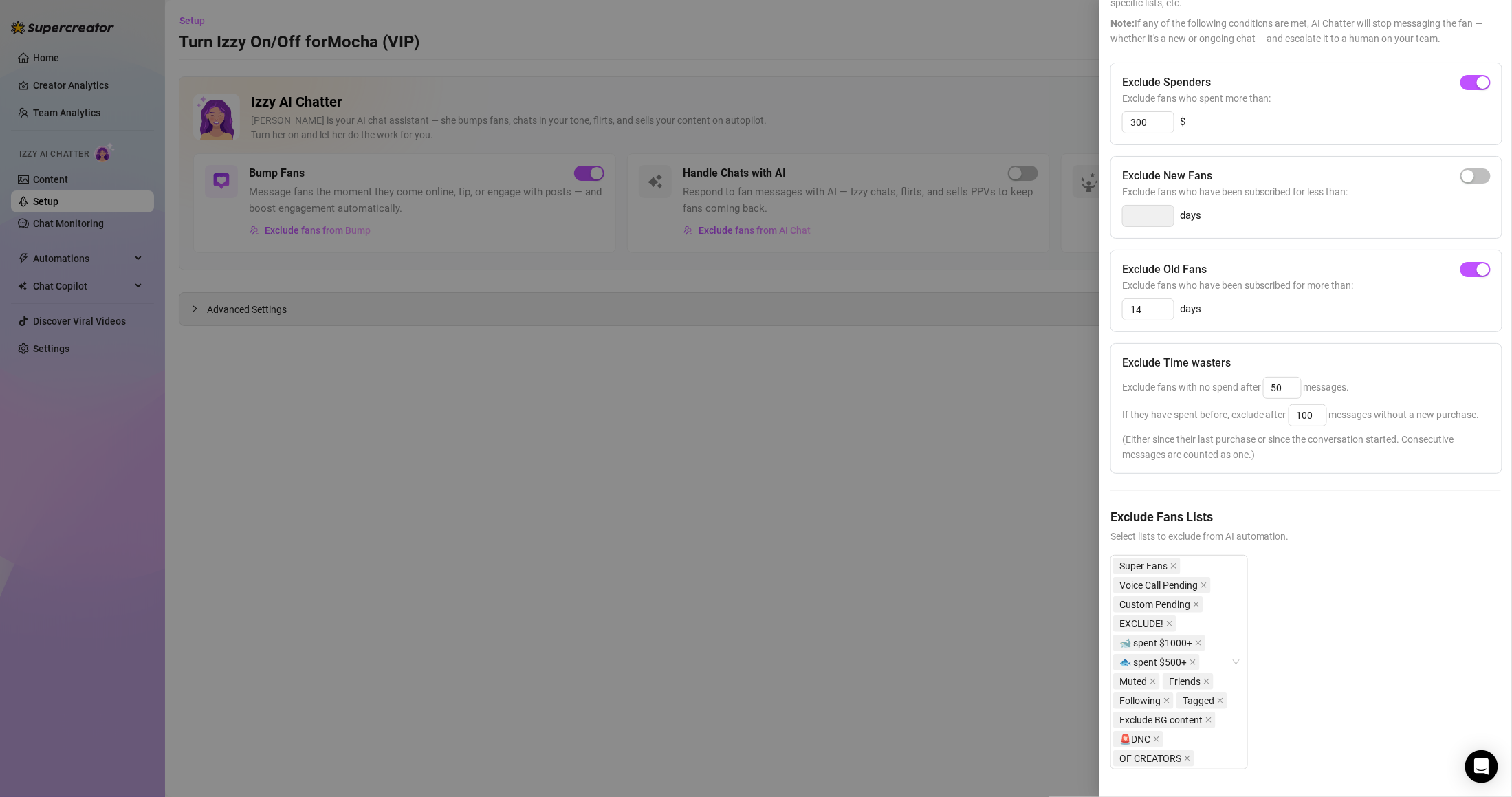
scroll to position [153, 0]
click at [927, 579] on div at bounding box center [756, 398] width 1512 height 797
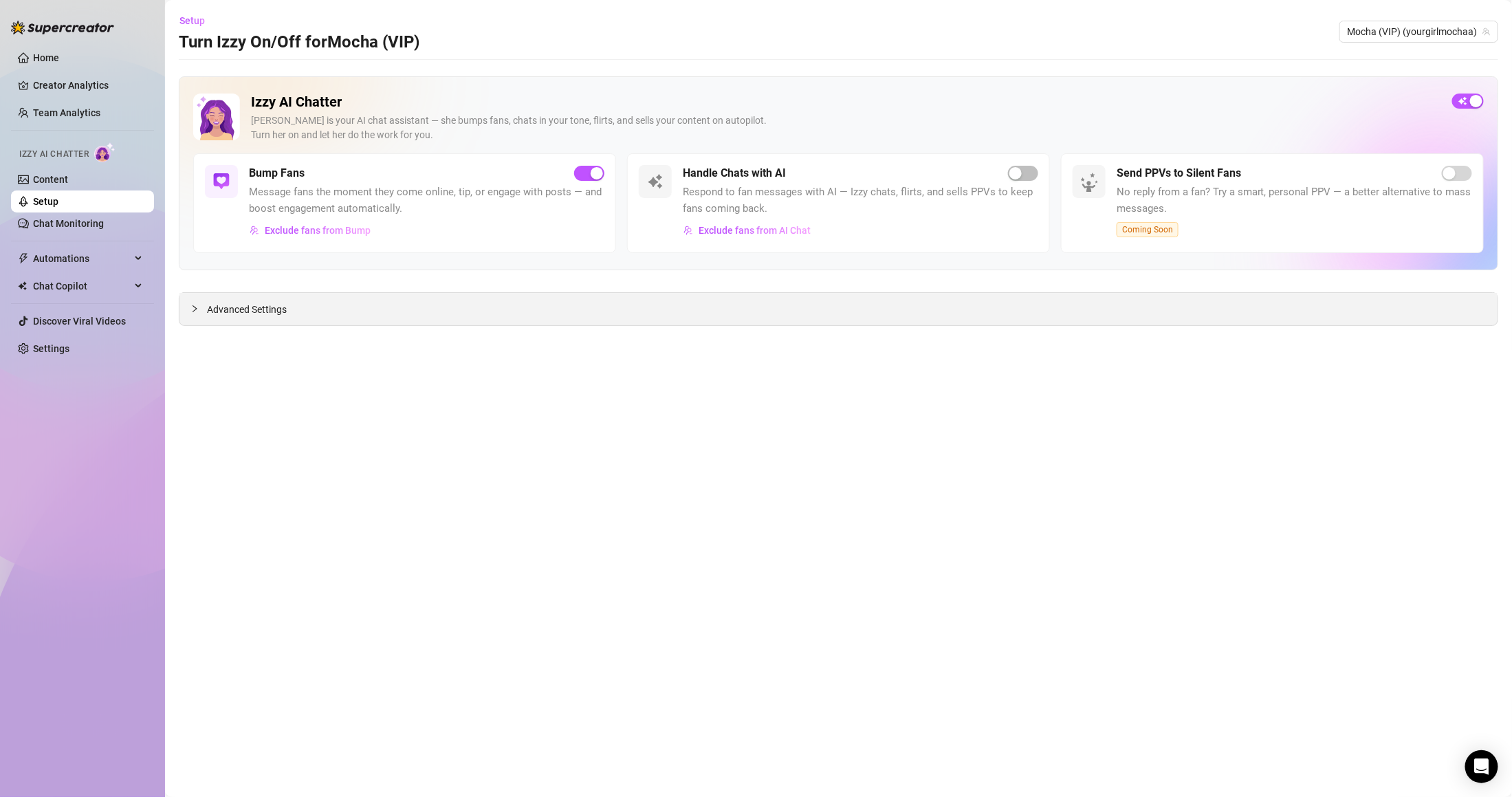
click at [224, 301] on div "Advanced Settings" at bounding box center [838, 309] width 1318 height 33
click at [205, 307] on div at bounding box center [199, 309] width 17 height 15
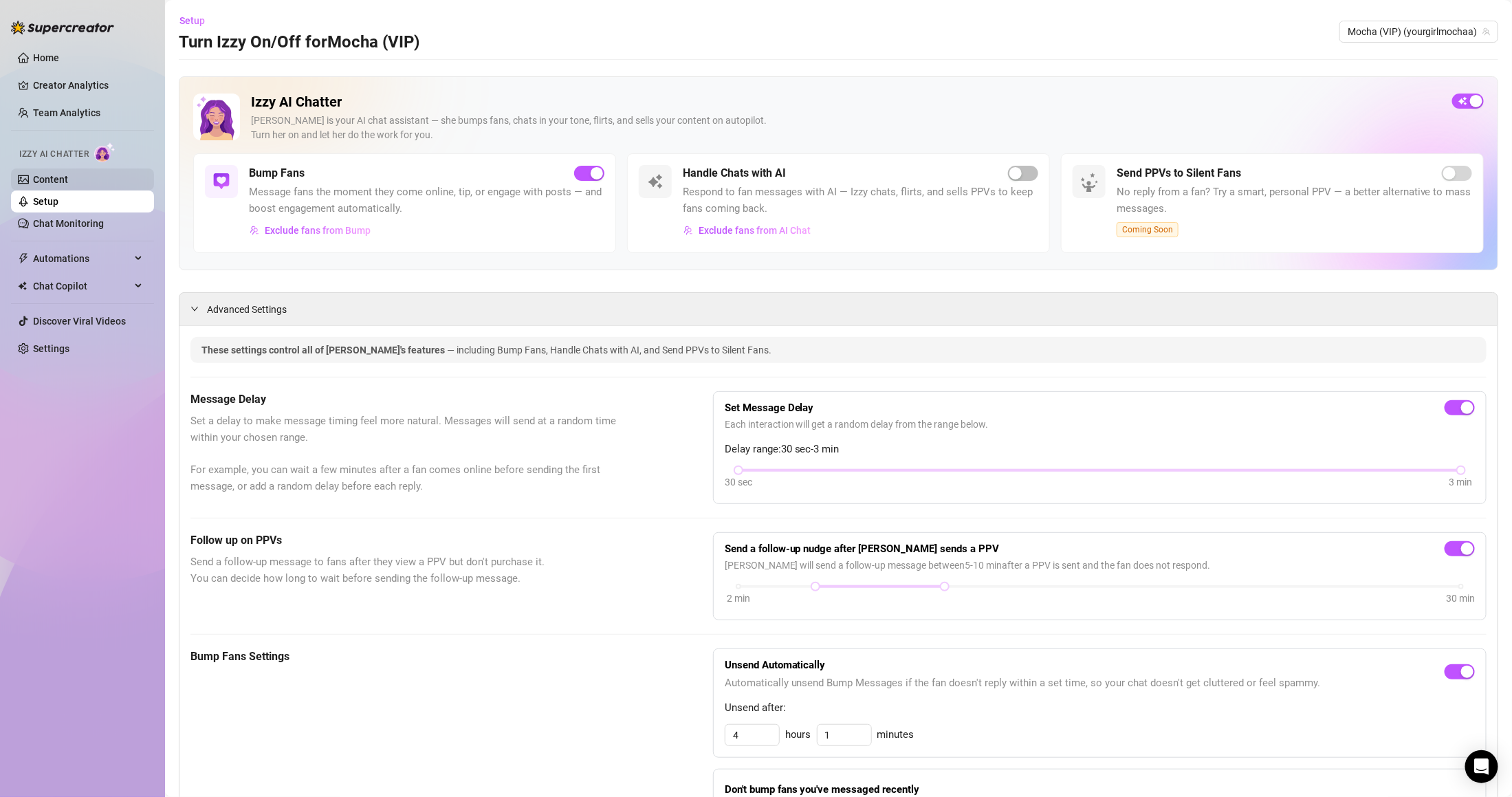
click at [68, 180] on link "Content" at bounding box center [51, 180] width 35 height 11
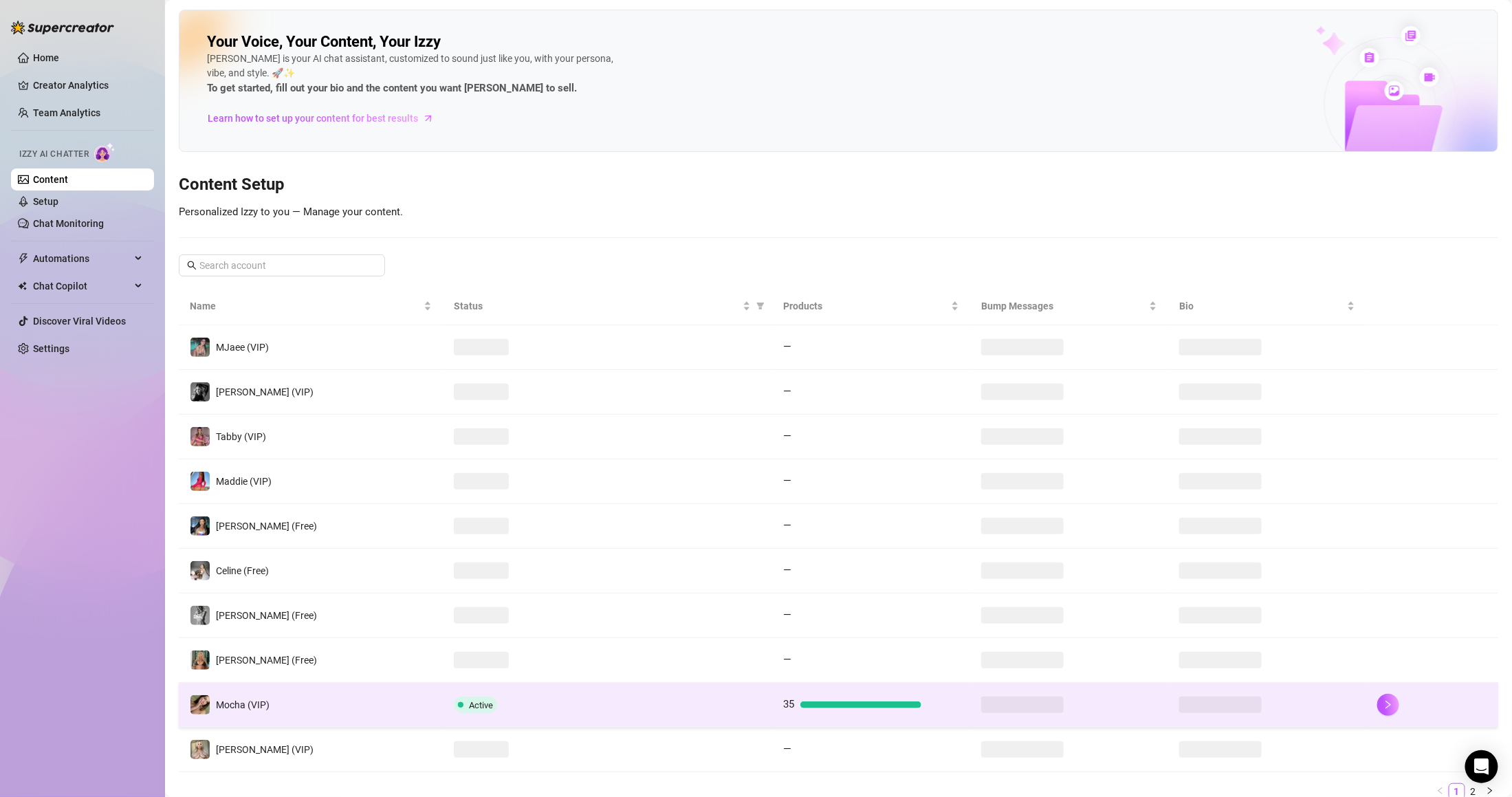
click at [478, 698] on td "Active" at bounding box center [608, 705] width 330 height 44
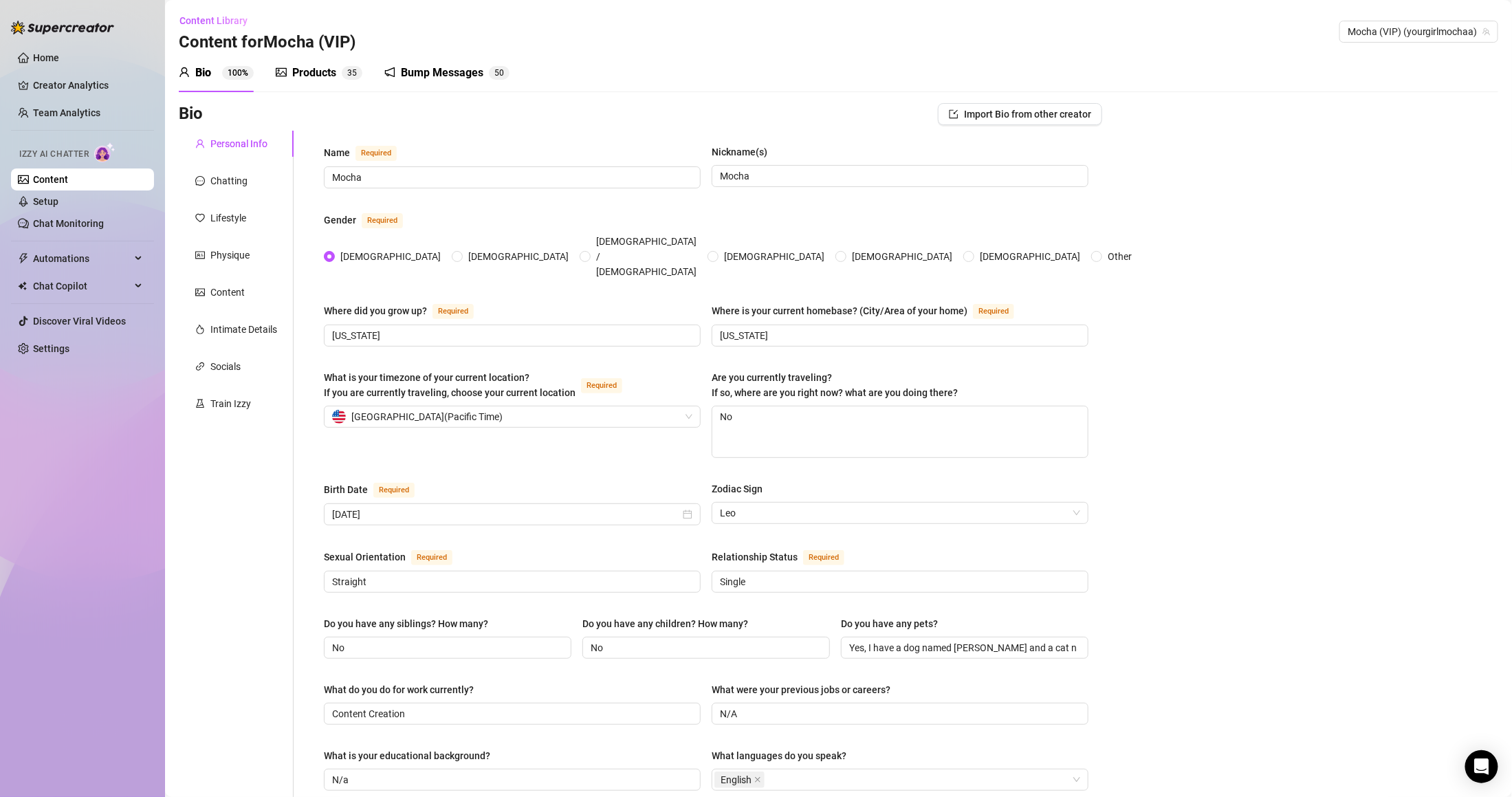
click at [439, 80] on div "Bump Messages" at bounding box center [442, 73] width 82 height 17
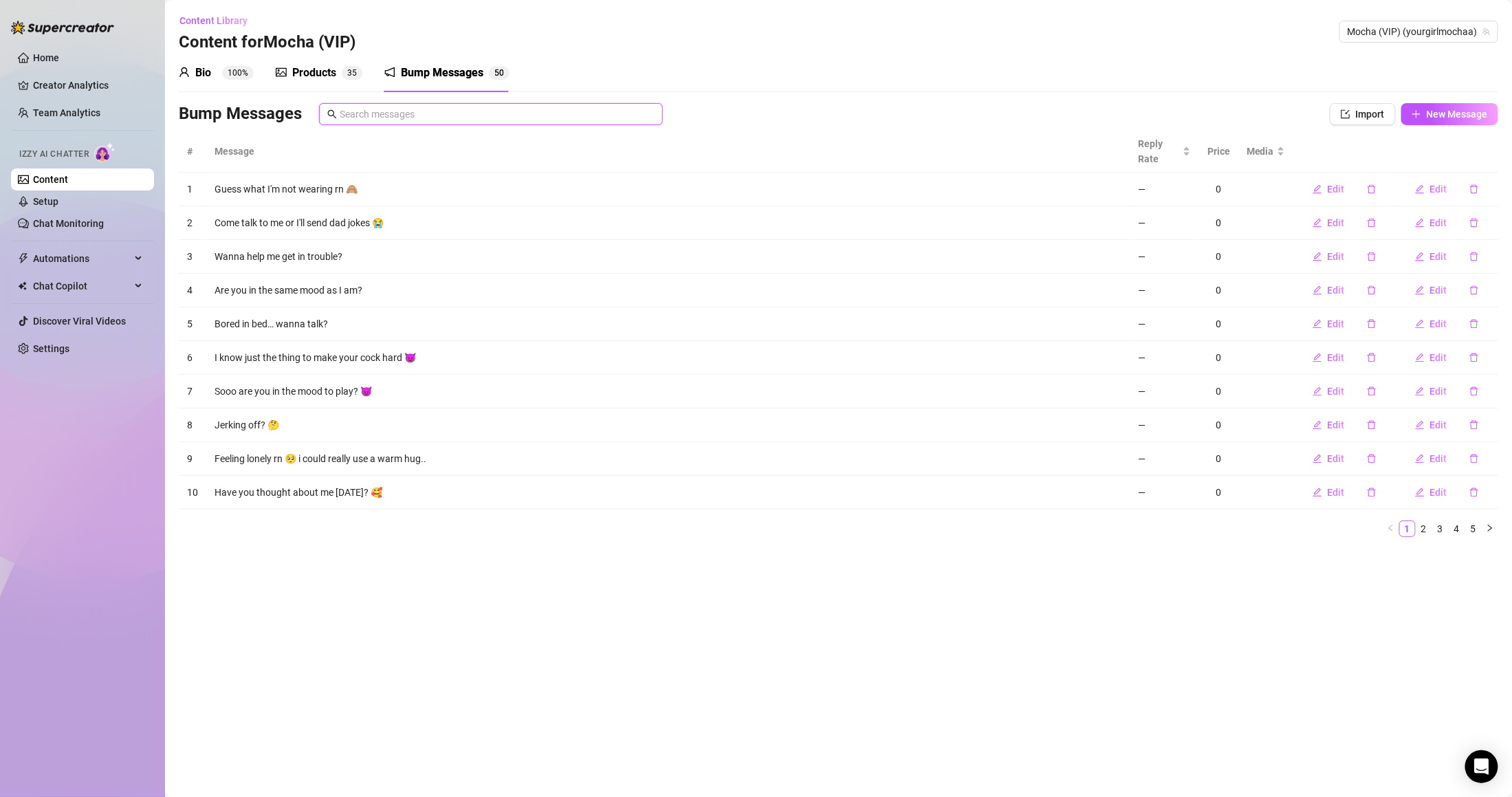
click at [495, 108] on input "text" at bounding box center [497, 114] width 315 height 15
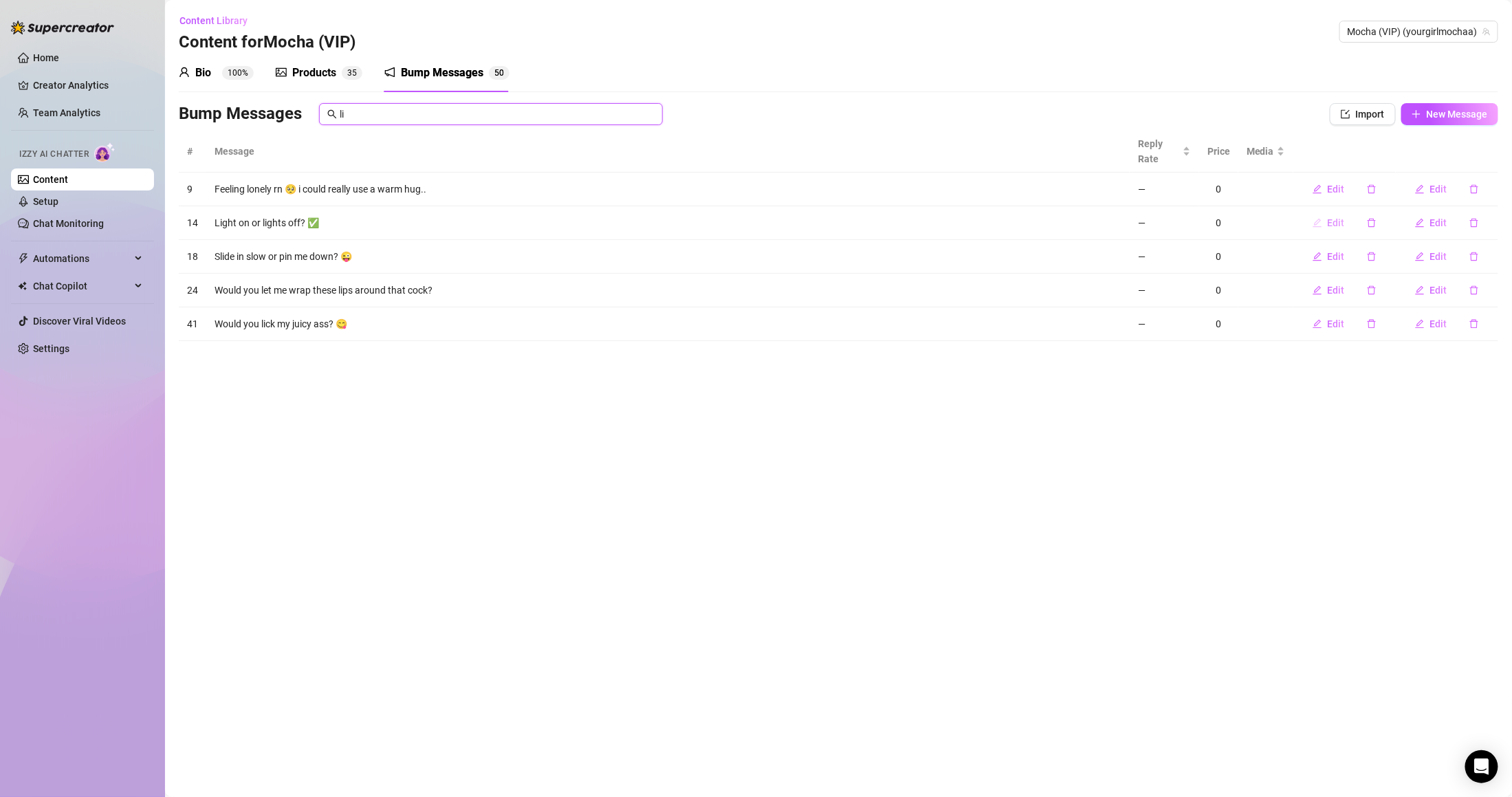
type input "li"
click at [1337, 224] on span "Edit" at bounding box center [1336, 223] width 17 height 11
click at [1328, 220] on span "Edit" at bounding box center [1336, 223] width 17 height 11
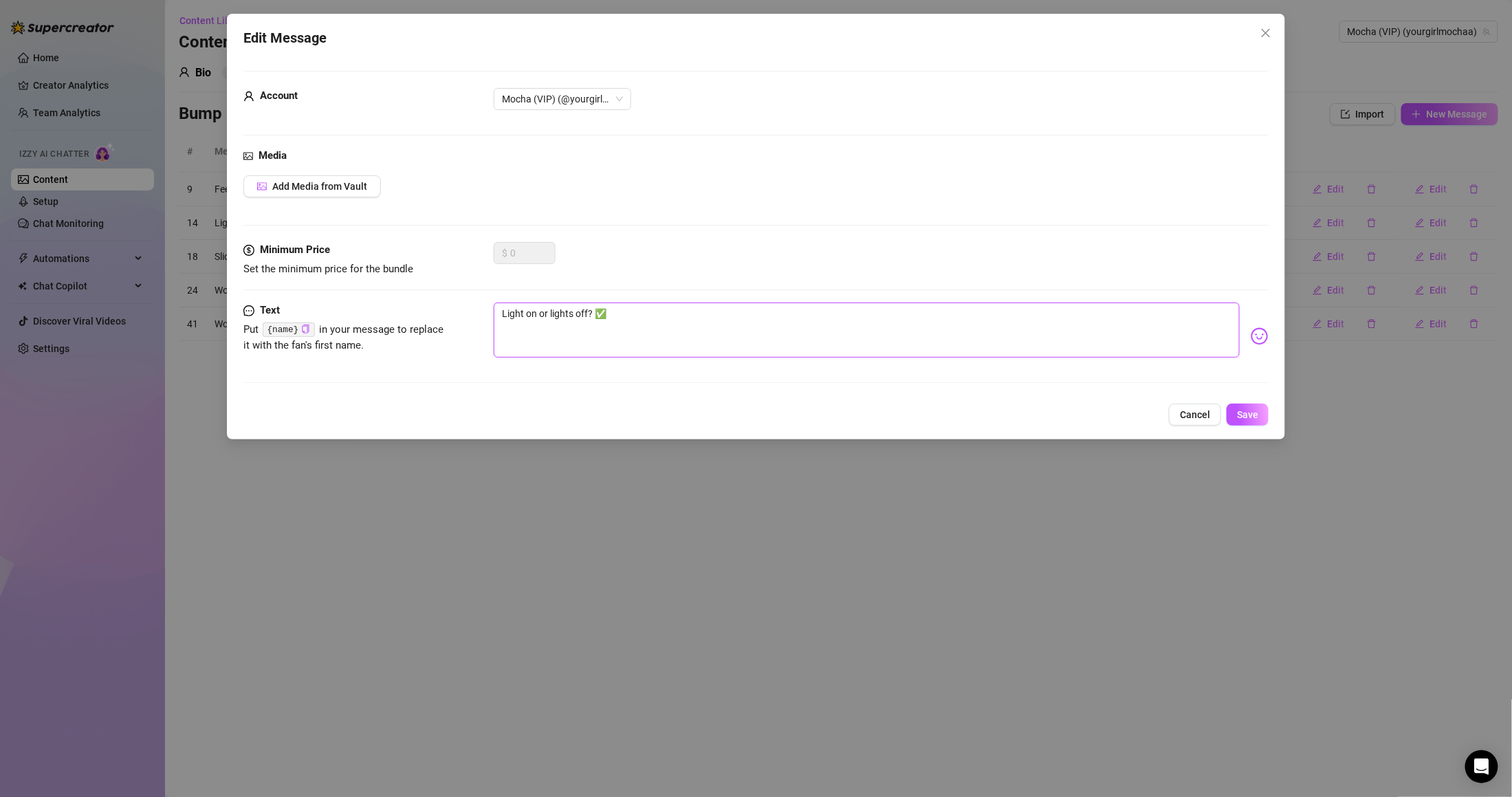
drag, startPoint x: 603, startPoint y: 314, endPoint x: 594, endPoint y: 316, distance: 9.2
click at [594, 316] on textarea "Light on or lights off? ✅" at bounding box center [867, 329] width 746 height 55
type textarea "Light on or lights off? -"
type textarea "Light on or lights off? -="
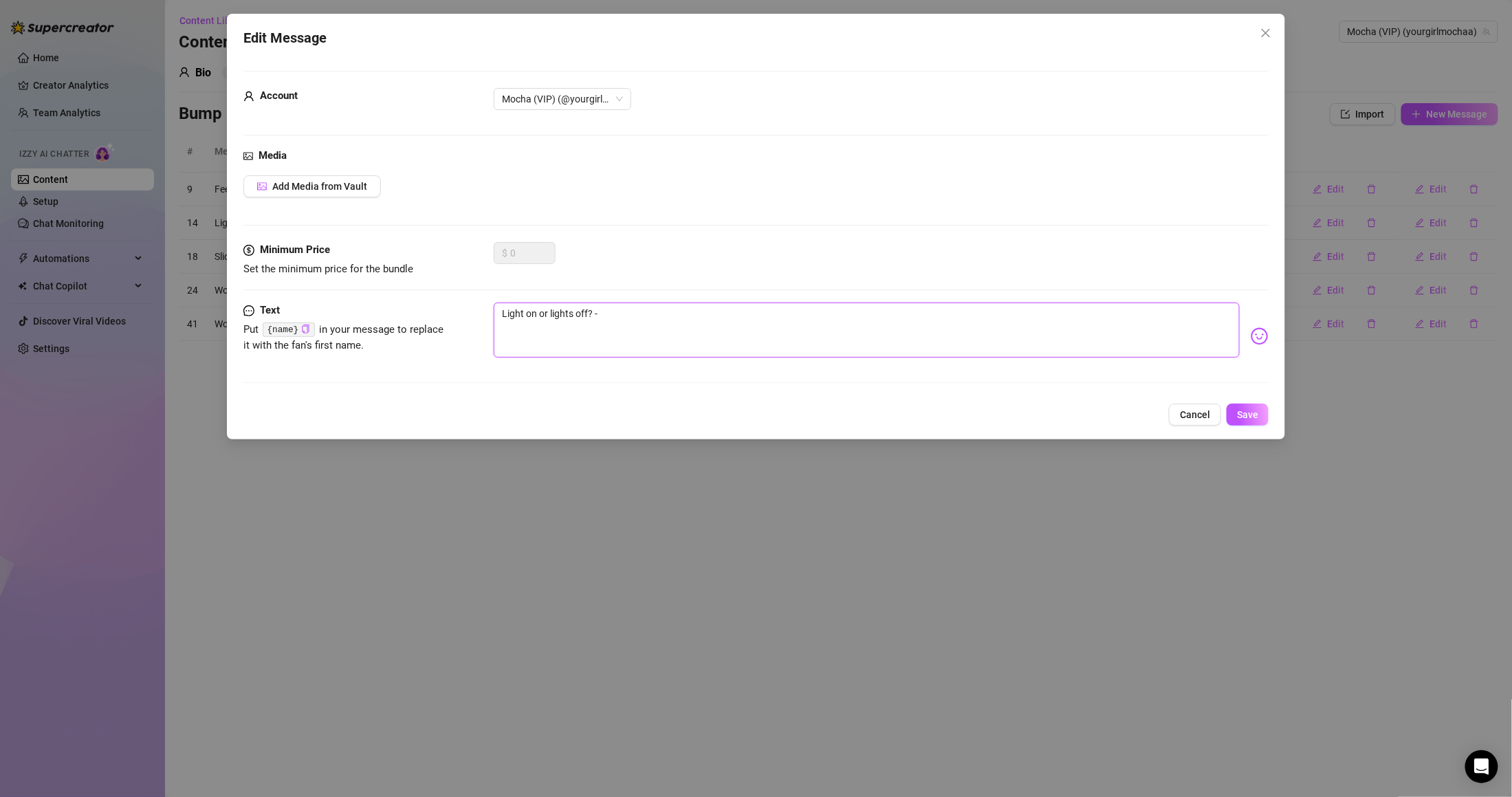
type textarea "Light on or lights off? -="
type textarea "Light on or lights off? -"
type textarea "Light on or lights off?"
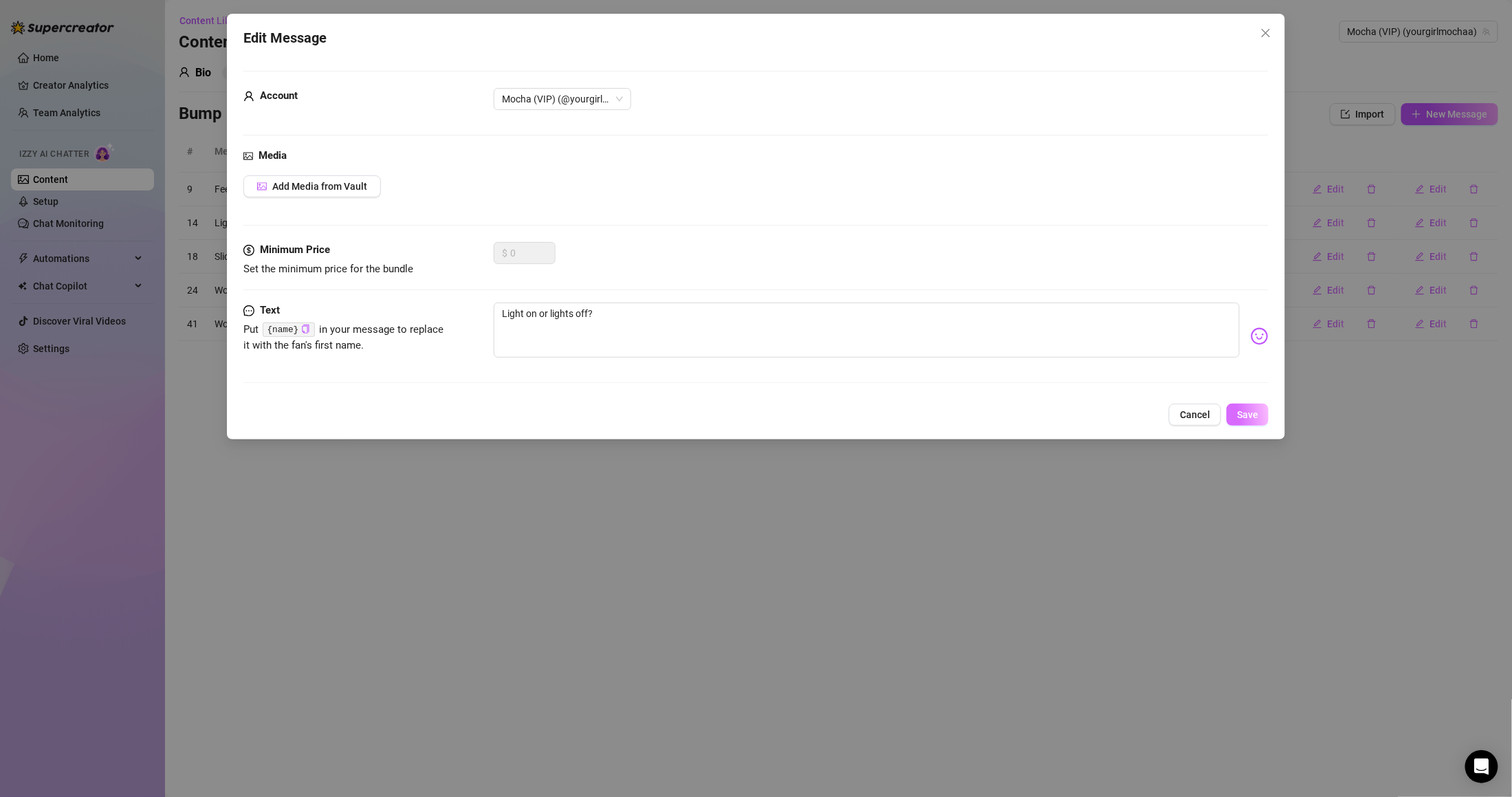
click at [1231, 423] on button "Save" at bounding box center [1247, 415] width 42 height 22
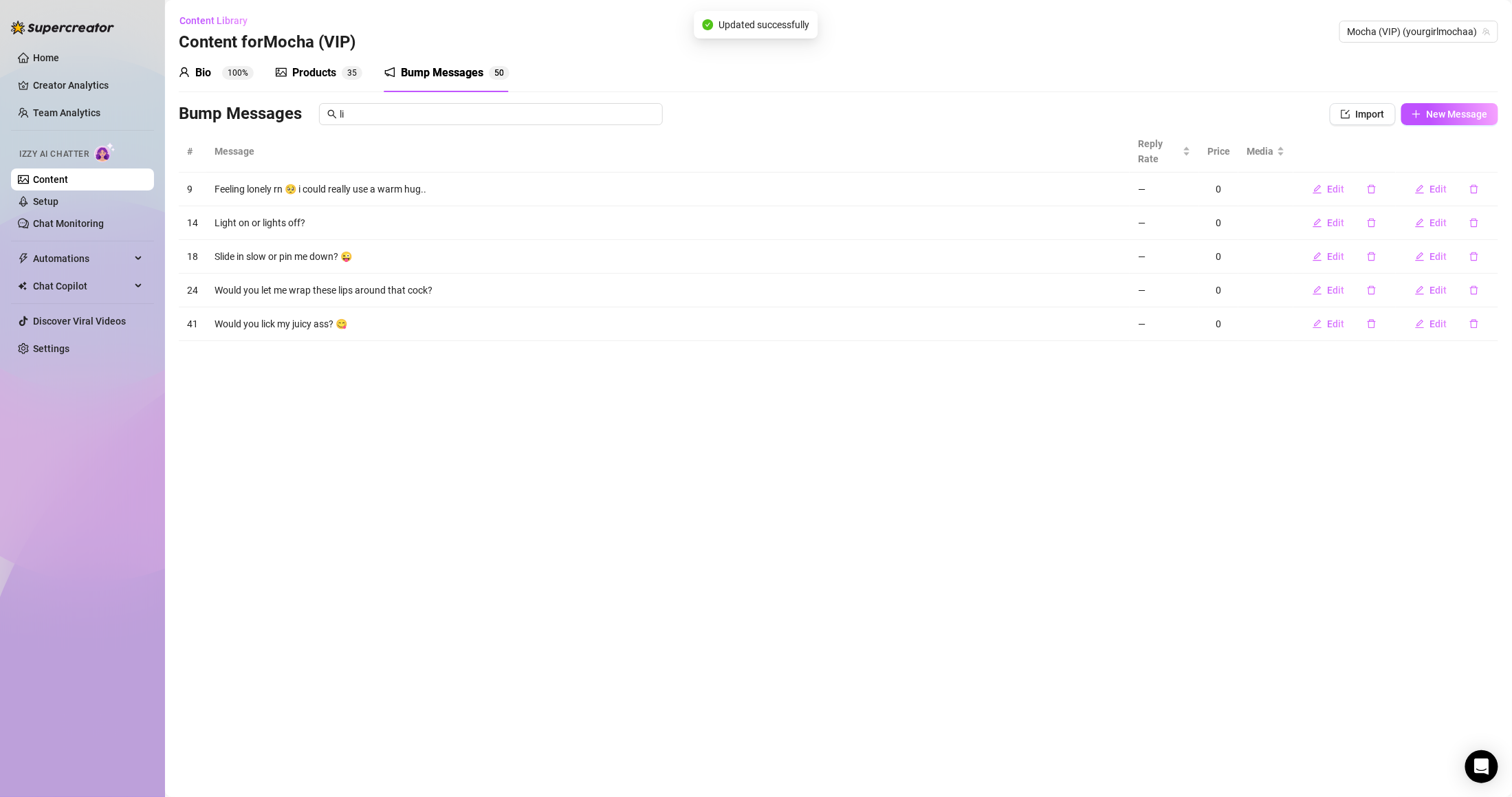
click at [1009, 85] on div "Bio 100% Products 3 5 Bump Messages 5 0" at bounding box center [838, 73] width 1319 height 39
drag, startPoint x: 422, startPoint y: 108, endPoint x: 336, endPoint y: 116, distance: 86.4
click at [336, 116] on span "li" at bounding box center [491, 114] width 344 height 22
click at [1407, 80] on div "Bio 100% Products 3 5 Bump Messages 5 0" at bounding box center [838, 73] width 1319 height 39
click at [357, 72] on sup "3 5" at bounding box center [352, 73] width 21 height 14
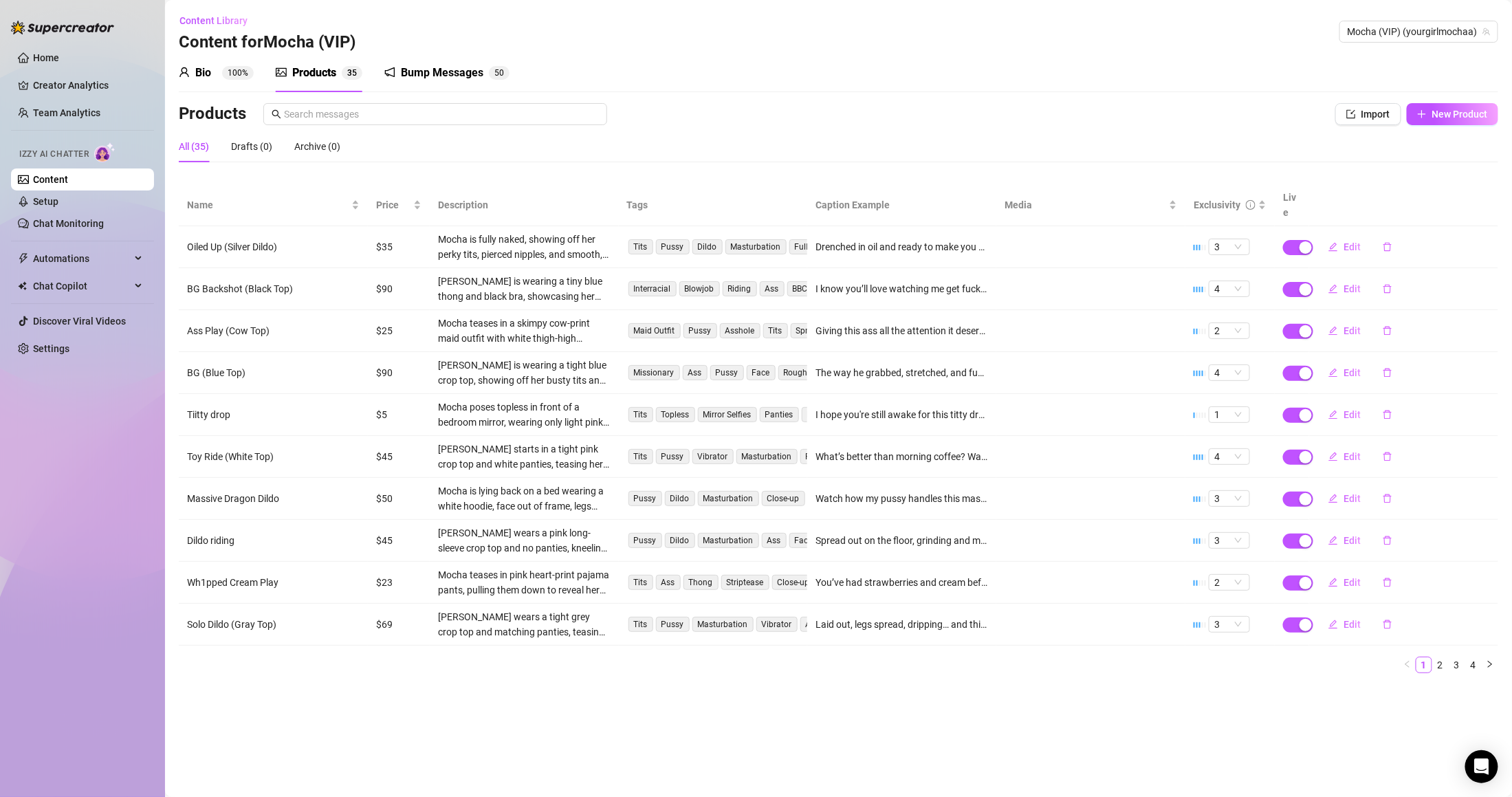
click at [442, 71] on div "Bump Messages" at bounding box center [442, 73] width 82 height 17
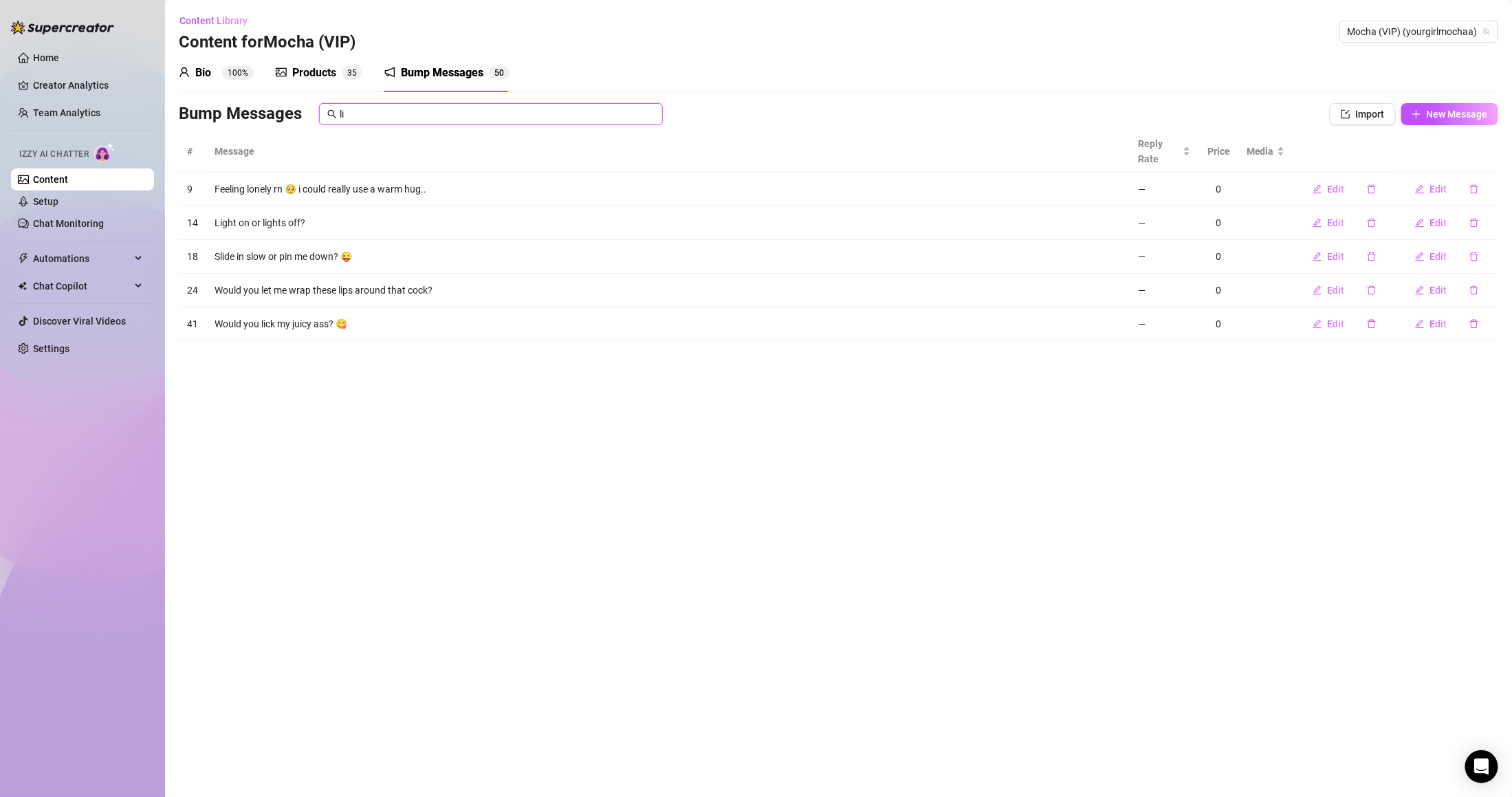
drag, startPoint x: 385, startPoint y: 114, endPoint x: 315, endPoint y: 117, distance: 70.1
click at [315, 117] on div "Bump Messages li" at bounding box center [724, 114] width 1091 height 22
type input "="
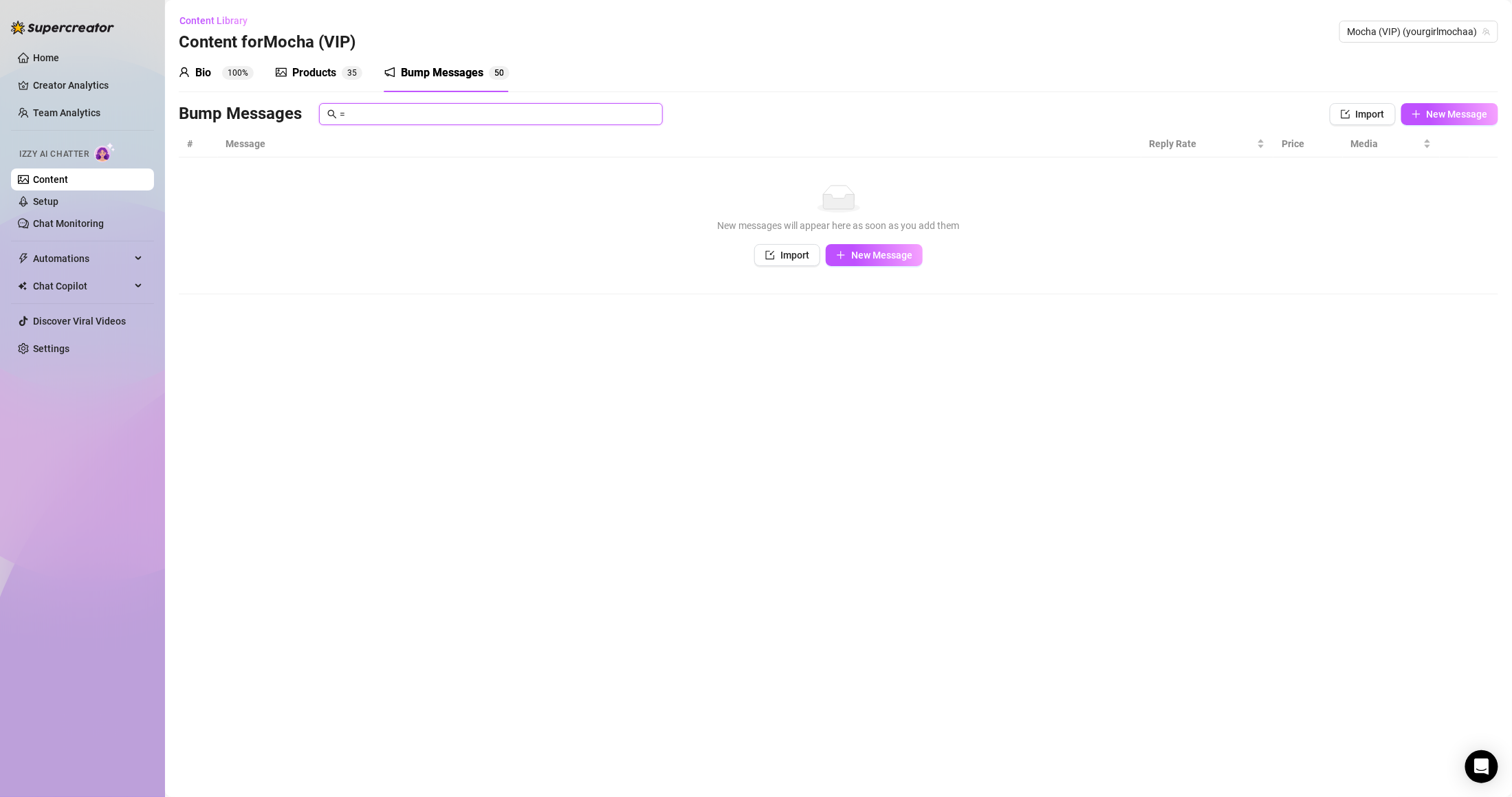
drag, startPoint x: 381, startPoint y: 114, endPoint x: 315, endPoint y: 114, distance: 66.0
click at [315, 114] on div "Bump Messages =" at bounding box center [724, 114] width 1091 height 22
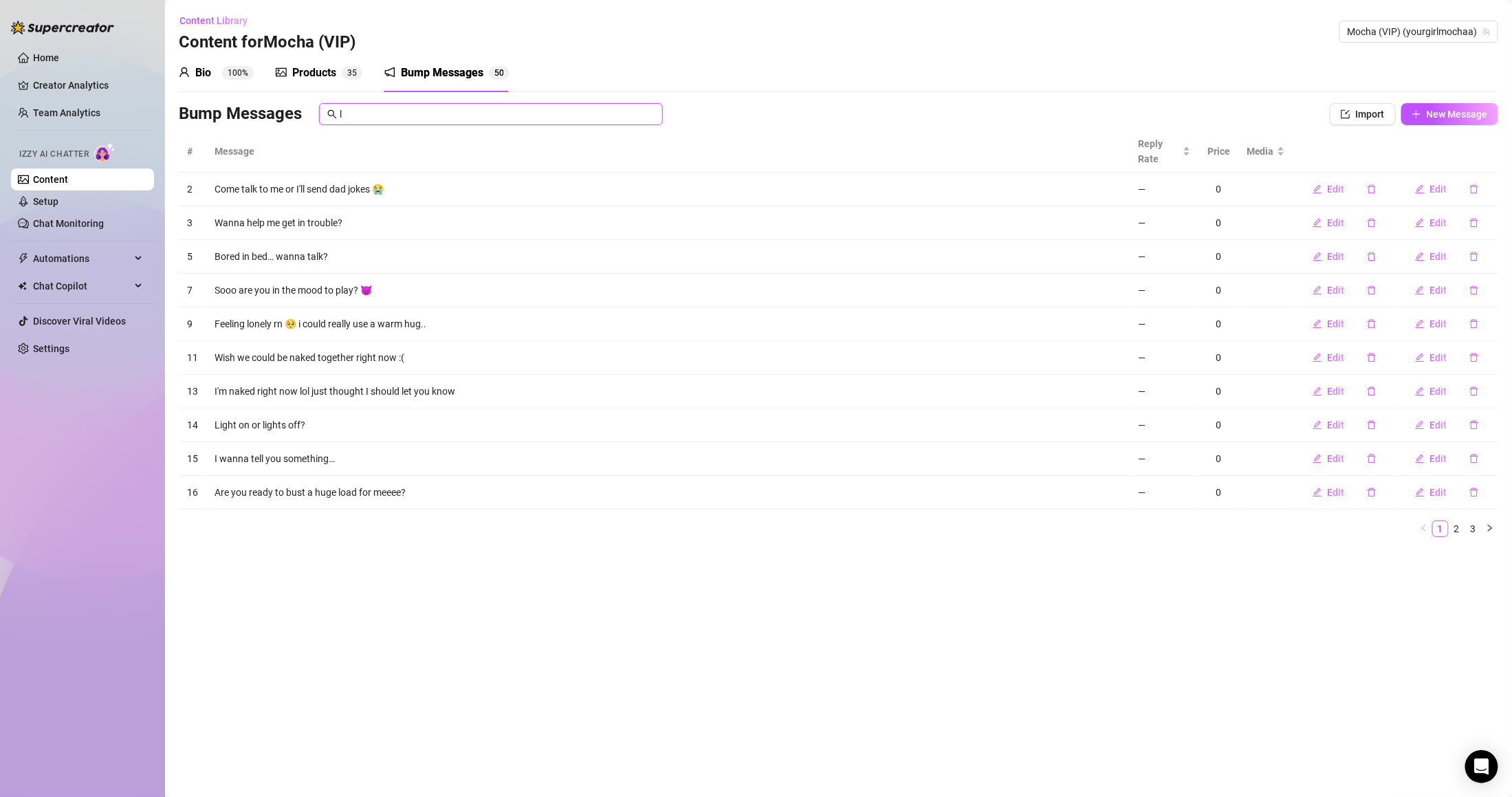
type input "li"
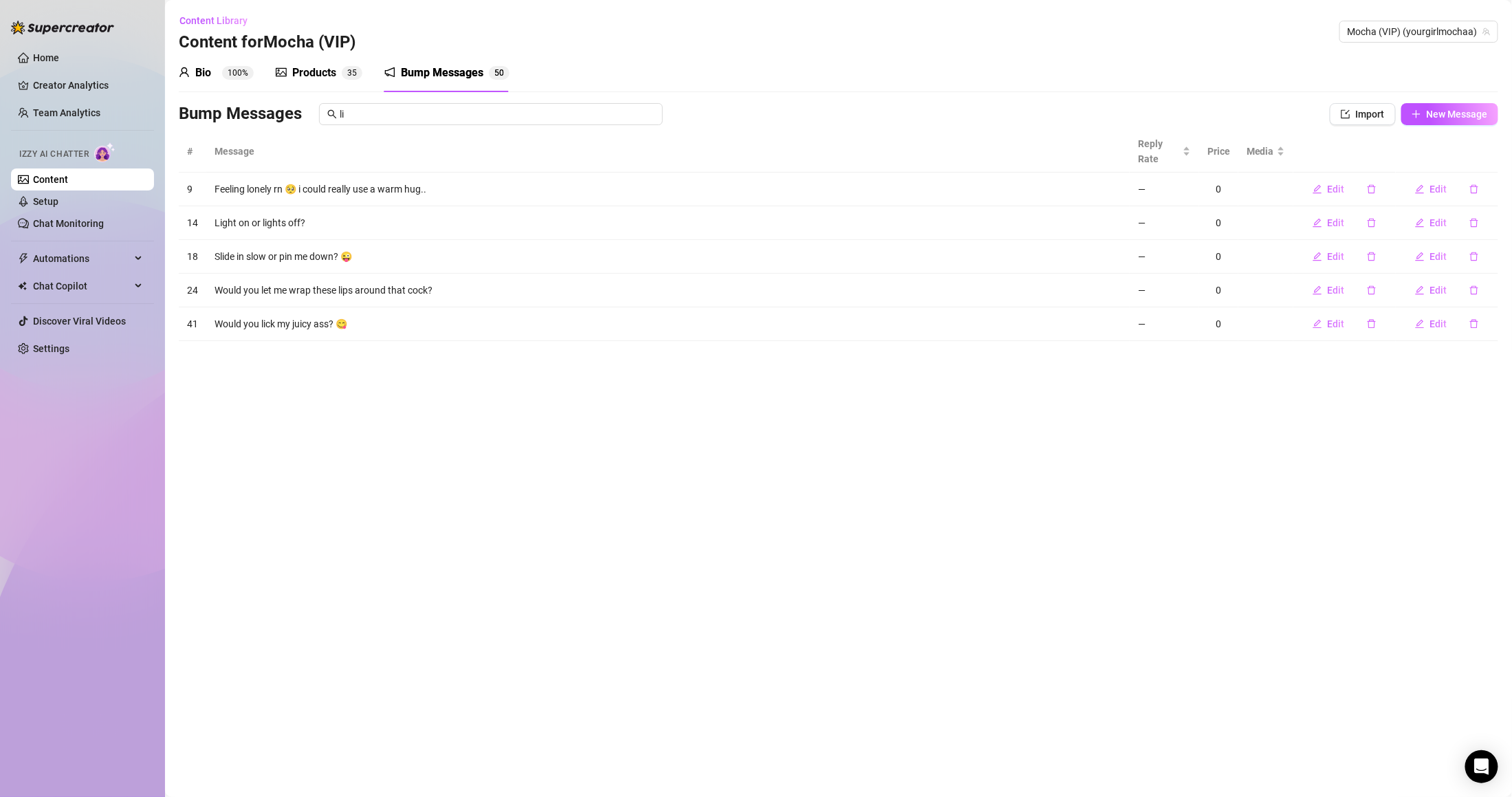
click at [199, 77] on div "Bio" at bounding box center [203, 73] width 16 height 17
